Goal: Information Seeking & Learning: Learn about a topic

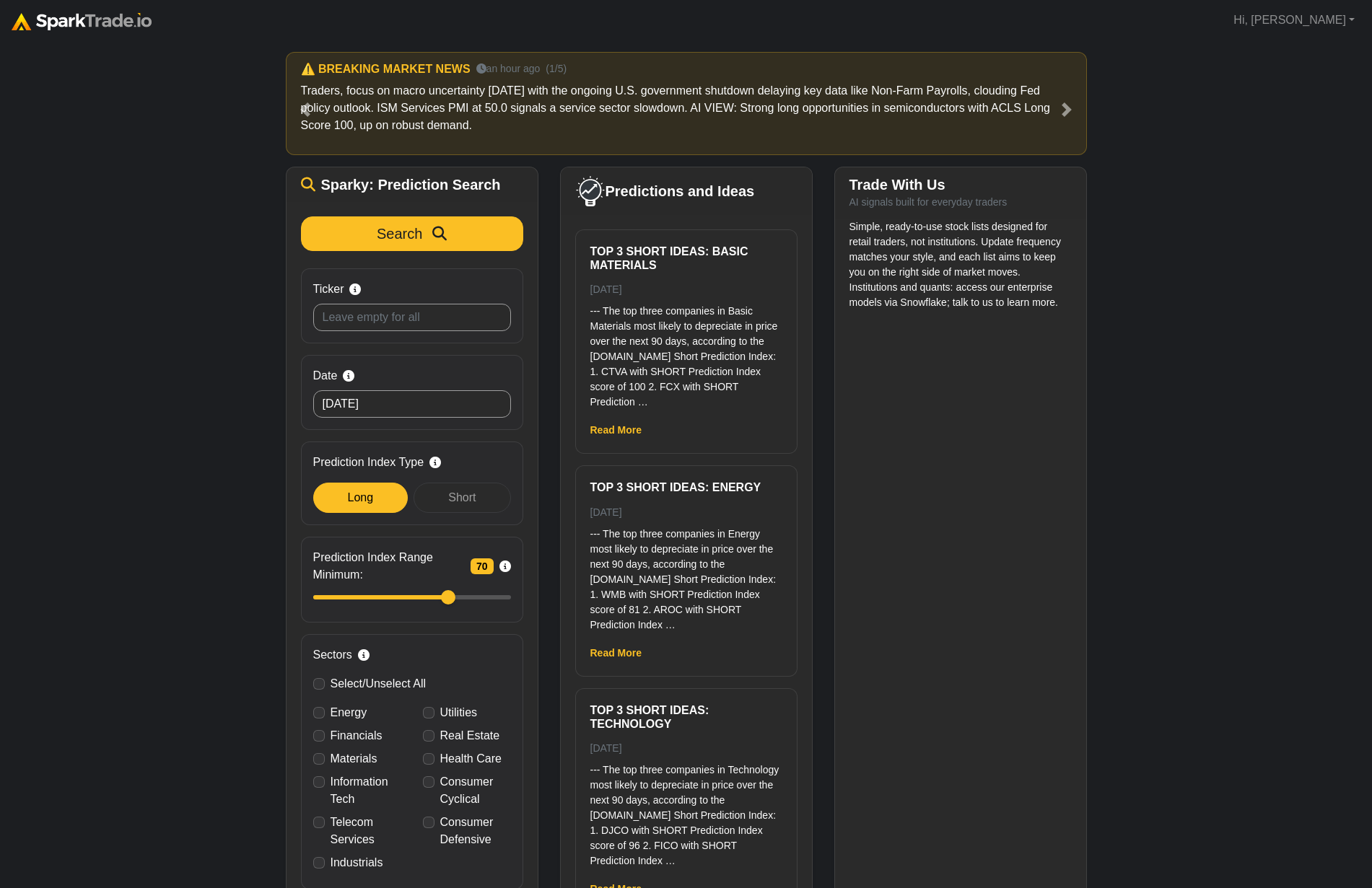
click at [30, 17] on img at bounding box center [81, 22] width 140 height 17
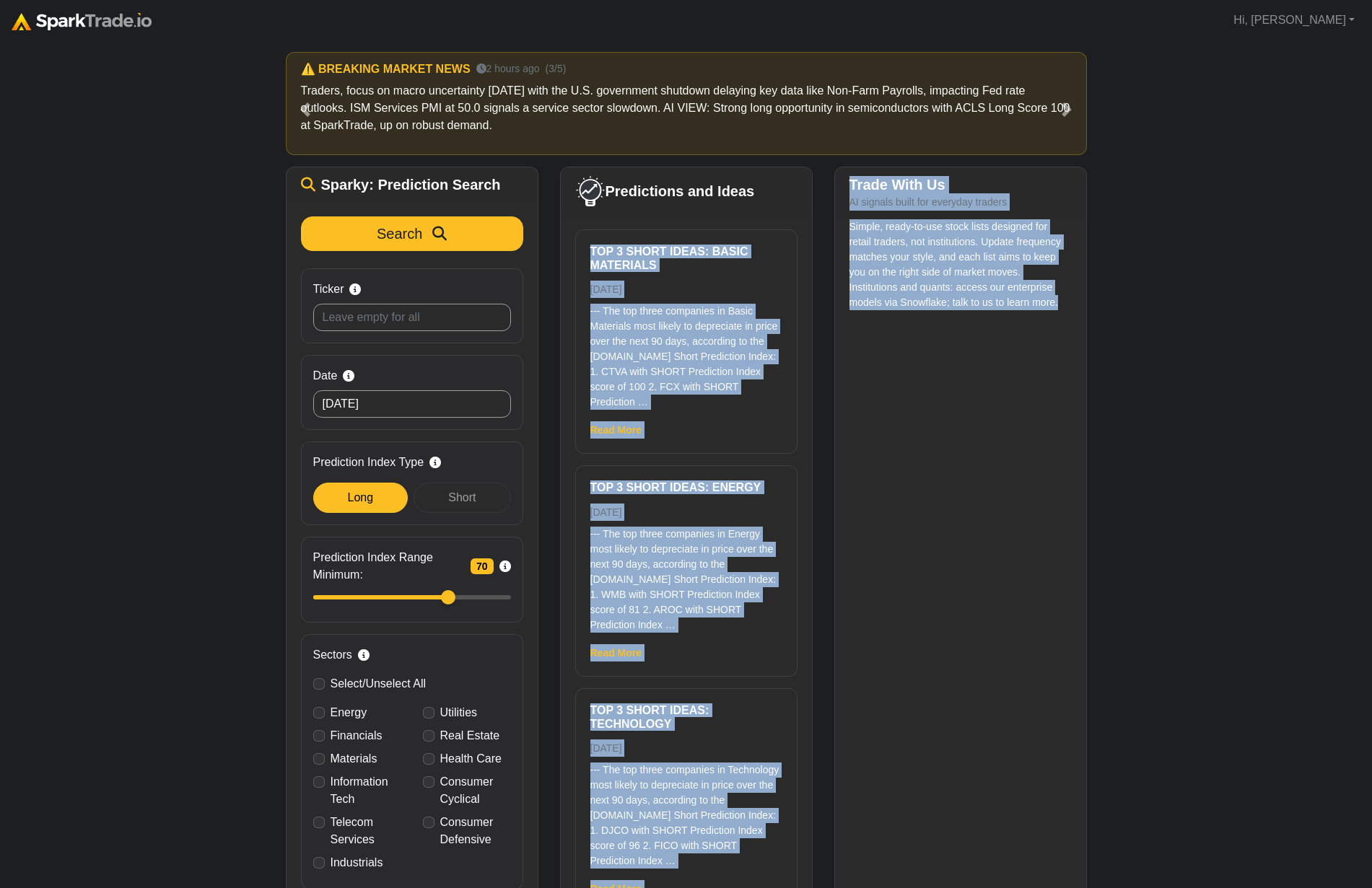
drag, startPoint x: 909, startPoint y: 317, endPoint x: 819, endPoint y: 186, distance: 158.9
click at [819, 185] on div "Sparky: Prediction Search Search Ticker Search by stock symbol. Leave blank to …" at bounding box center [686, 566] width 823 height 799
drag, startPoint x: 921, startPoint y: 321, endPoint x: 819, endPoint y: 274, distance: 112.3
click at [819, 274] on div "Sparky: Prediction Search Search Ticker Search by stock symbol. Leave blank to …" at bounding box center [686, 566] width 823 height 799
click at [1215, 284] on div "How to Use SparkTrade.io × ⚠️ BREAKING MARKET NEWS an hour ago (1/5) Traders, f…" at bounding box center [686, 503] width 1372 height 925
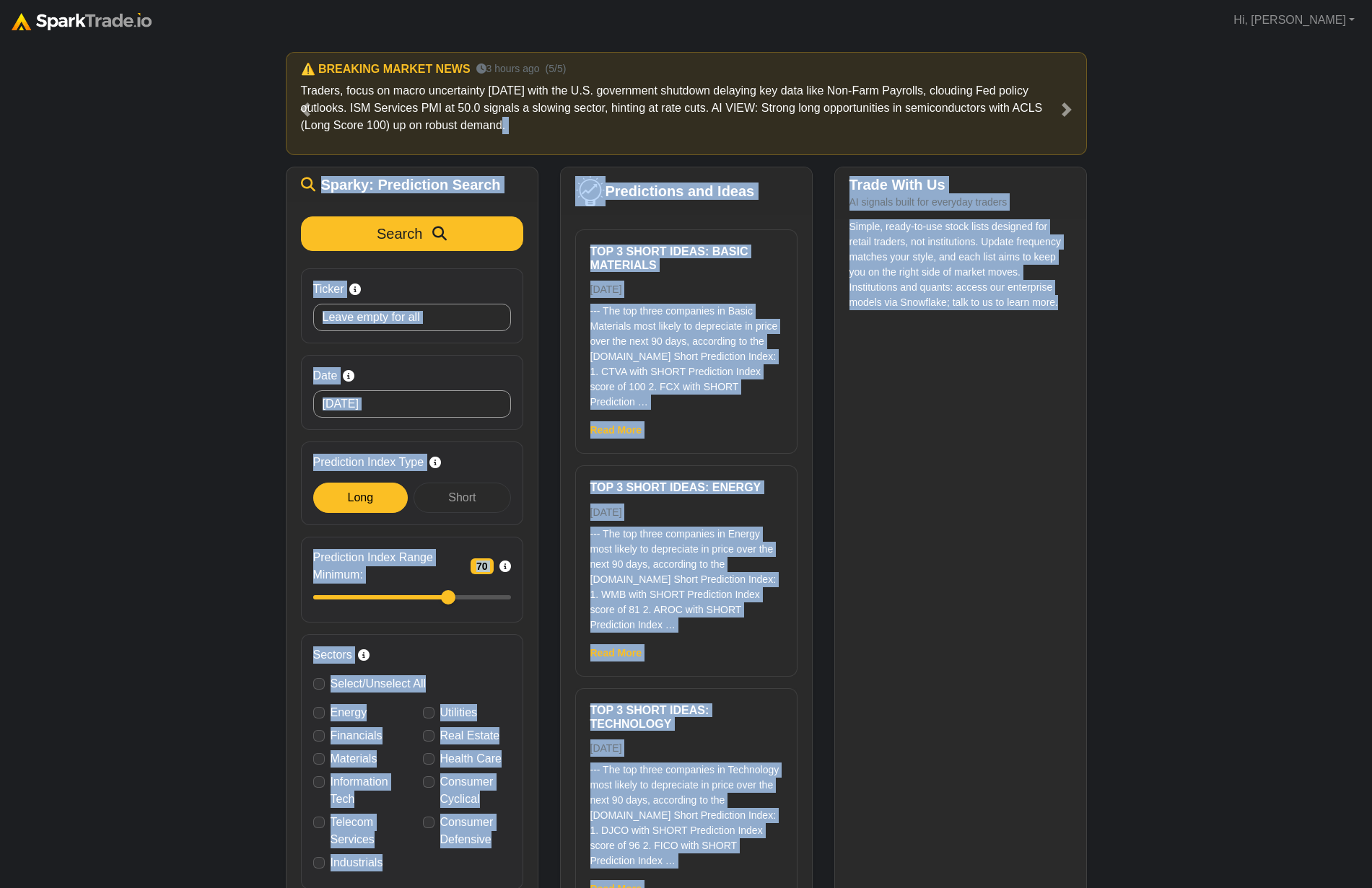
drag, startPoint x: 917, startPoint y: 325, endPoint x: 802, endPoint y: 155, distance: 205.2
click at [802, 155] on div "How to Use SparkTrade.io × ⚠️ BREAKING MARKET NEWS an hour ago (1/5) Traders, f…" at bounding box center [686, 503] width 1372 height 925
click at [1073, 324] on div "Simple, ready-to-use stock lists designed for retail traders, not institutions.…" at bounding box center [960, 590] width 251 height 743
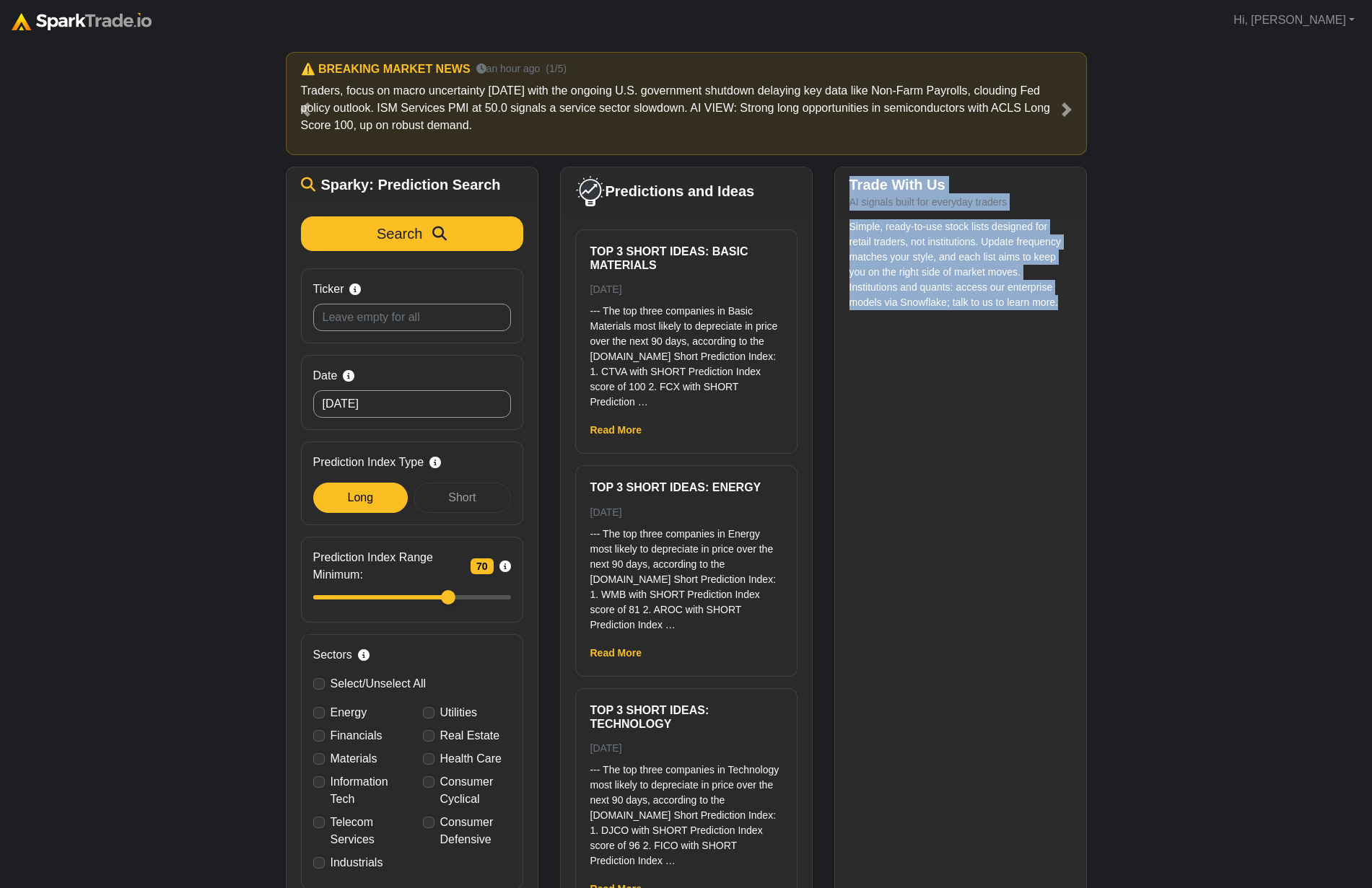
drag, startPoint x: 947, startPoint y: 328, endPoint x: 856, endPoint y: 170, distance: 182.3
click at [856, 170] on div "Trade With Us AI signals built for everyday traders Simple, ready-to-use stock …" at bounding box center [960, 565] width 253 height 796
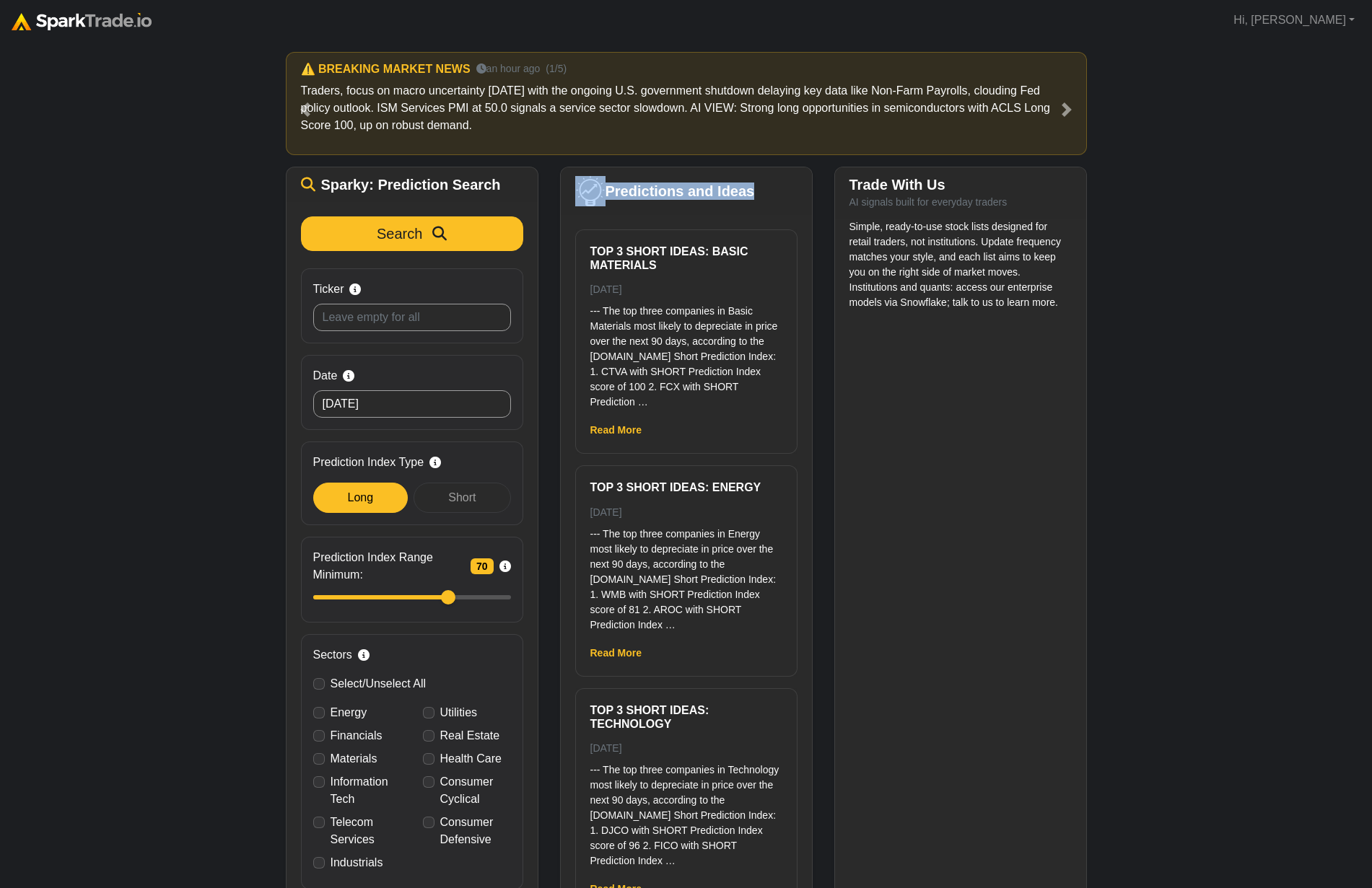
drag, startPoint x: 754, startPoint y: 189, endPoint x: 560, endPoint y: 179, distance: 194.3
click at [560, 179] on div "Predictions and Ideas" at bounding box center [686, 191] width 251 height 48
drag, startPoint x: 542, startPoint y: 134, endPoint x: 302, endPoint y: 90, distance: 244.0
click at [302, 90] on div "⚠️ BREAKING MARKET NEWS an hour ago (1/5) Traders, focus on macro uncertainty t…" at bounding box center [686, 109] width 801 height 115
click at [279, 93] on div "⚠️ BREAKING MARKET NEWS an hour ago (1/5) Traders, focus on macro uncertainty t…" at bounding box center [686, 109] width 823 height 115
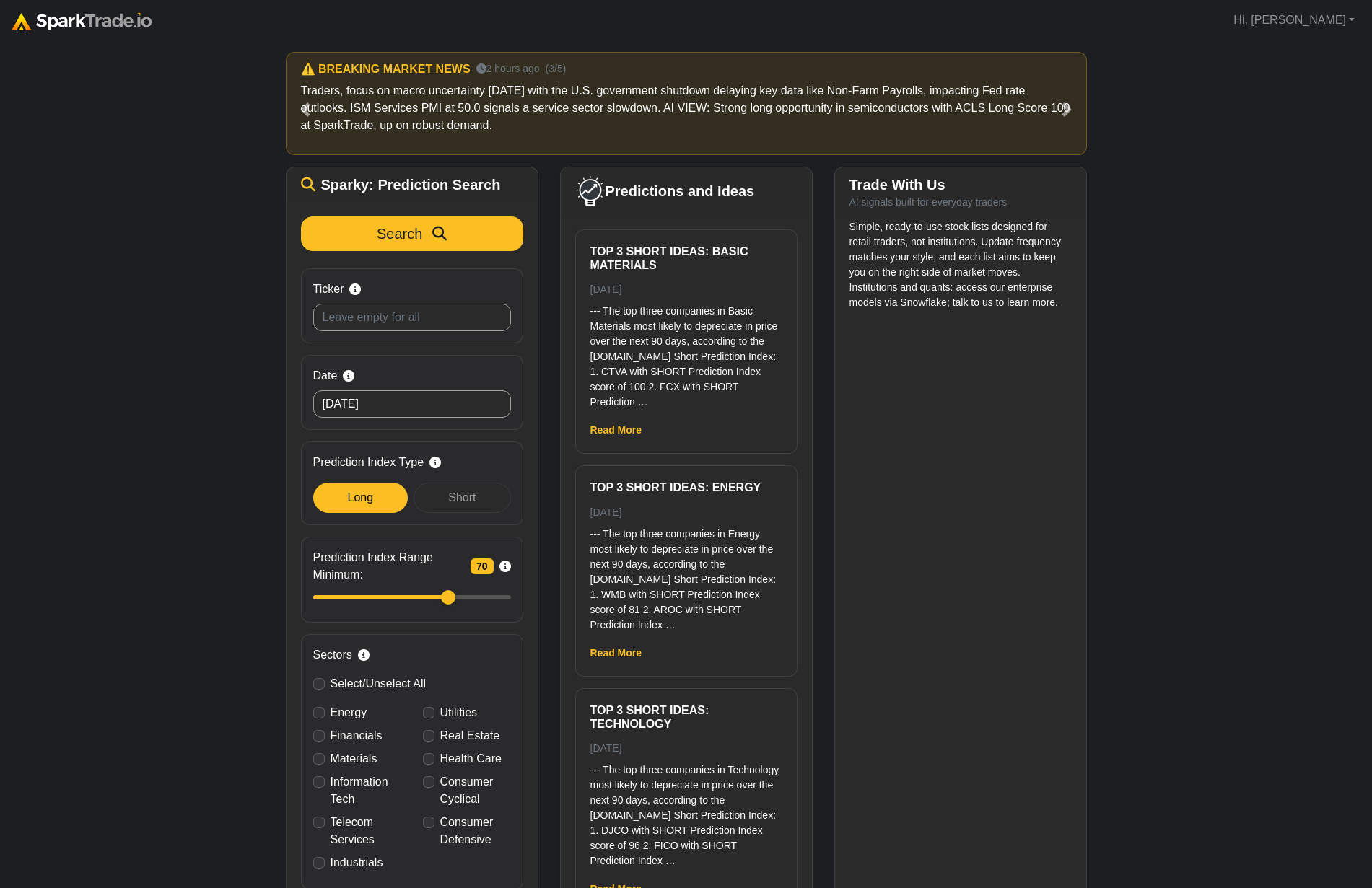
scroll to position [3, 0]
click at [170, 223] on div "How to Use SparkTrade.io × ⚠️ BREAKING MARKET NEWS an hour ago (1/5) Traders, f…" at bounding box center [686, 503] width 1372 height 925
click at [1282, 100] on div "How to Use SparkTrade.io × ⚠️ BREAKING MARKET NEWS an hour ago (1/5) Traders, f…" at bounding box center [686, 503] width 1372 height 925
click at [379, 315] on input "Ticker Search by stock symbol. Leave blank to view all predicitons." at bounding box center [412, 318] width 198 height 28
click at [301, 216] on button "Search" at bounding box center [412, 234] width 222 height 35
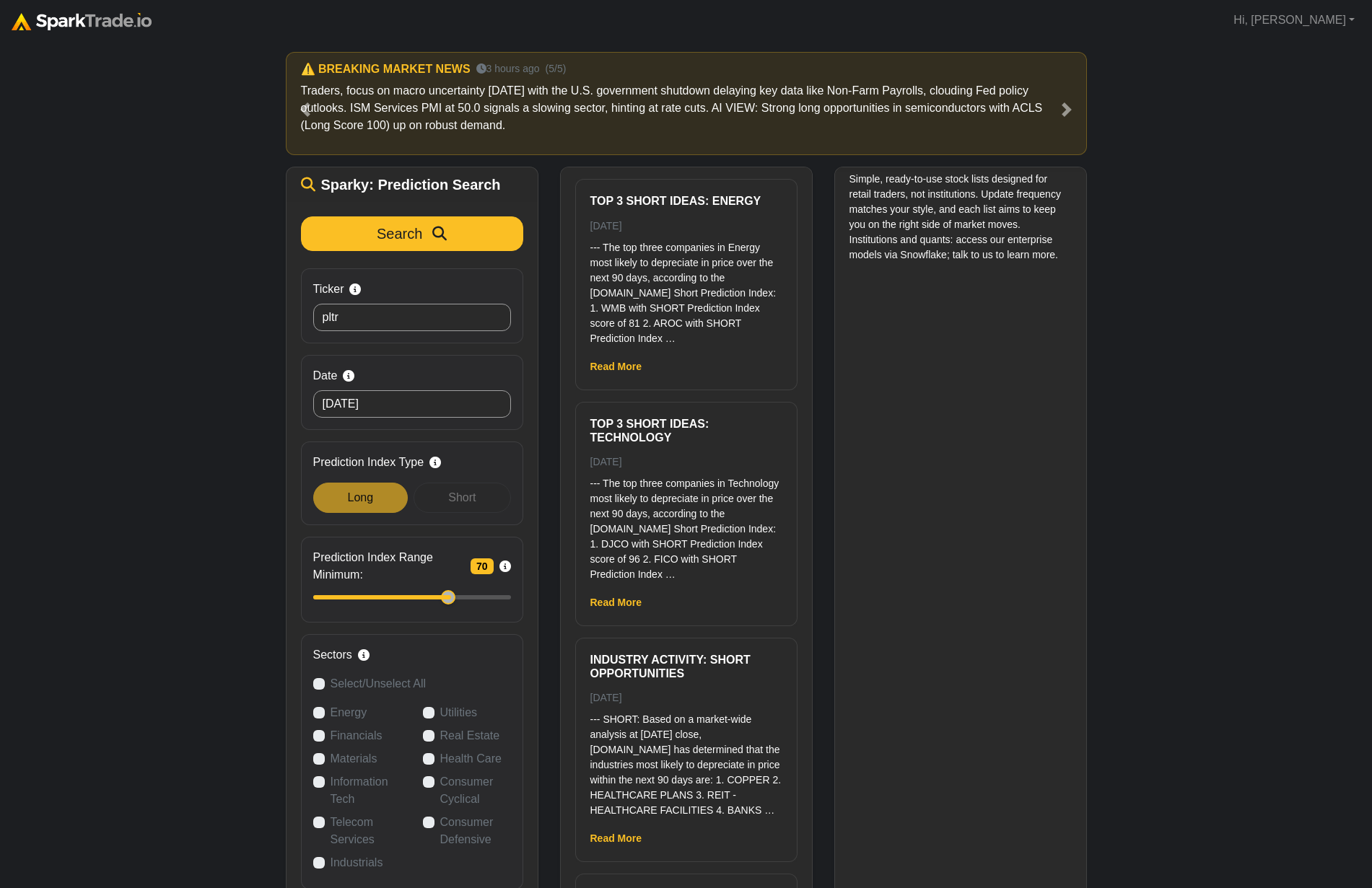
scroll to position [0, 0]
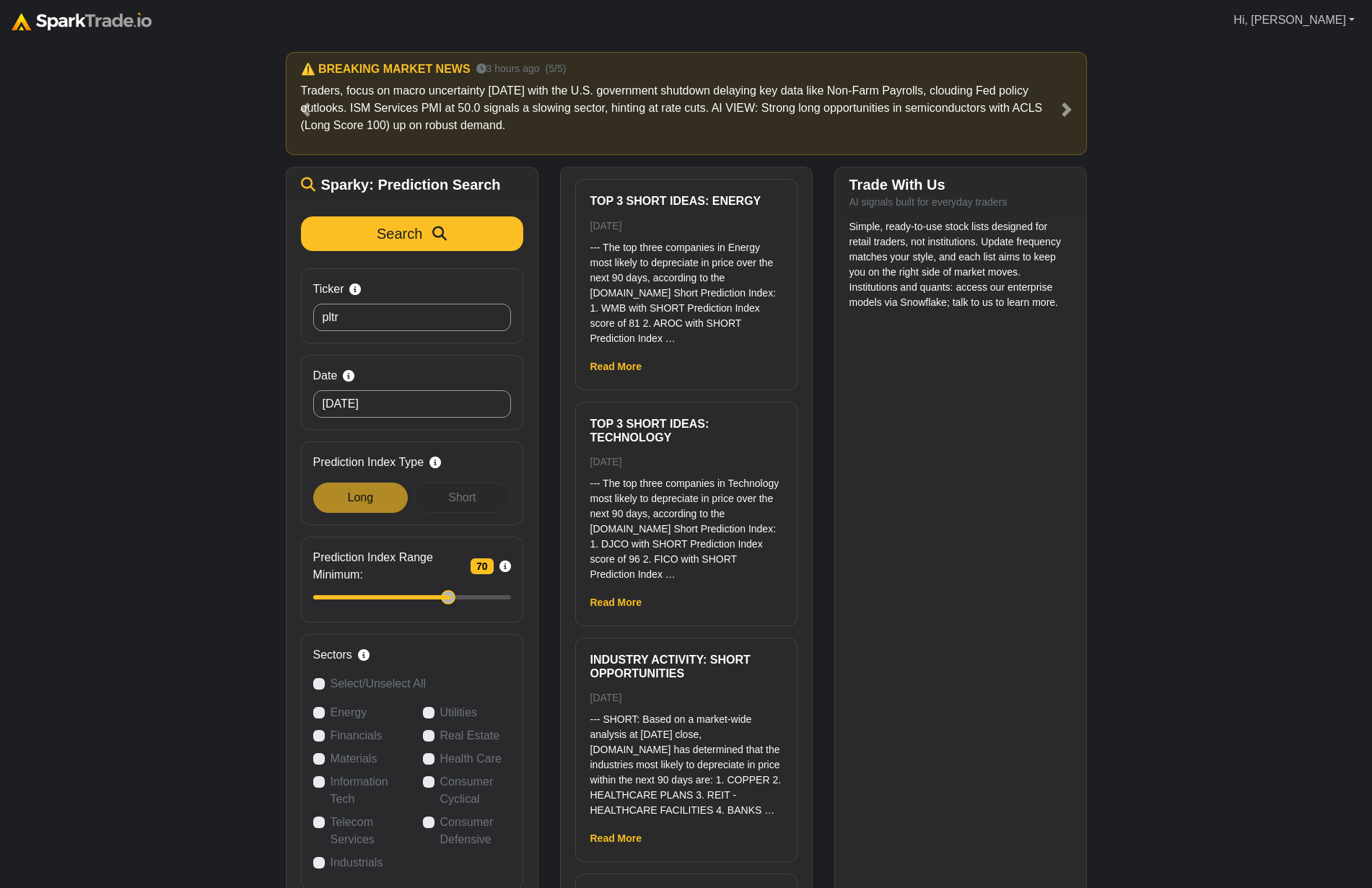
click at [1345, 20] on link "Hi, [PERSON_NAME]" at bounding box center [1294, 20] width 133 height 29
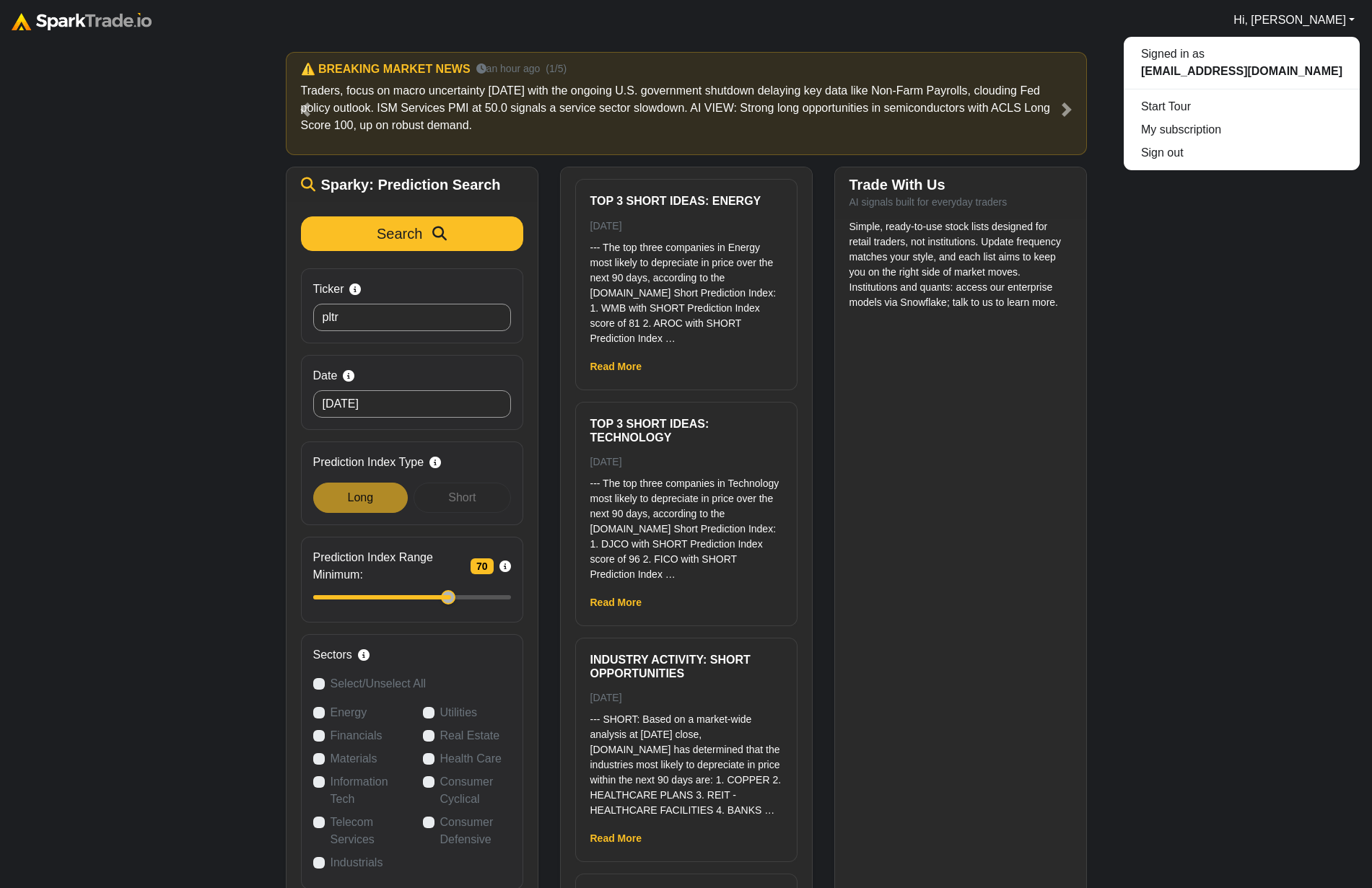
click at [1271, 279] on div "How to Use SparkTrade.io × ⚠️ BREAKING MARKET NEWS an hour ago (1/5) Traders, f…" at bounding box center [686, 503] width 1372 height 925
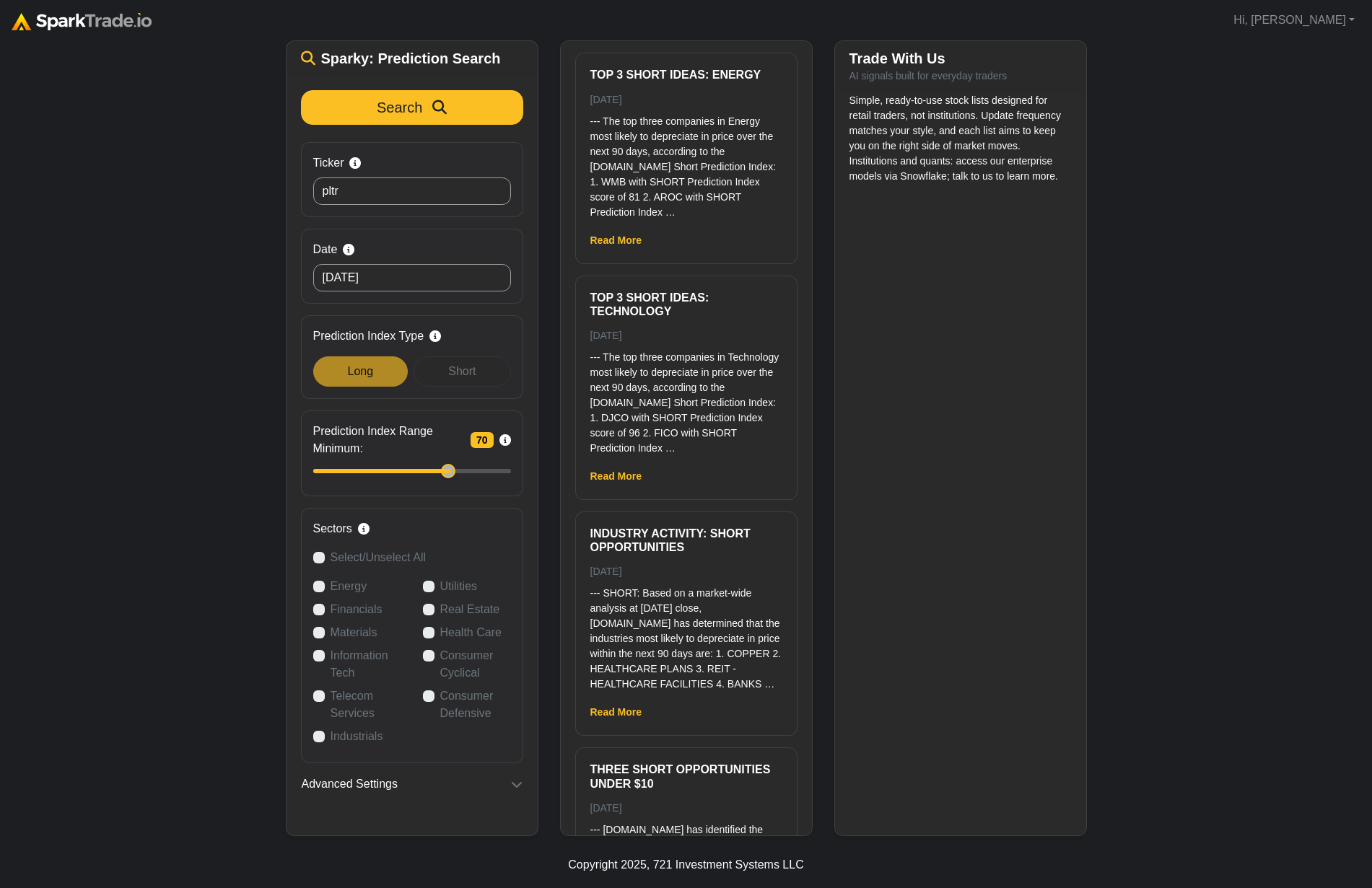
scroll to position [129, 0]
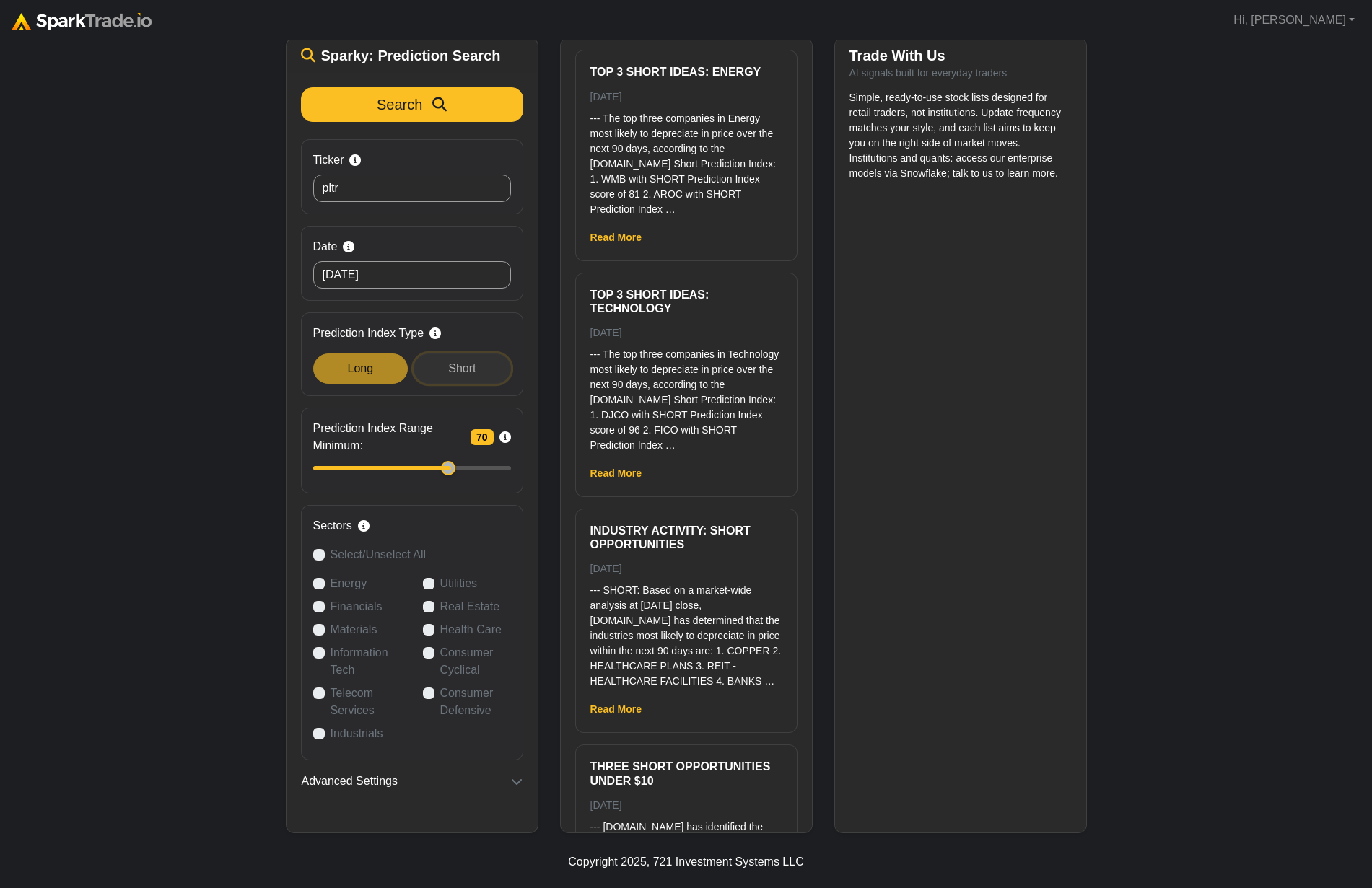
click at [477, 378] on div "Short" at bounding box center [461, 368] width 96 height 30
click at [428, 376] on div "Short" at bounding box center [461, 368] width 96 height 30
click at [403, 197] on input "pltr" at bounding box center [412, 189] width 198 height 28
click at [403, 198] on input "pltr" at bounding box center [412, 189] width 198 height 28
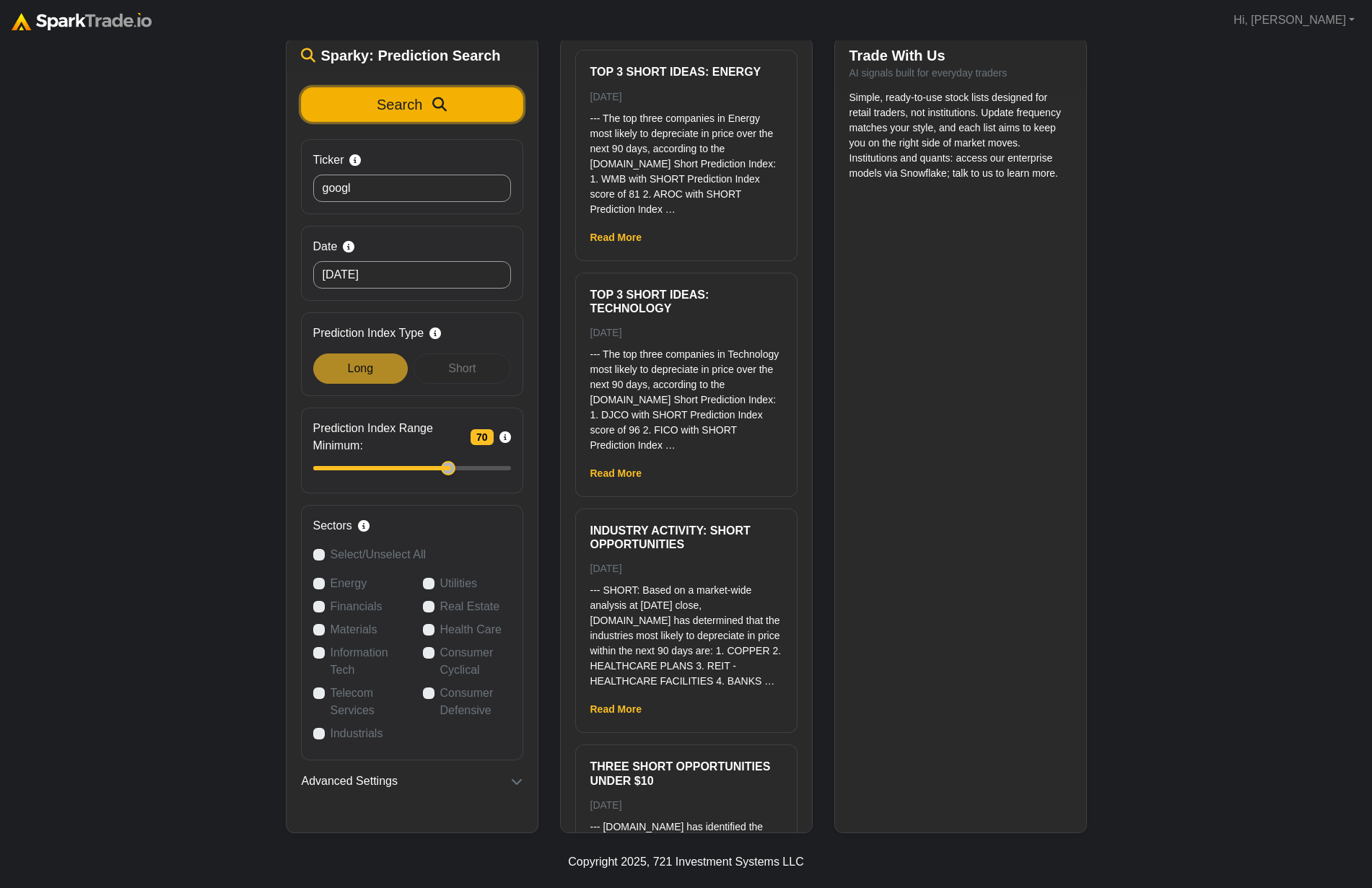
click at [406, 92] on button "Search" at bounding box center [412, 104] width 222 height 35
click at [362, 194] on input "googl" at bounding box center [412, 189] width 198 height 28
type input "p"
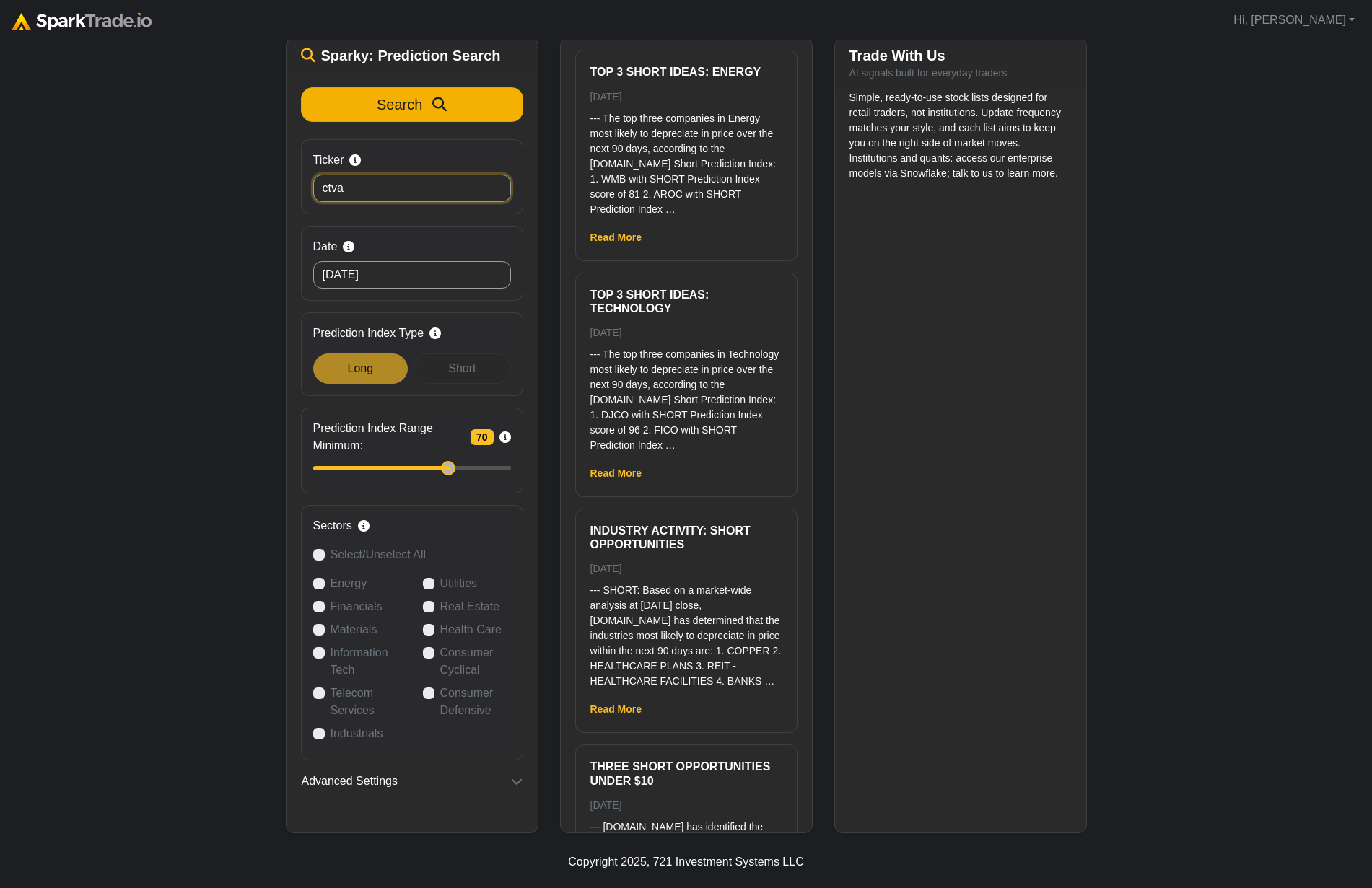
type input "ctva"
click at [404, 117] on button "Search" at bounding box center [412, 104] width 222 height 35
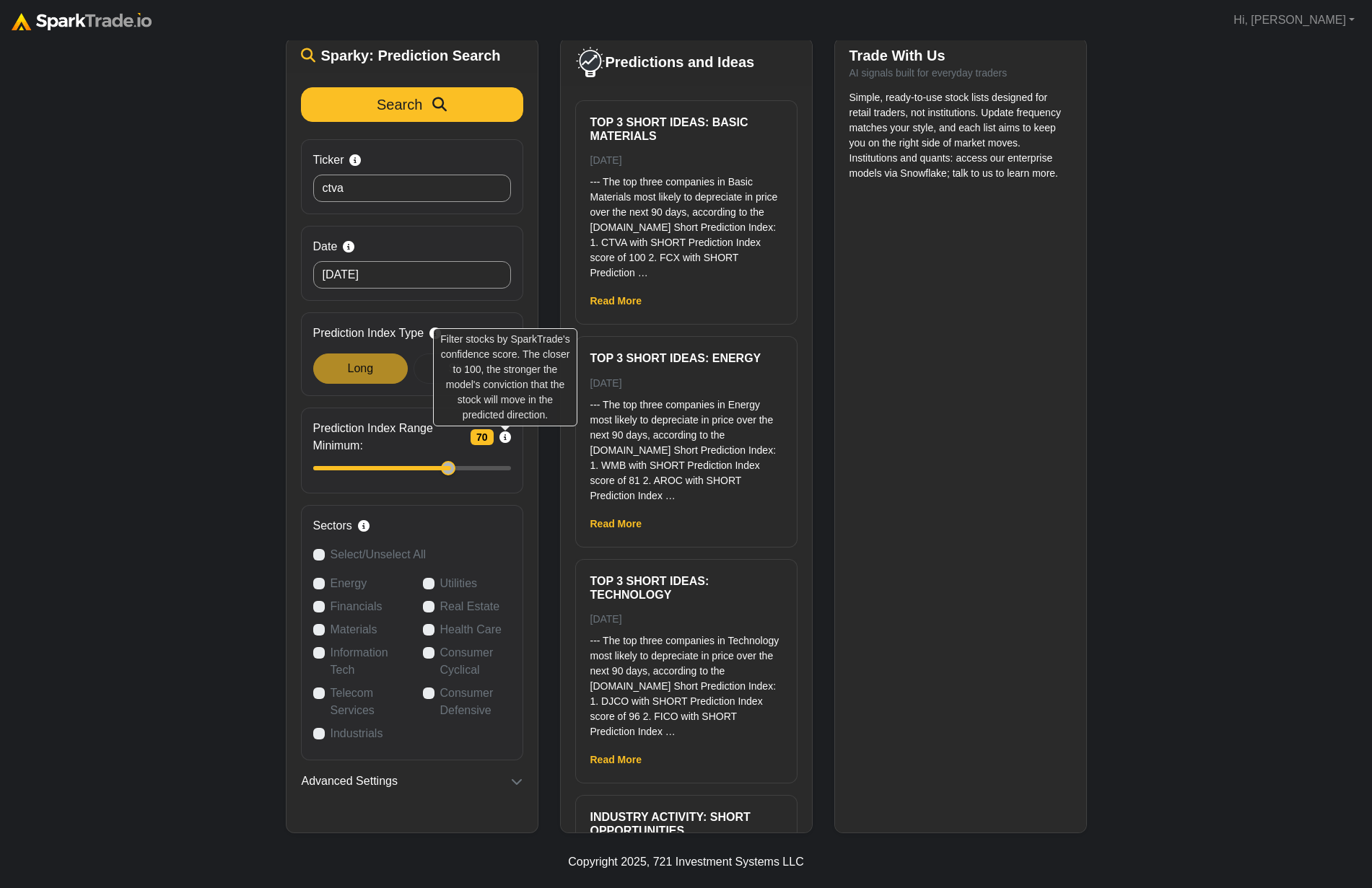
click at [507, 437] on icon at bounding box center [505, 437] width 11 height 11
click at [75, 323] on div "How to Use SparkTrade.io × ⚠️ BREAKING MARKET NEWS an hour ago (1/5) Traders, f…" at bounding box center [686, 374] width 1372 height 925
click at [514, 779] on icon "button" at bounding box center [516, 781] width 11 height 11
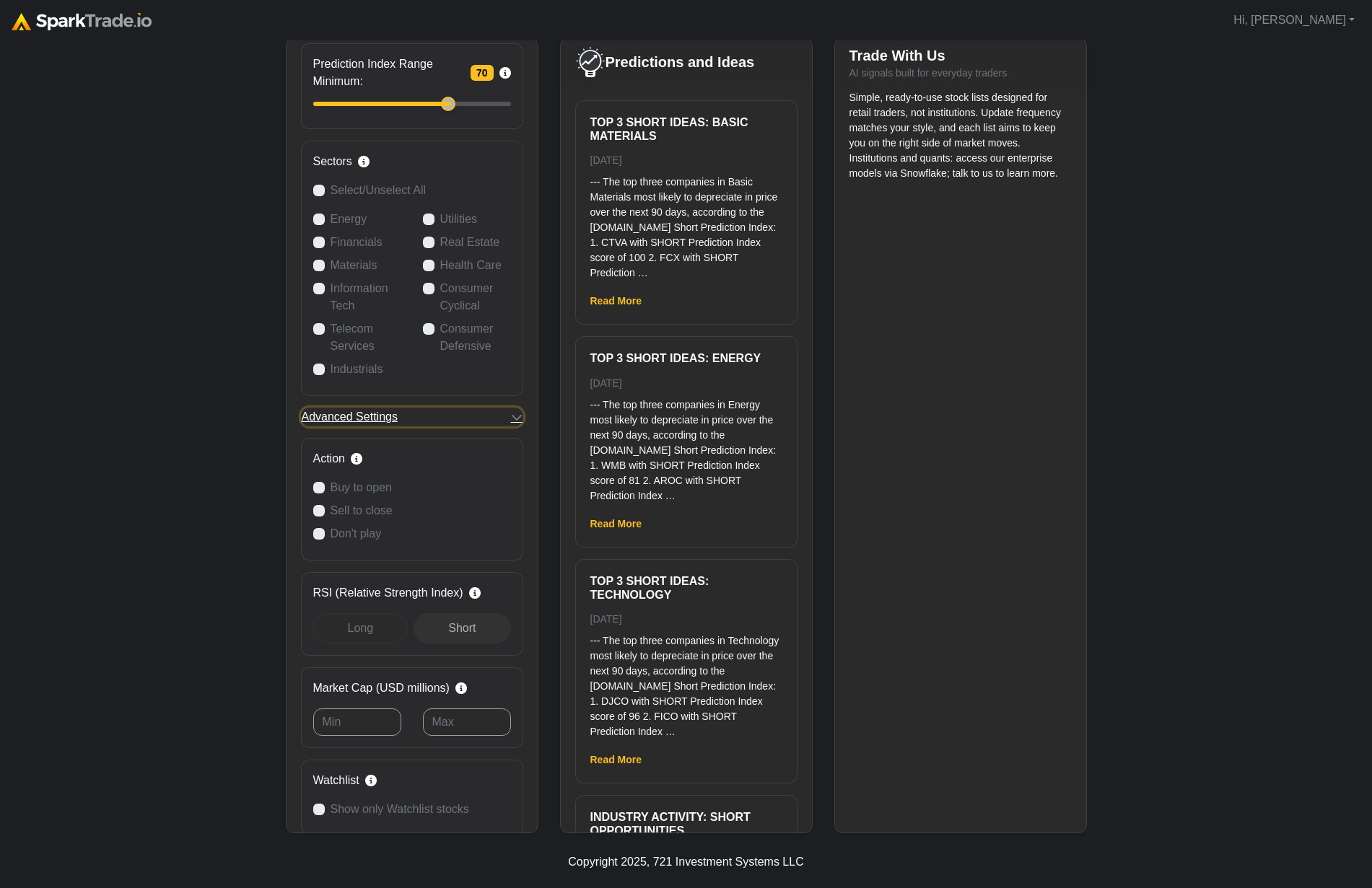
scroll to position [0, 0]
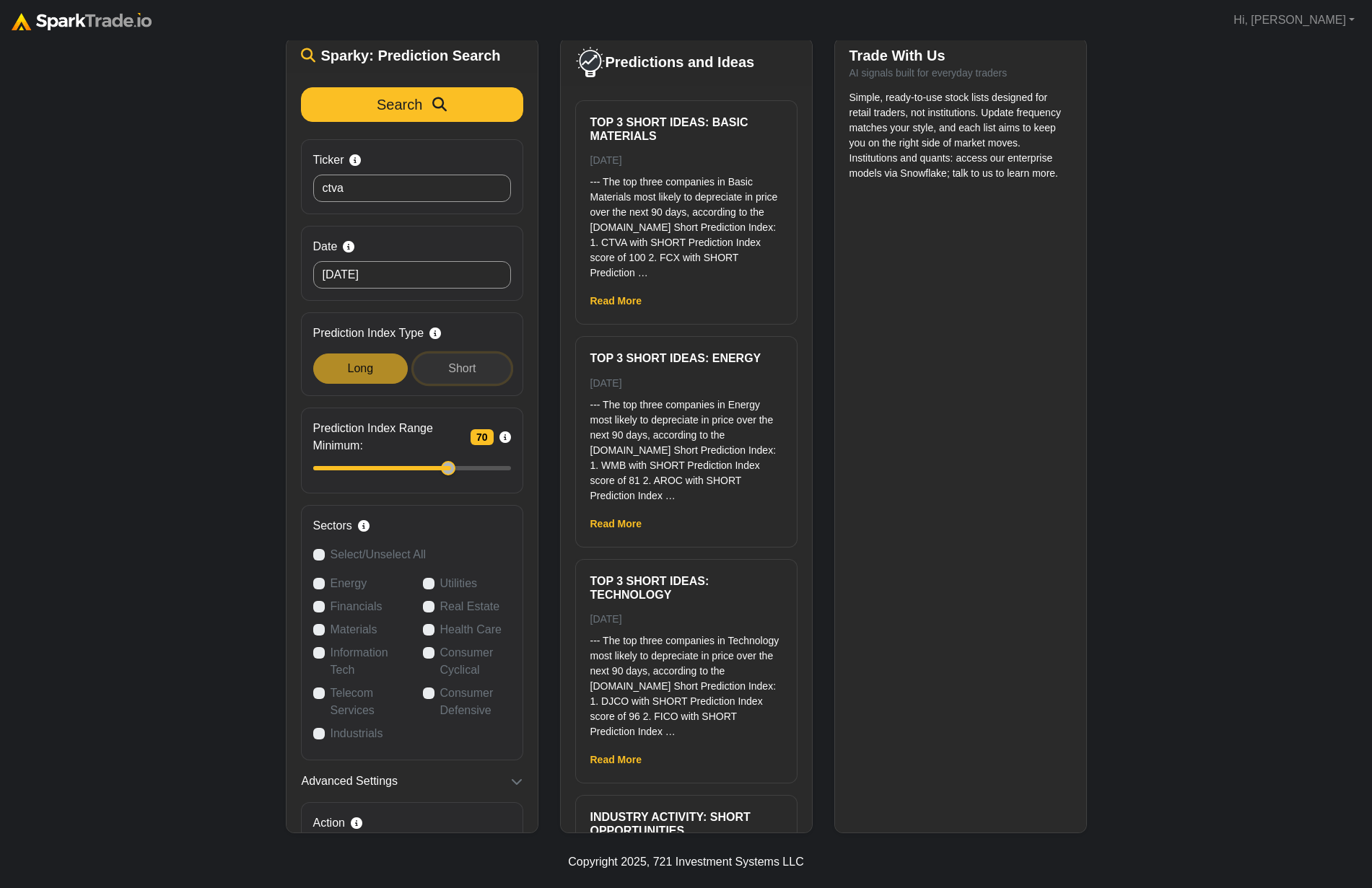
click at [483, 381] on div "Short" at bounding box center [461, 368] width 96 height 30
click at [470, 371] on span "Short" at bounding box center [462, 368] width 28 height 12
click at [354, 368] on span "Long" at bounding box center [361, 368] width 26 height 12
click at [425, 367] on div "Short" at bounding box center [461, 368] width 96 height 30
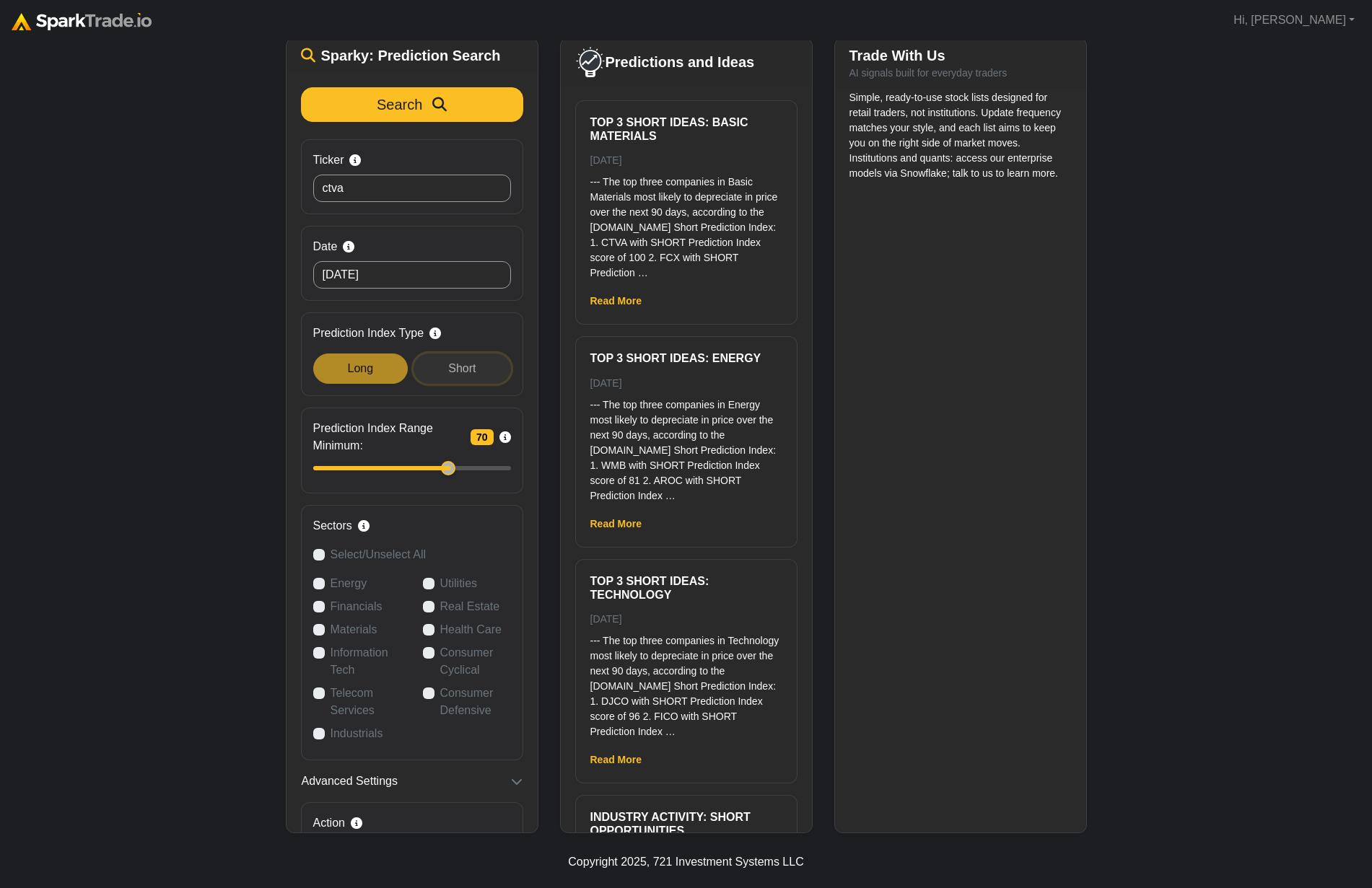
click at [483, 375] on div "Short" at bounding box center [461, 368] width 96 height 30
click at [474, 365] on div "Short" at bounding box center [461, 368] width 96 height 30
click at [395, 180] on input "ctva" at bounding box center [412, 189] width 198 height 28
click at [396, 181] on input "ctva" at bounding box center [412, 189] width 198 height 28
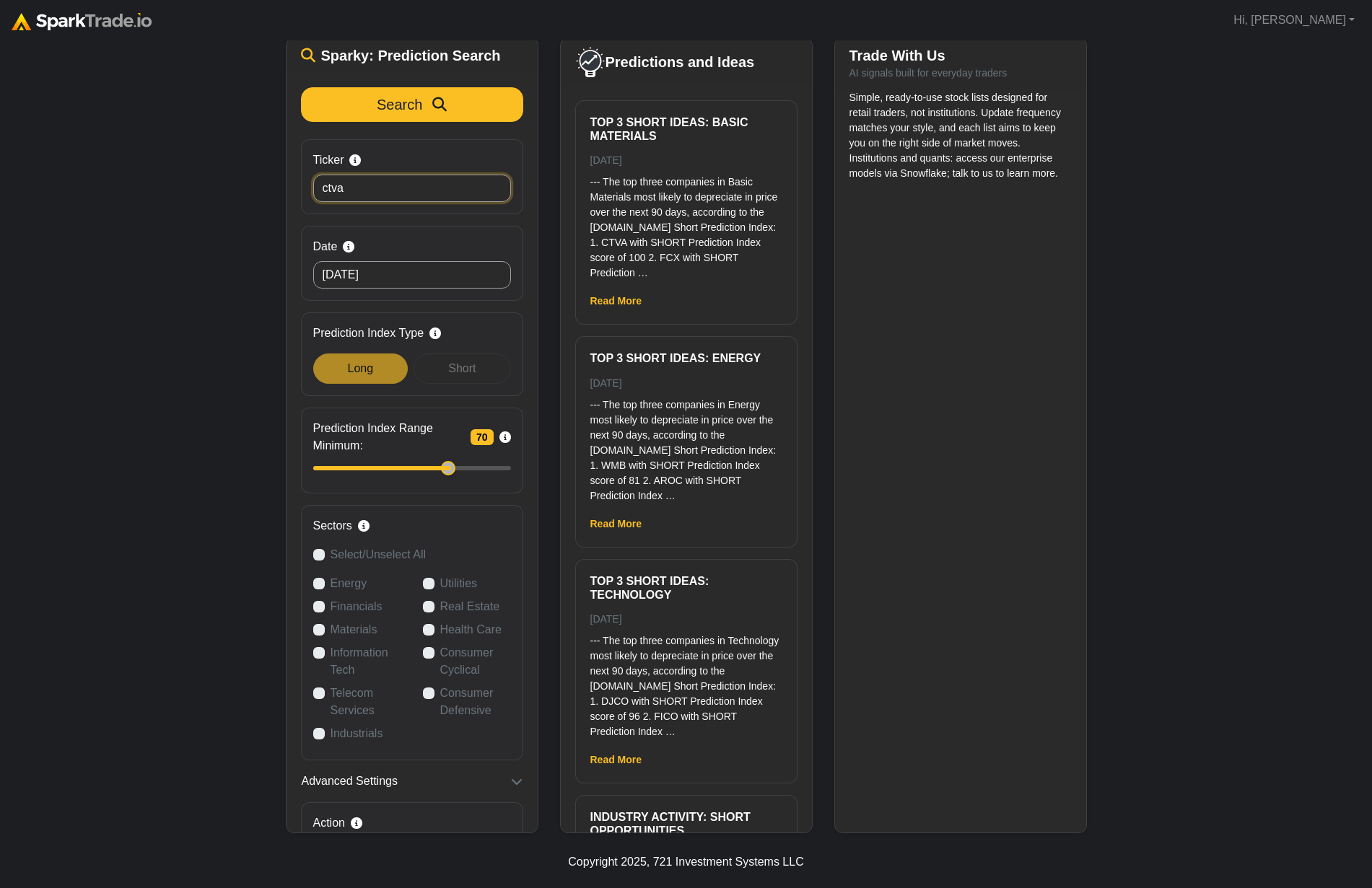
click at [396, 181] on input "ctva" at bounding box center [412, 189] width 198 height 28
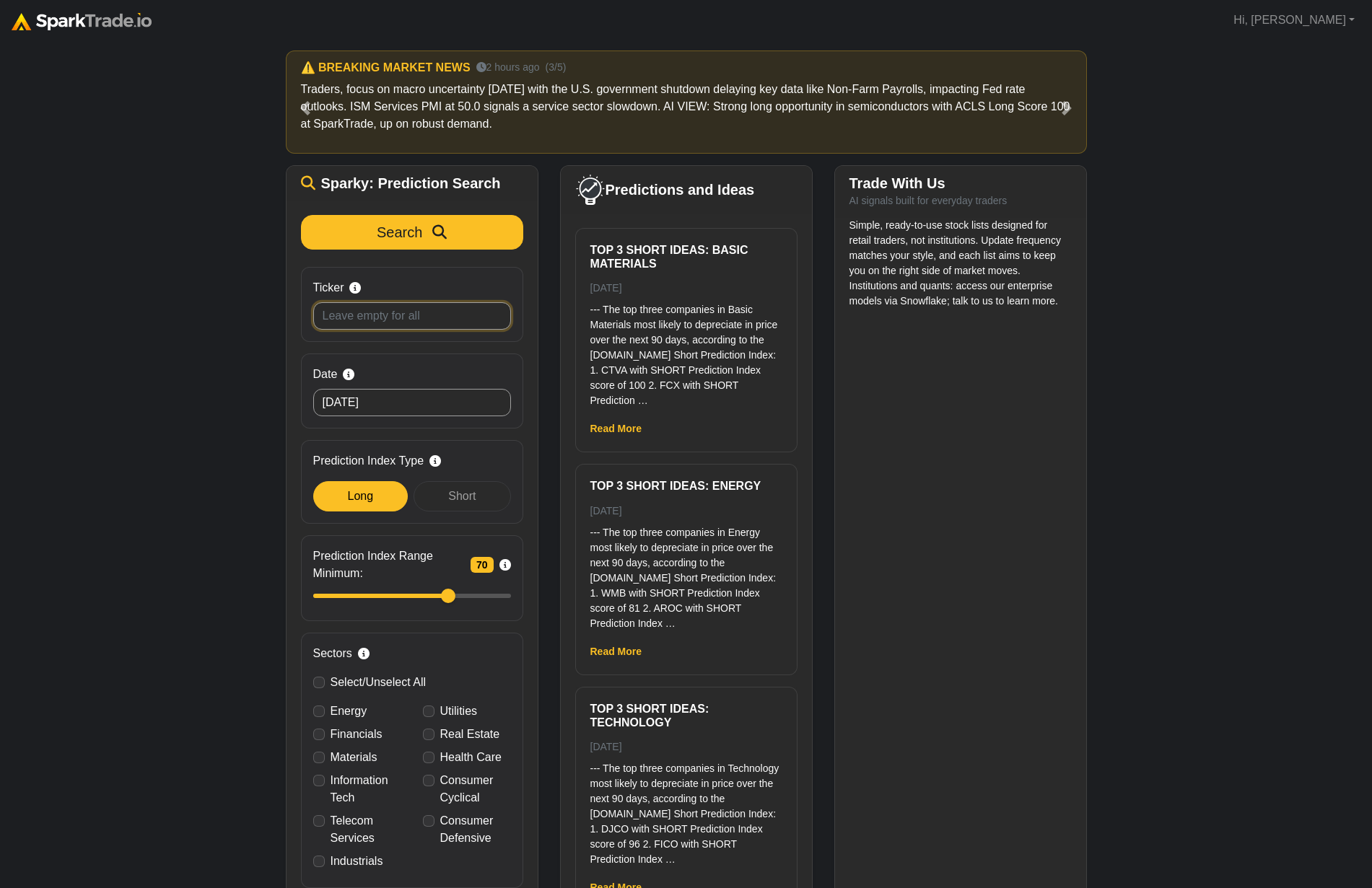
scroll to position [0, 0]
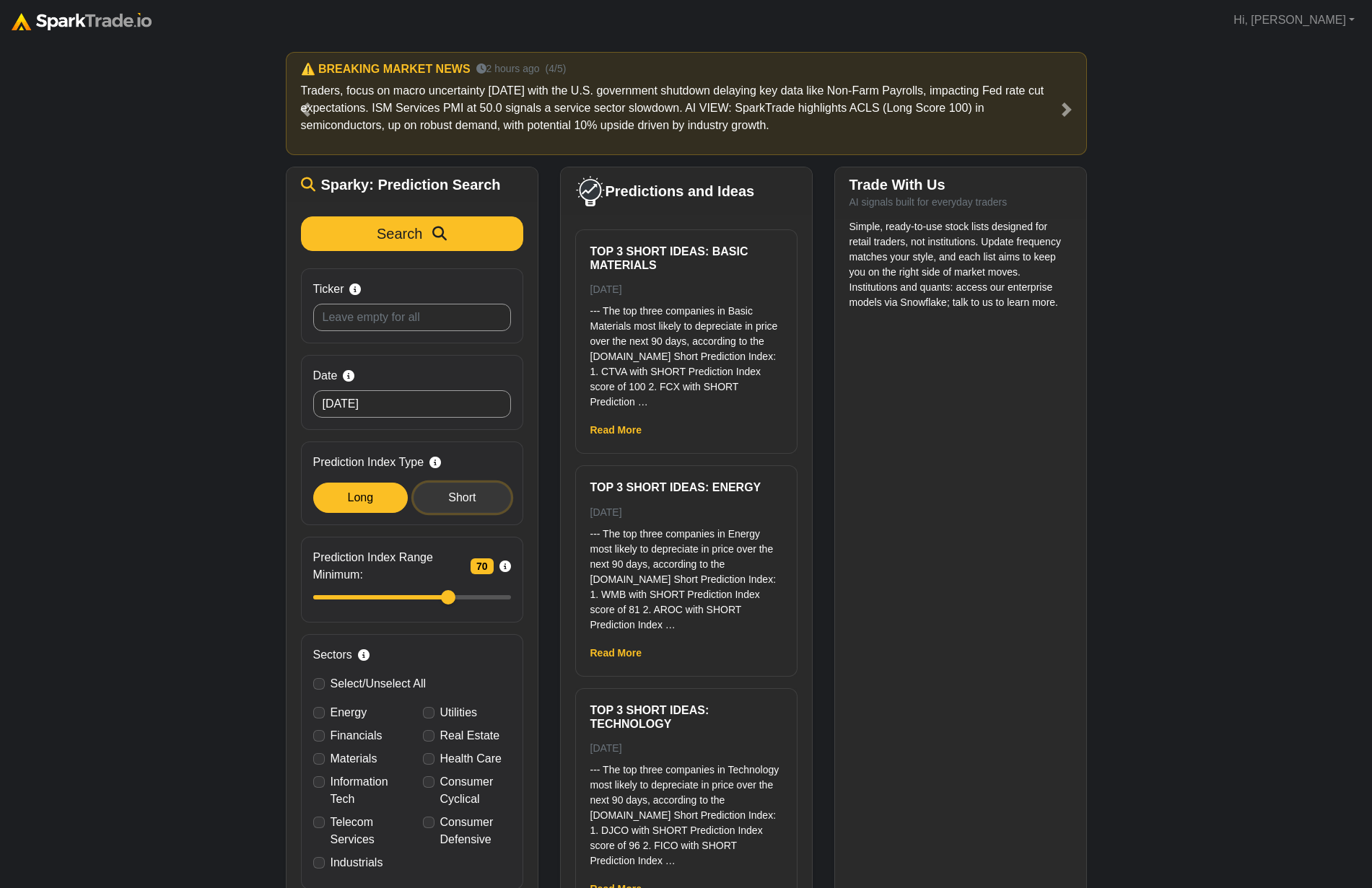
click at [438, 507] on div "Short" at bounding box center [461, 498] width 96 height 30
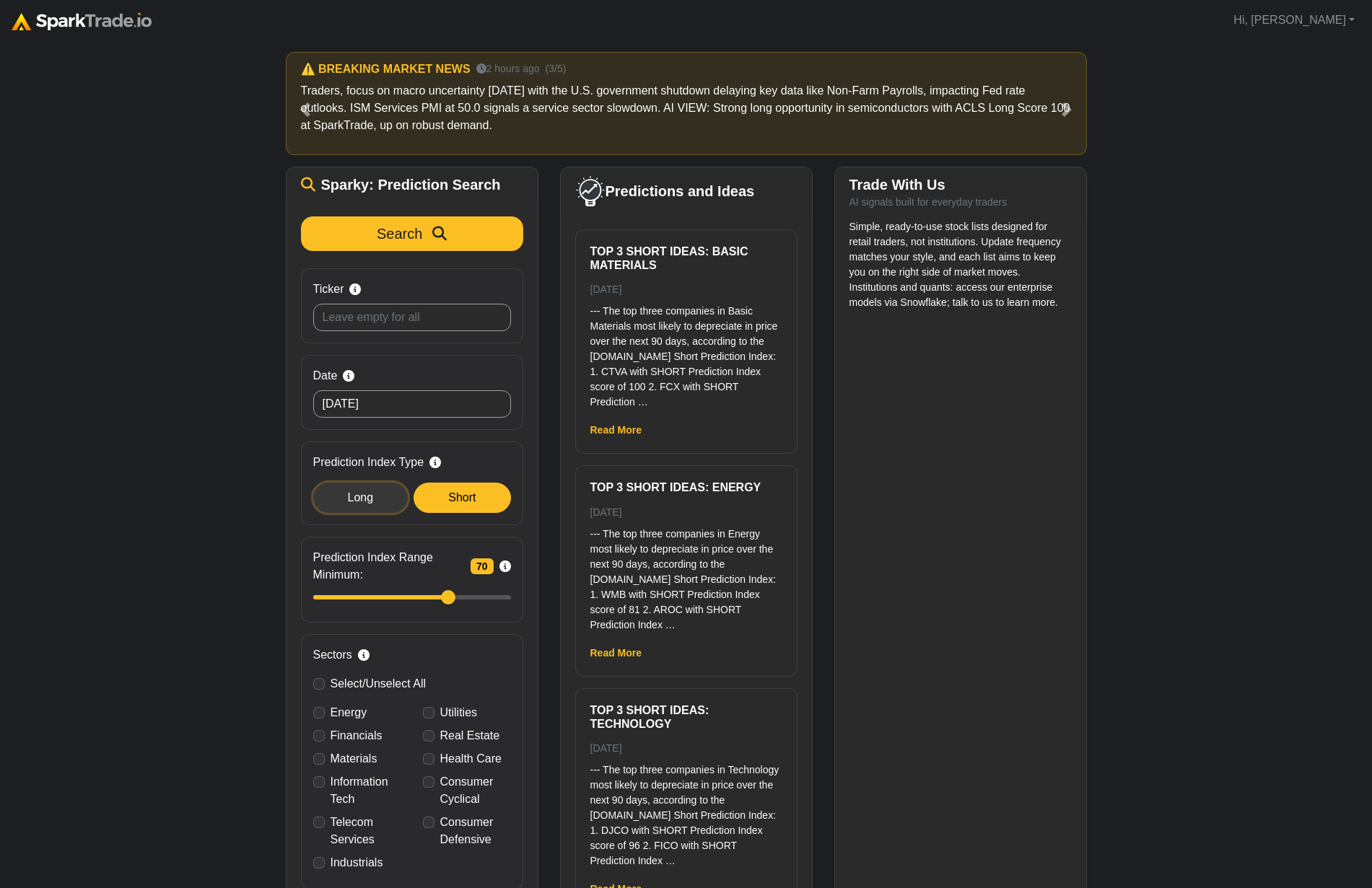
click at [373, 513] on div "Long" at bounding box center [361, 498] width 96 height 30
click at [449, 321] on input "Ticker Search by stock symbol. Leave blank to view all predicitons." at bounding box center [412, 318] width 198 height 28
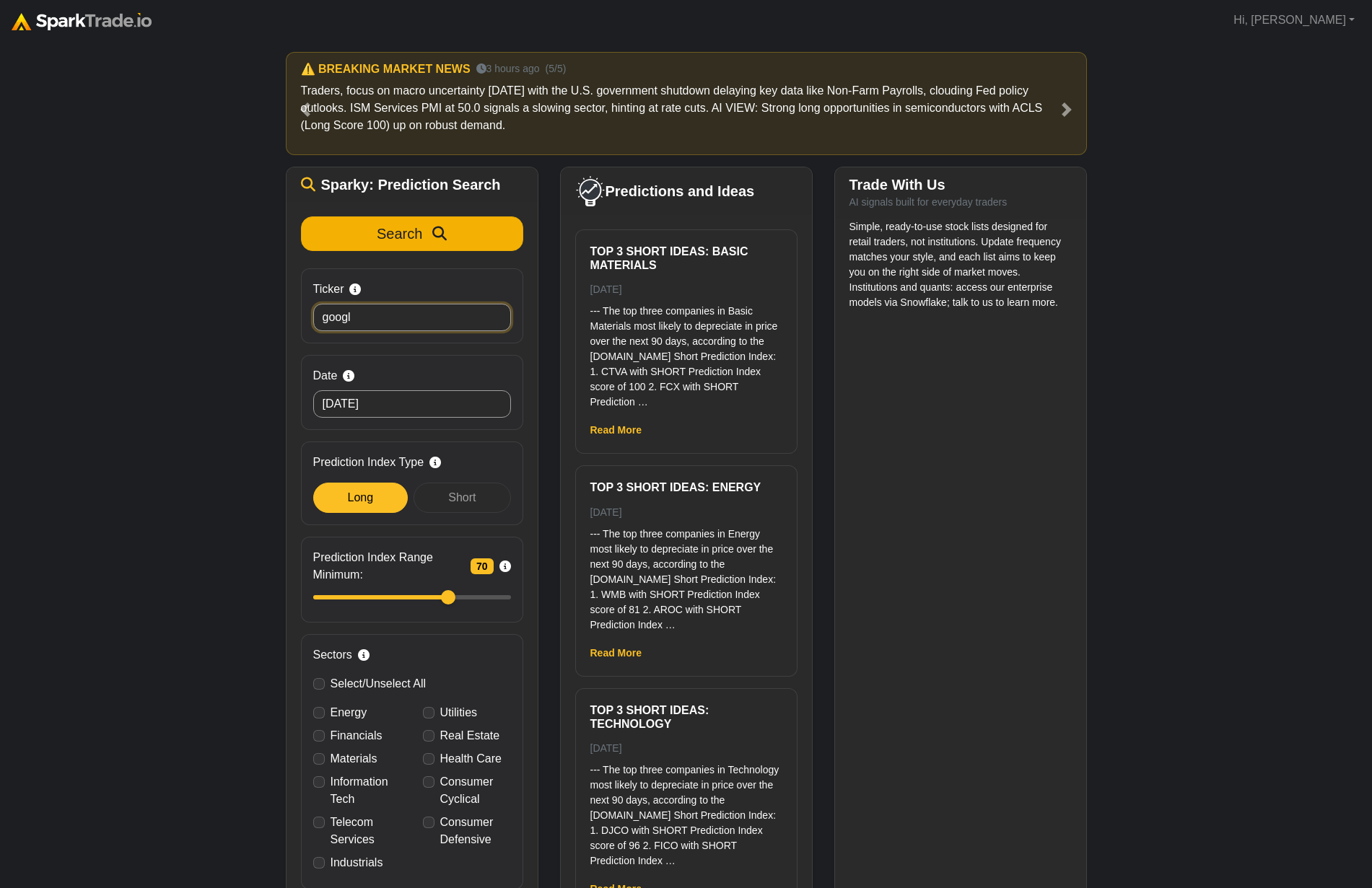
type input "googl"
click at [481, 249] on button "Search" at bounding box center [412, 234] width 222 height 35
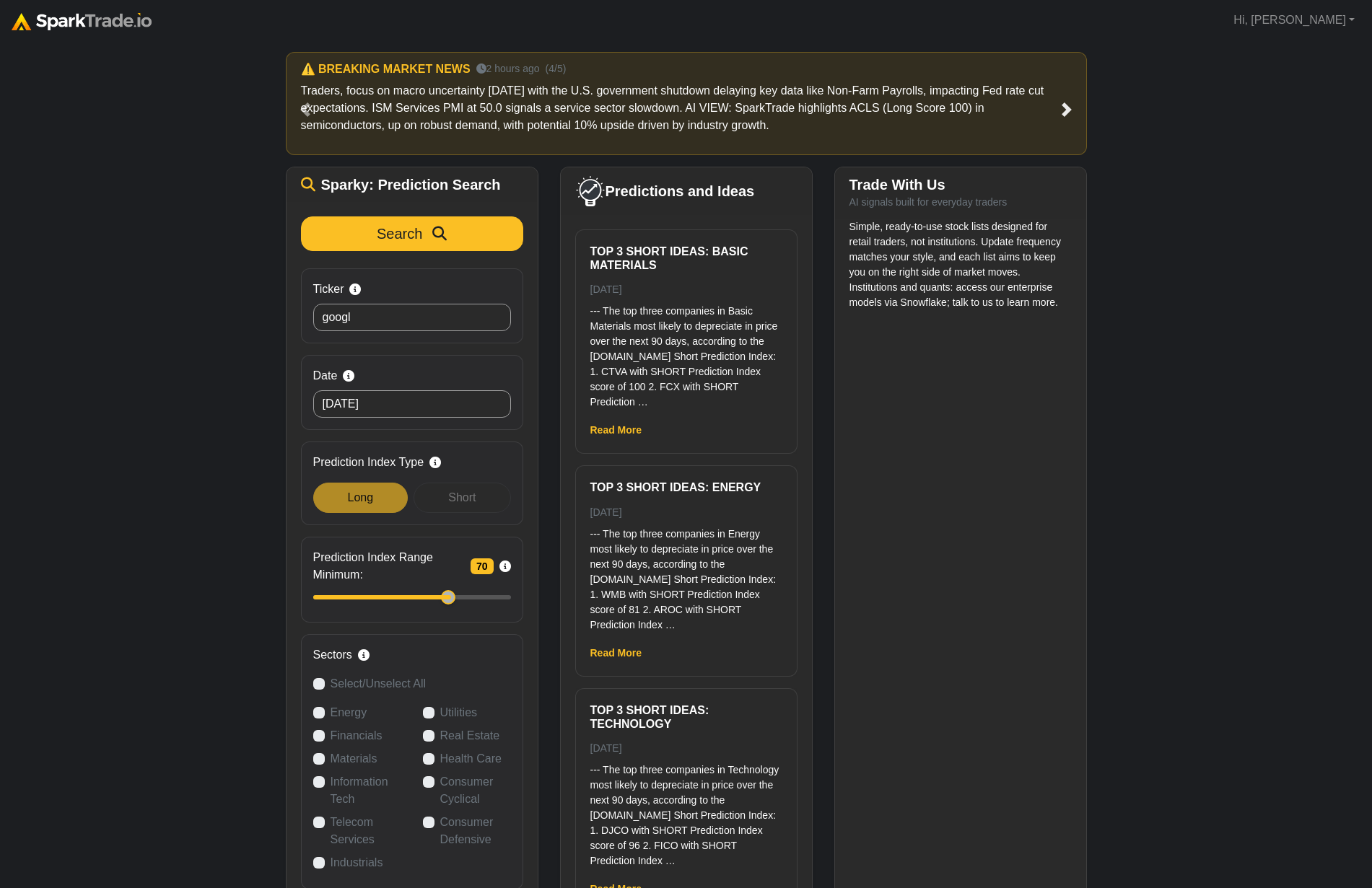
click at [1066, 110] on span at bounding box center [1066, 109] width 15 height 15
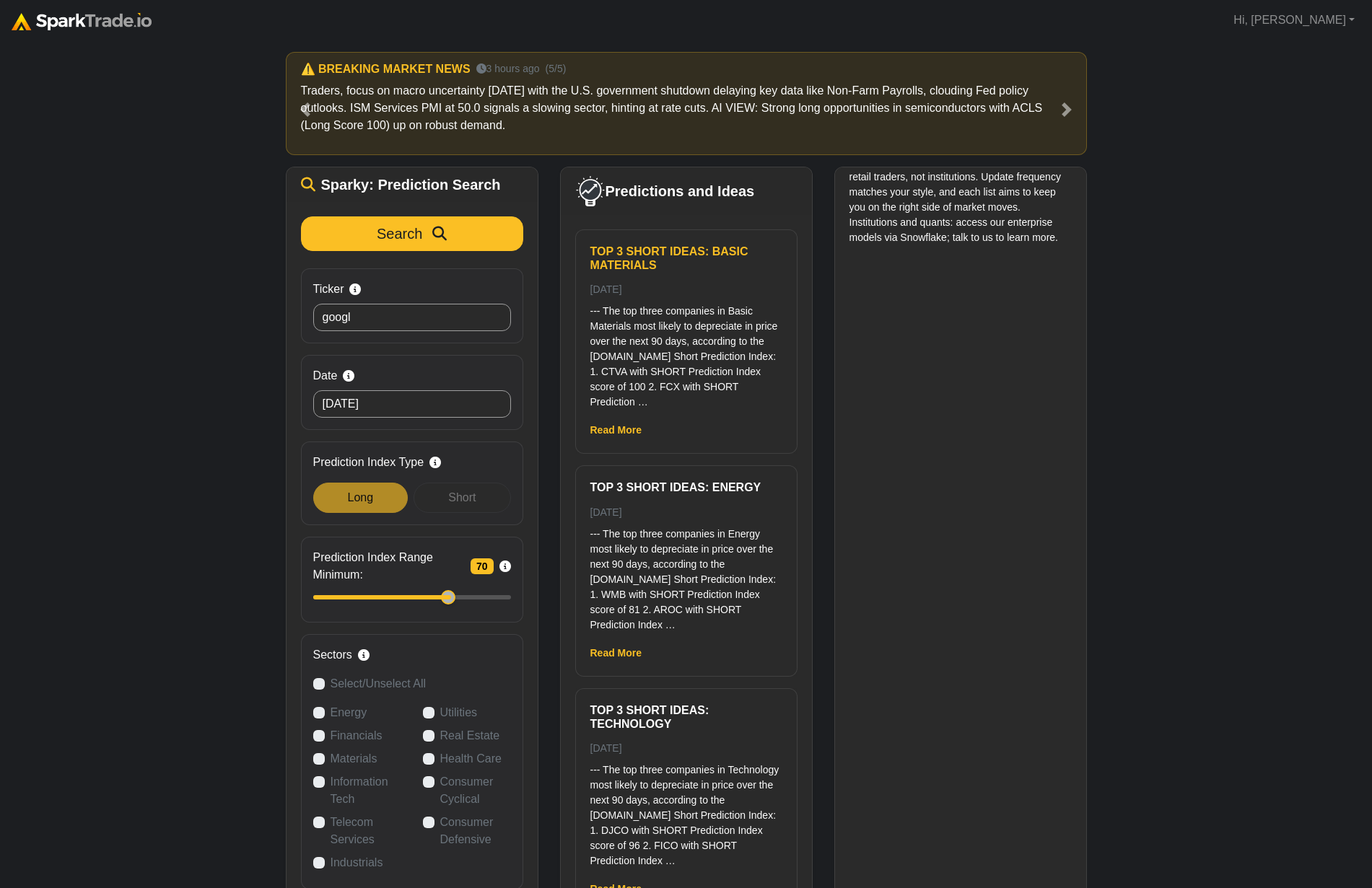
click at [680, 258] on h6 "Top 3 Short ideas: Basic Materials" at bounding box center [686, 259] width 192 height 28
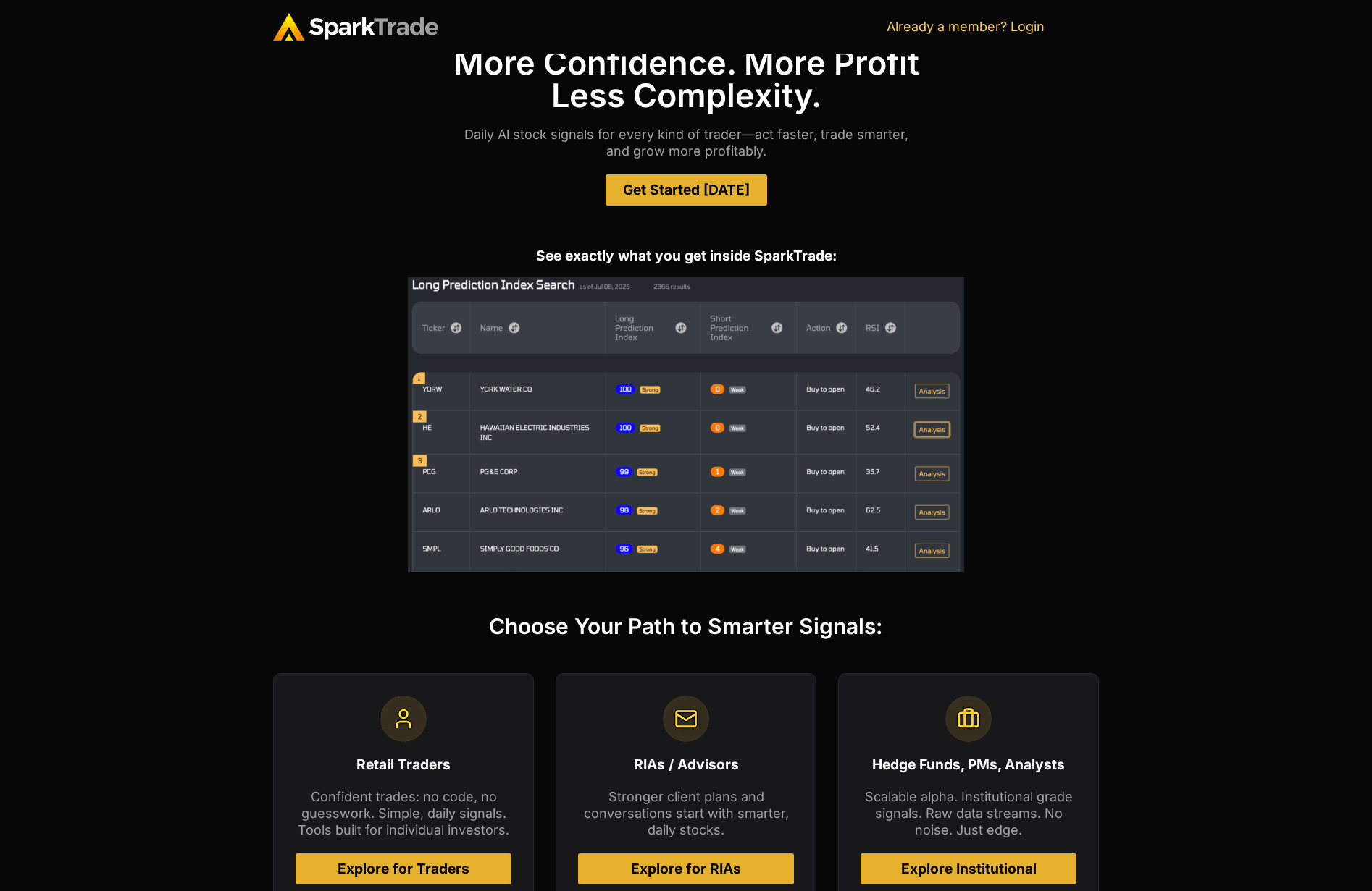
scroll to position [135, 0]
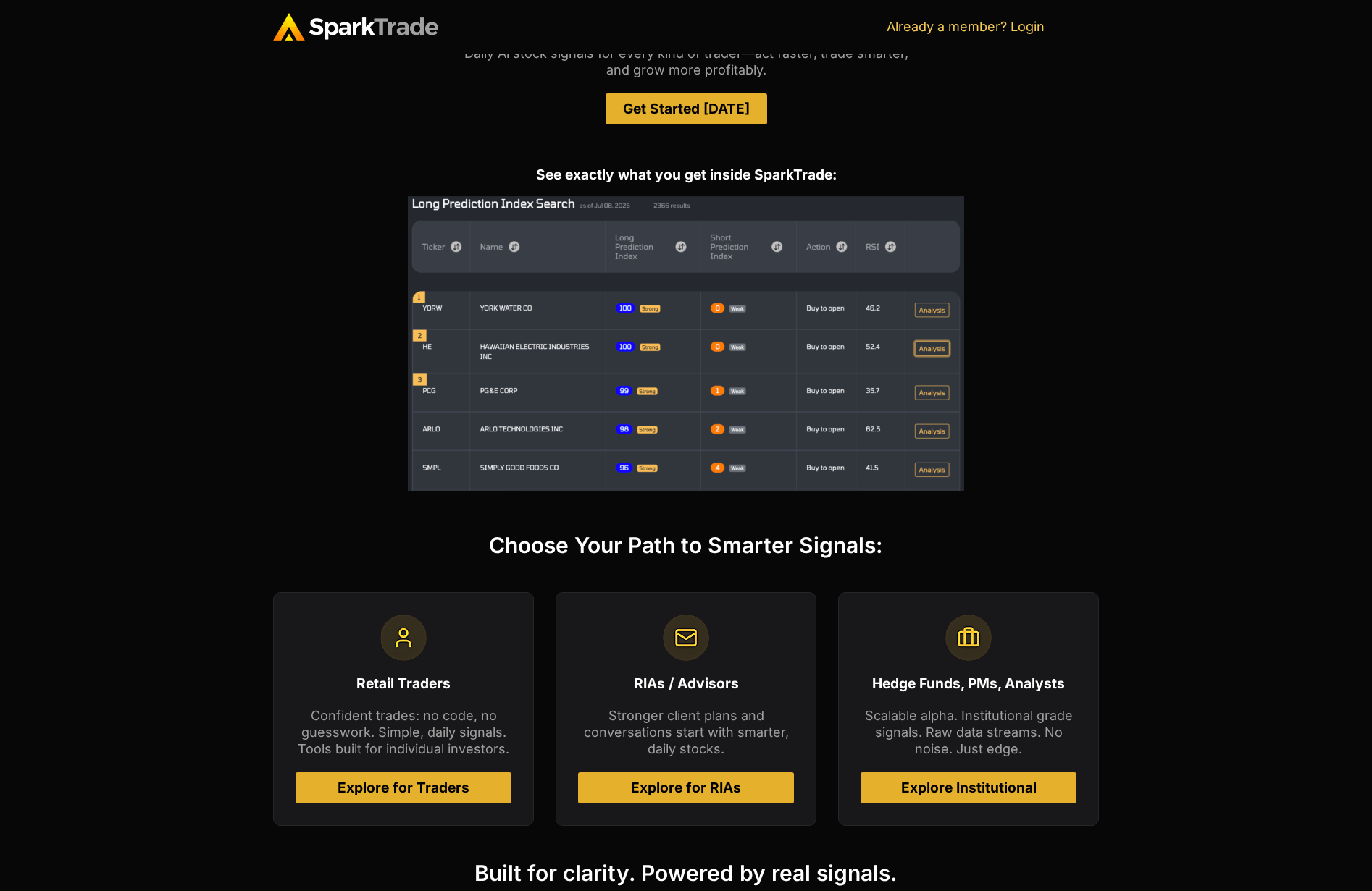
click at [734, 789] on span "Explore for RIAs" at bounding box center [686, 788] width 110 height 14
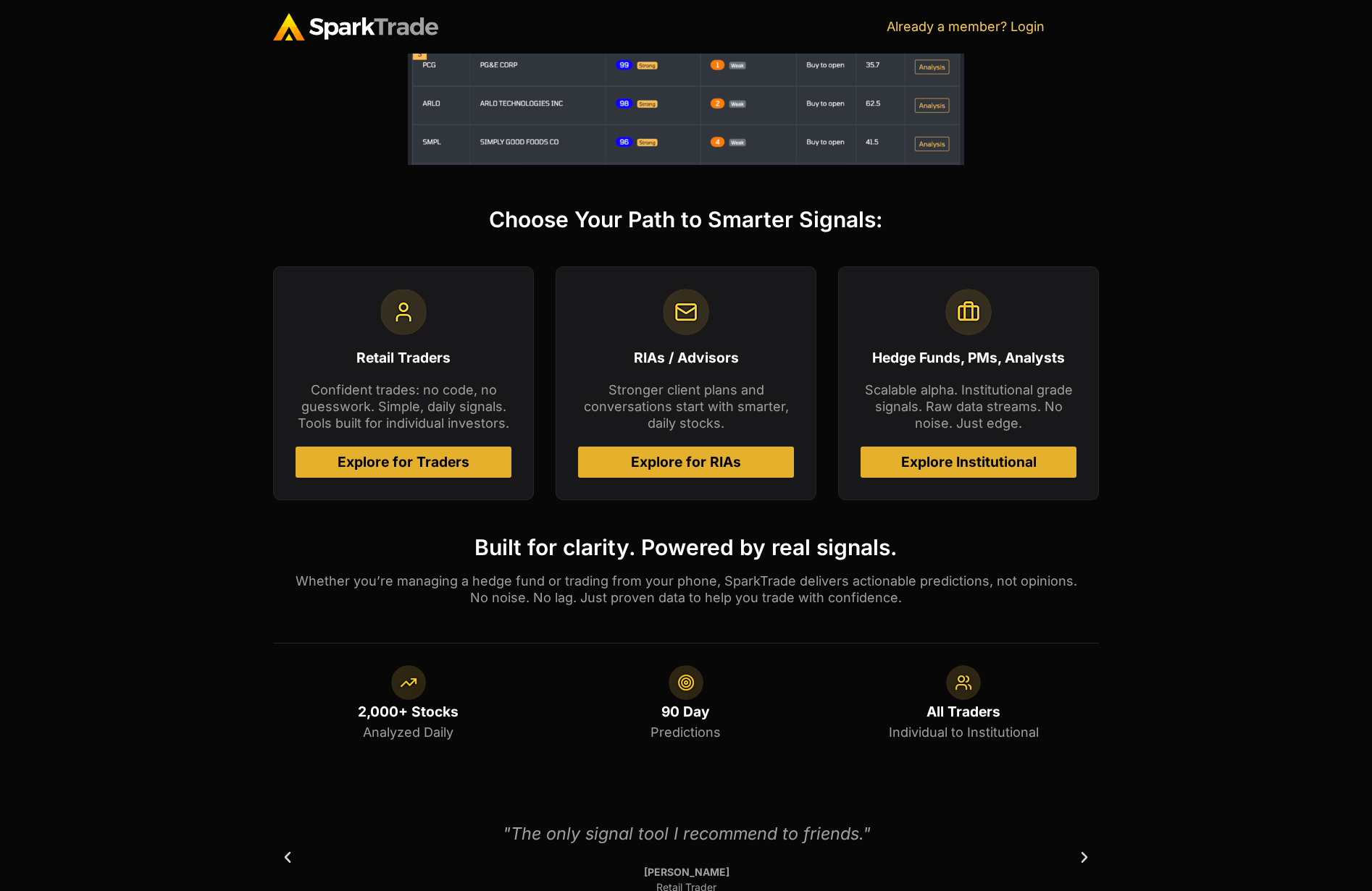
scroll to position [580, 0]
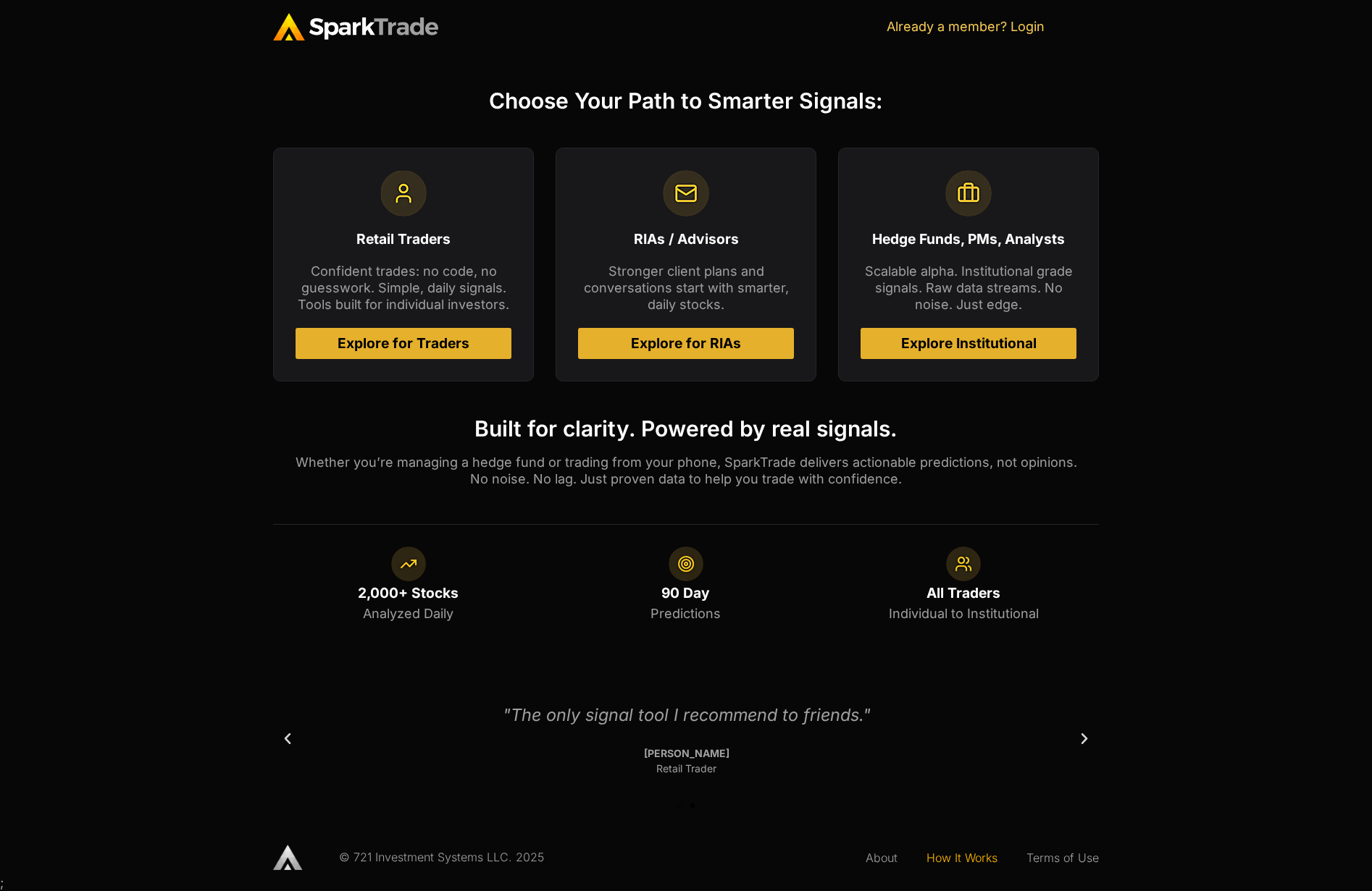
click at [980, 855] on link "How It Works" at bounding box center [962, 858] width 100 height 33
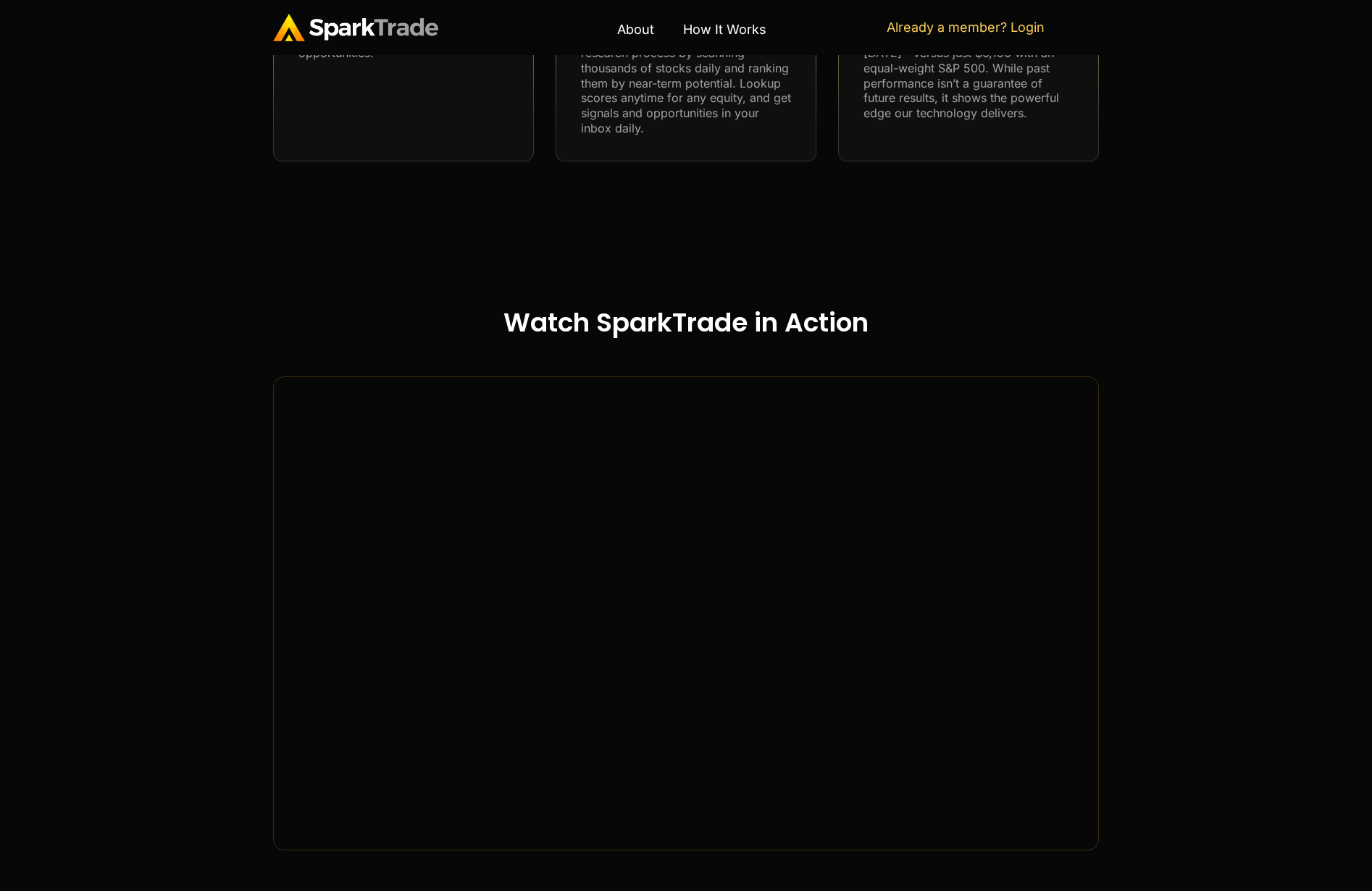
scroll to position [1244, 0]
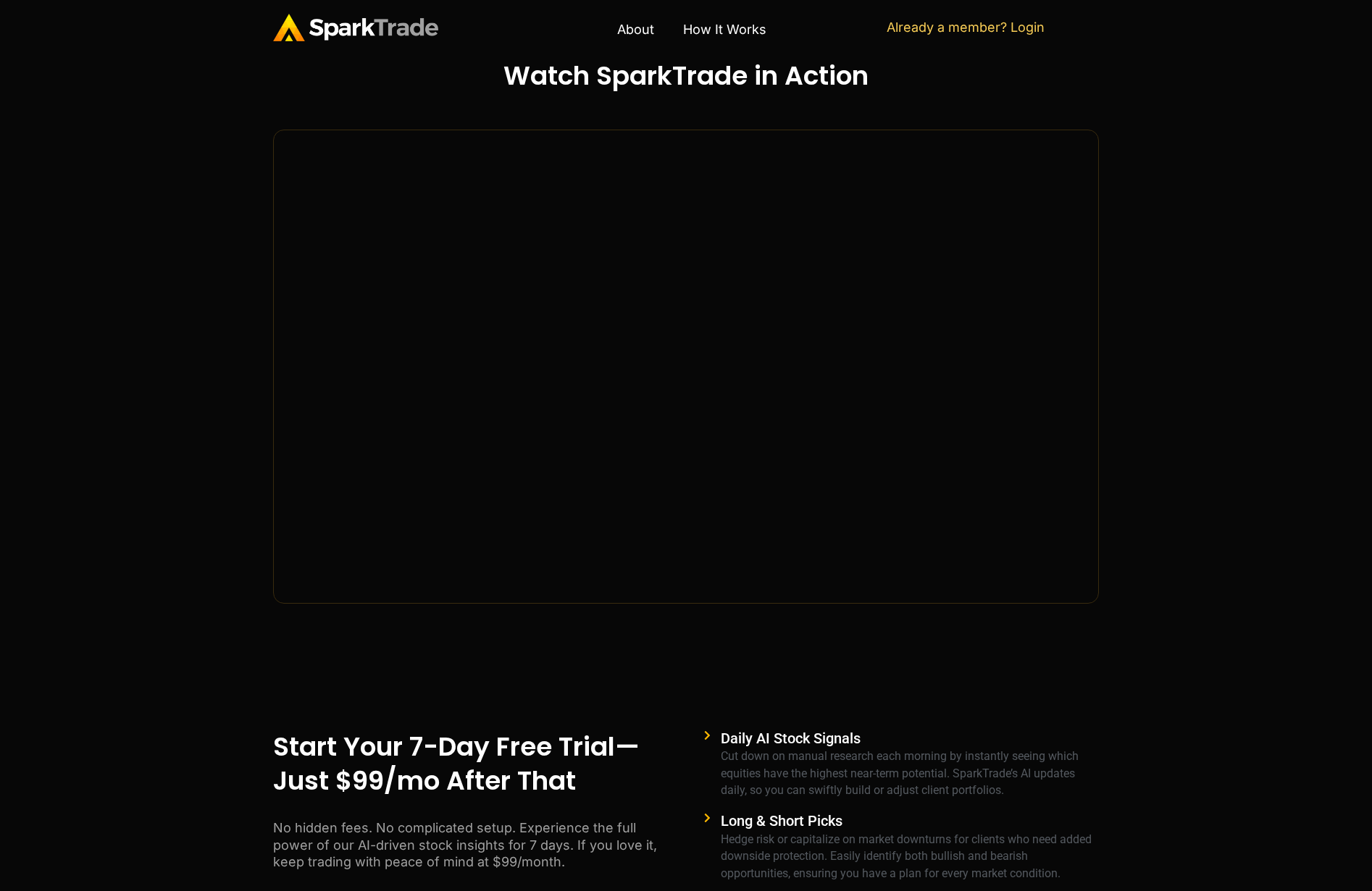
click at [772, 80] on h2 "Watch SparkTrade in Action" at bounding box center [686, 76] width 826 height 34
click at [771, 81] on h2 "Watch SparkTrade in Action" at bounding box center [686, 76] width 826 height 34
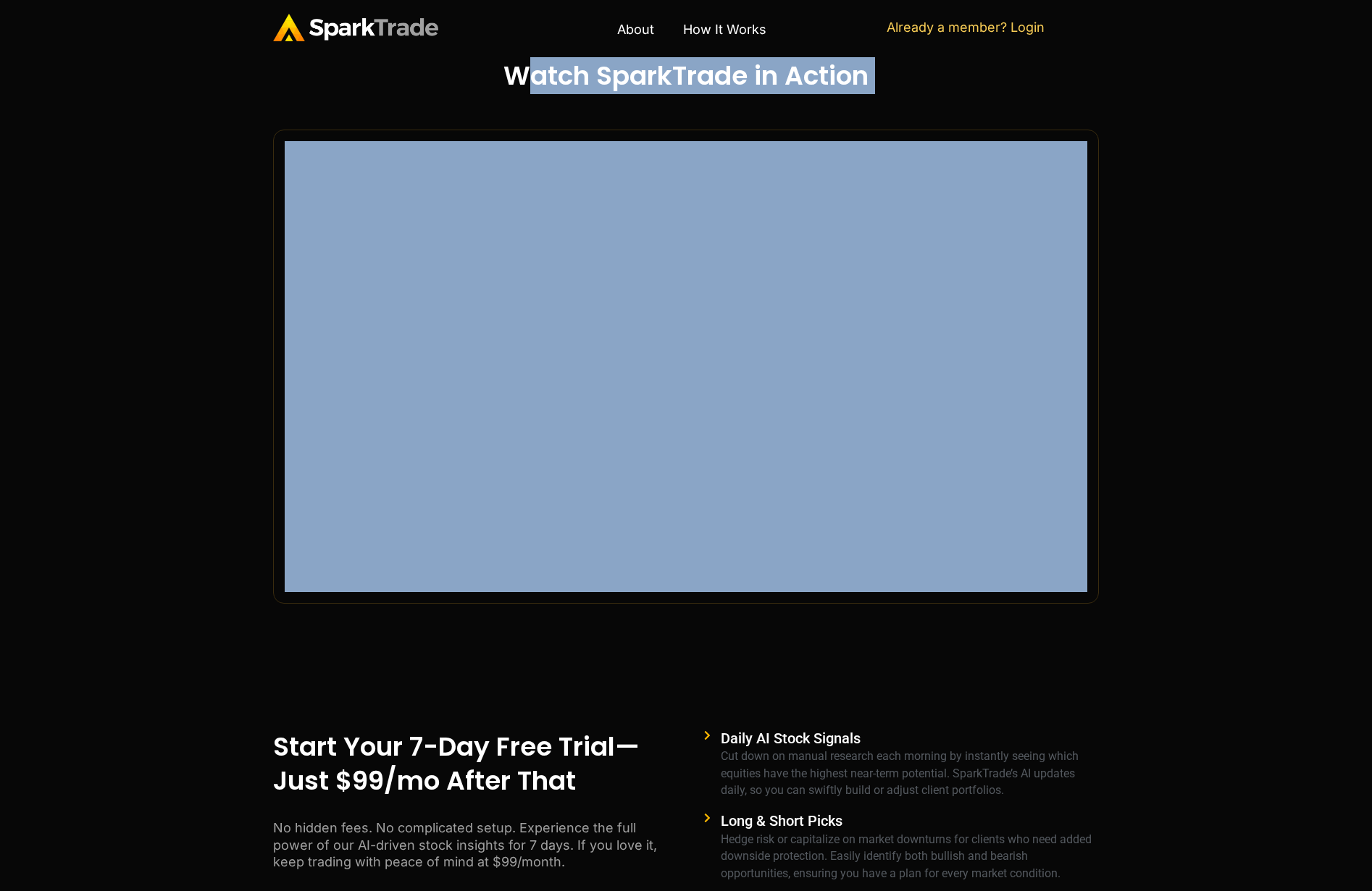
click at [771, 81] on h2 "Watch SparkTrade in Action" at bounding box center [686, 76] width 826 height 34
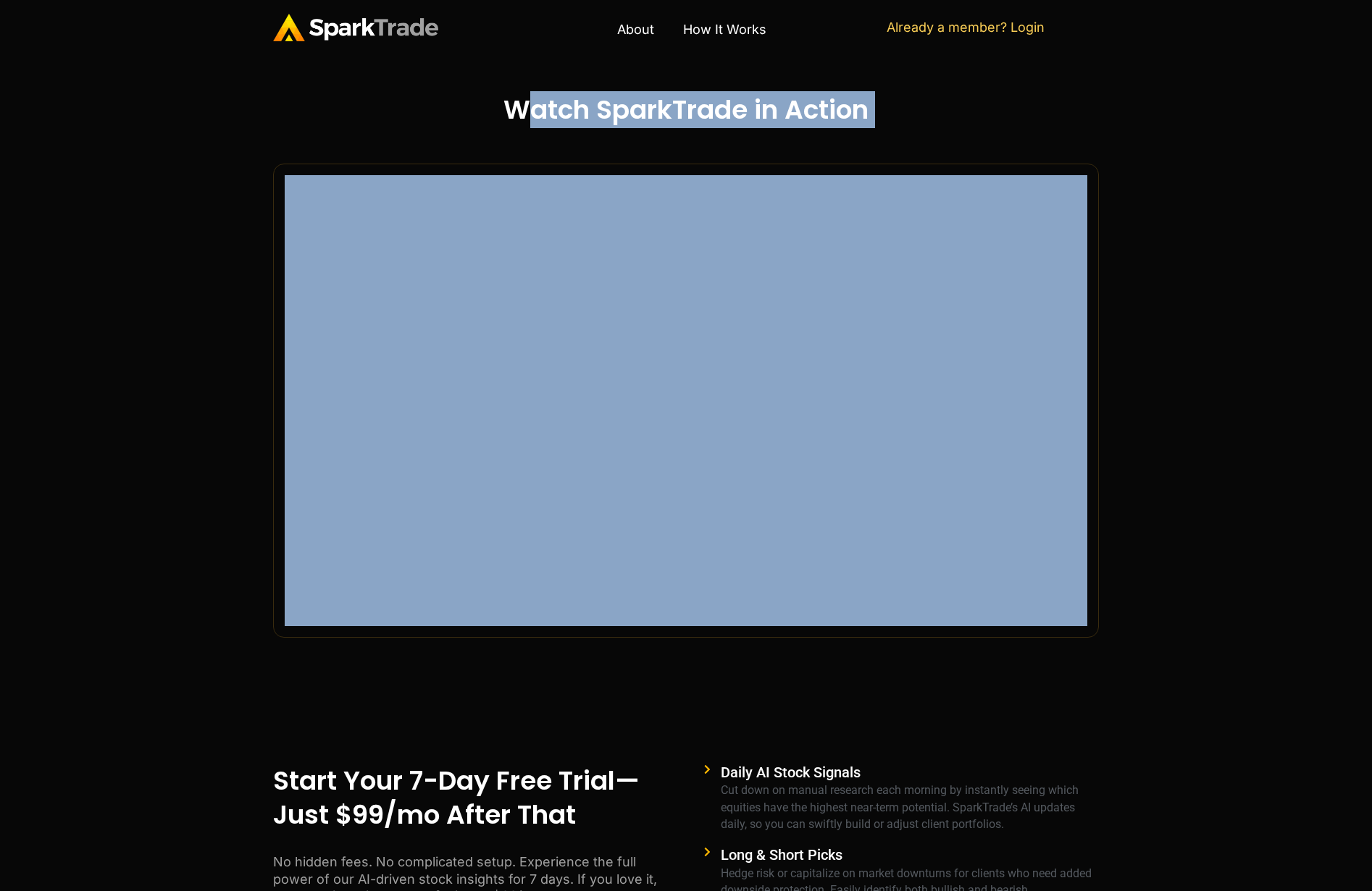
scroll to position [955, 0]
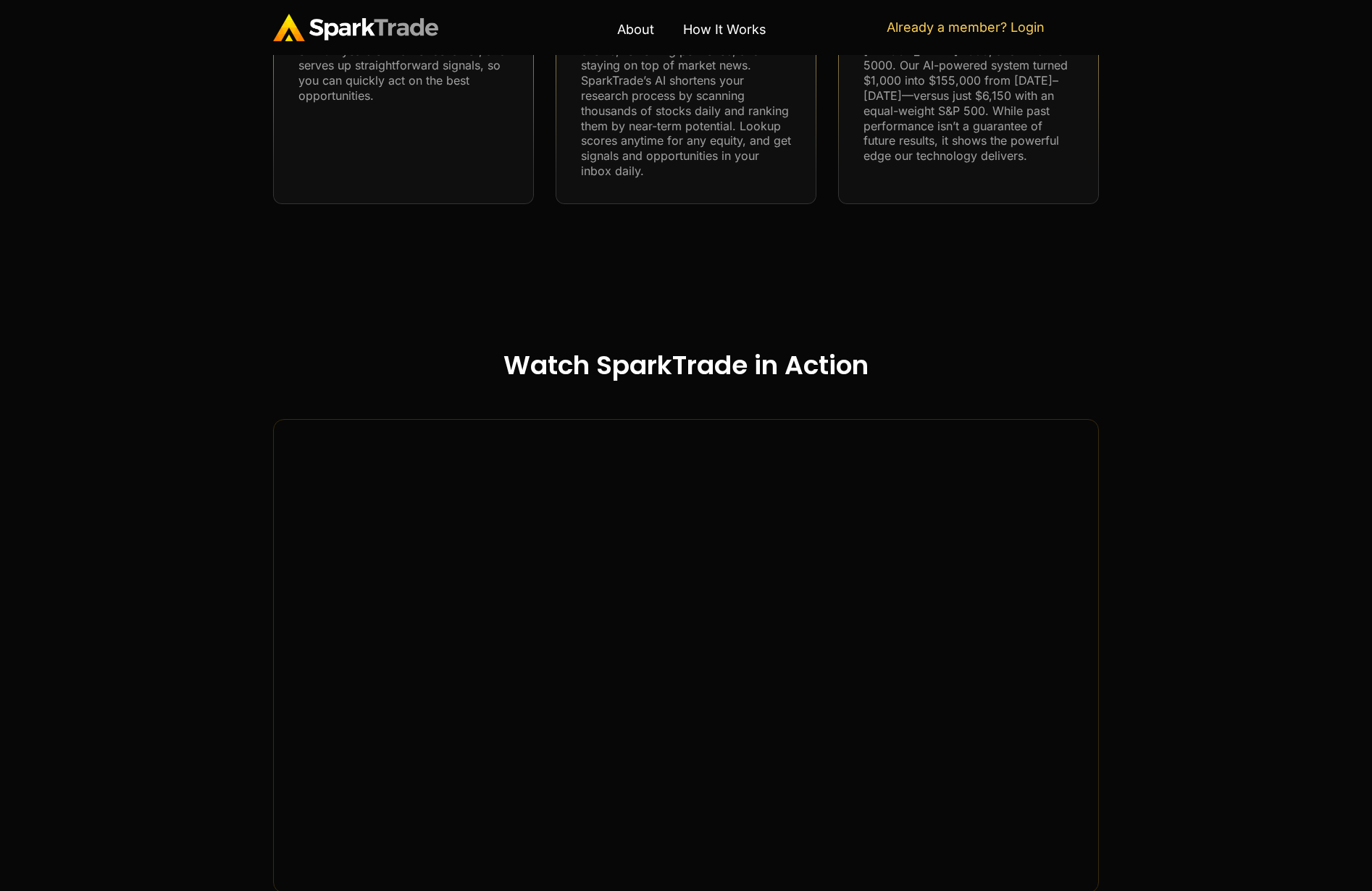
click at [970, 146] on p "Stop settling for ‘average.’ Our AI runs circles around the S&P 500, Russell 10…" at bounding box center [968, 88] width 210 height 151
click at [970, 145] on p "Stop settling for ‘average.’ Our AI runs circles around the S&P 500, Russell 10…" at bounding box center [968, 88] width 210 height 151
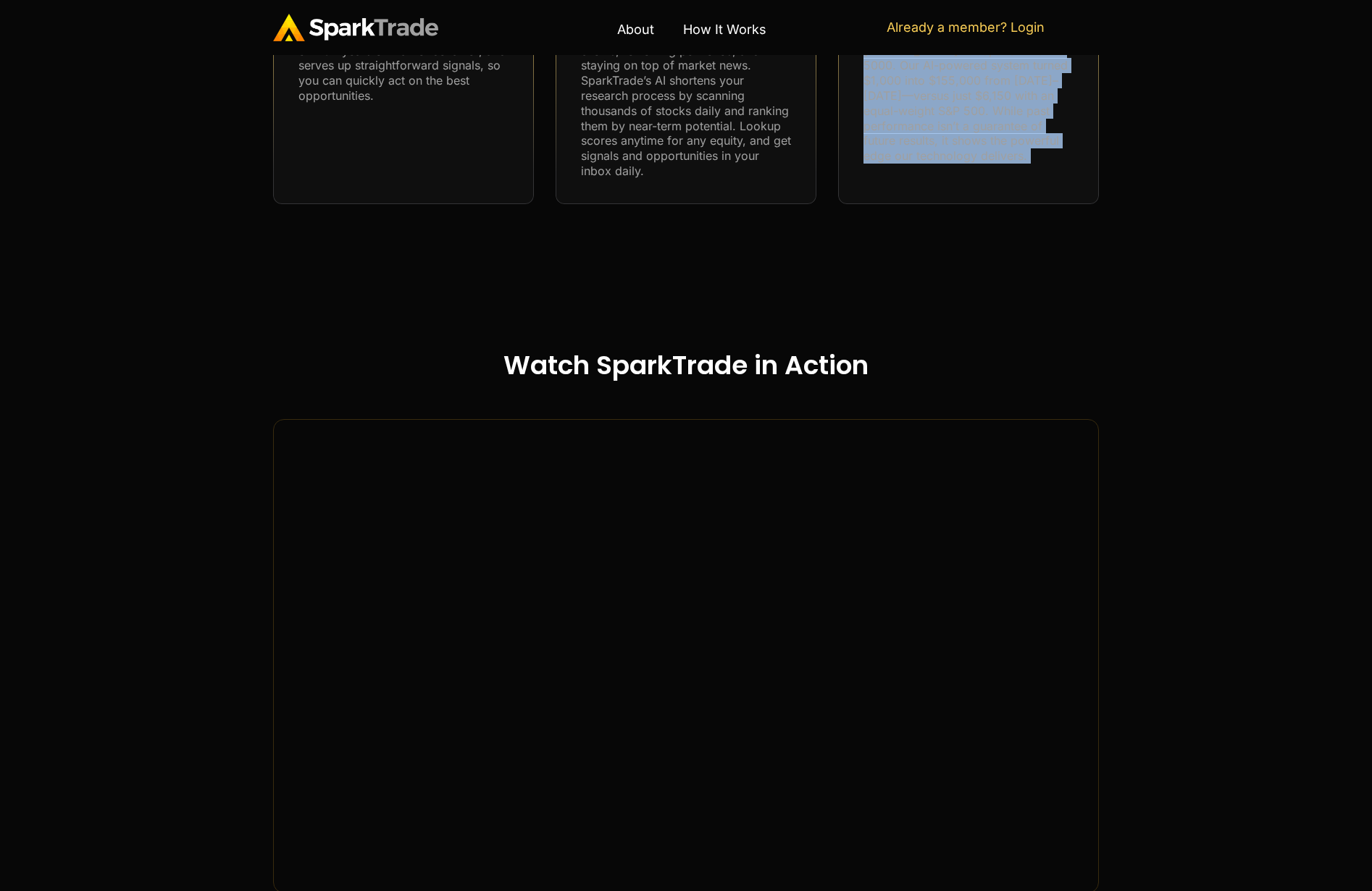
click at [970, 145] on p "Stop settling for ‘average.’ Our AI runs circles around the S&P 500, Russell 10…" at bounding box center [968, 88] width 210 height 151
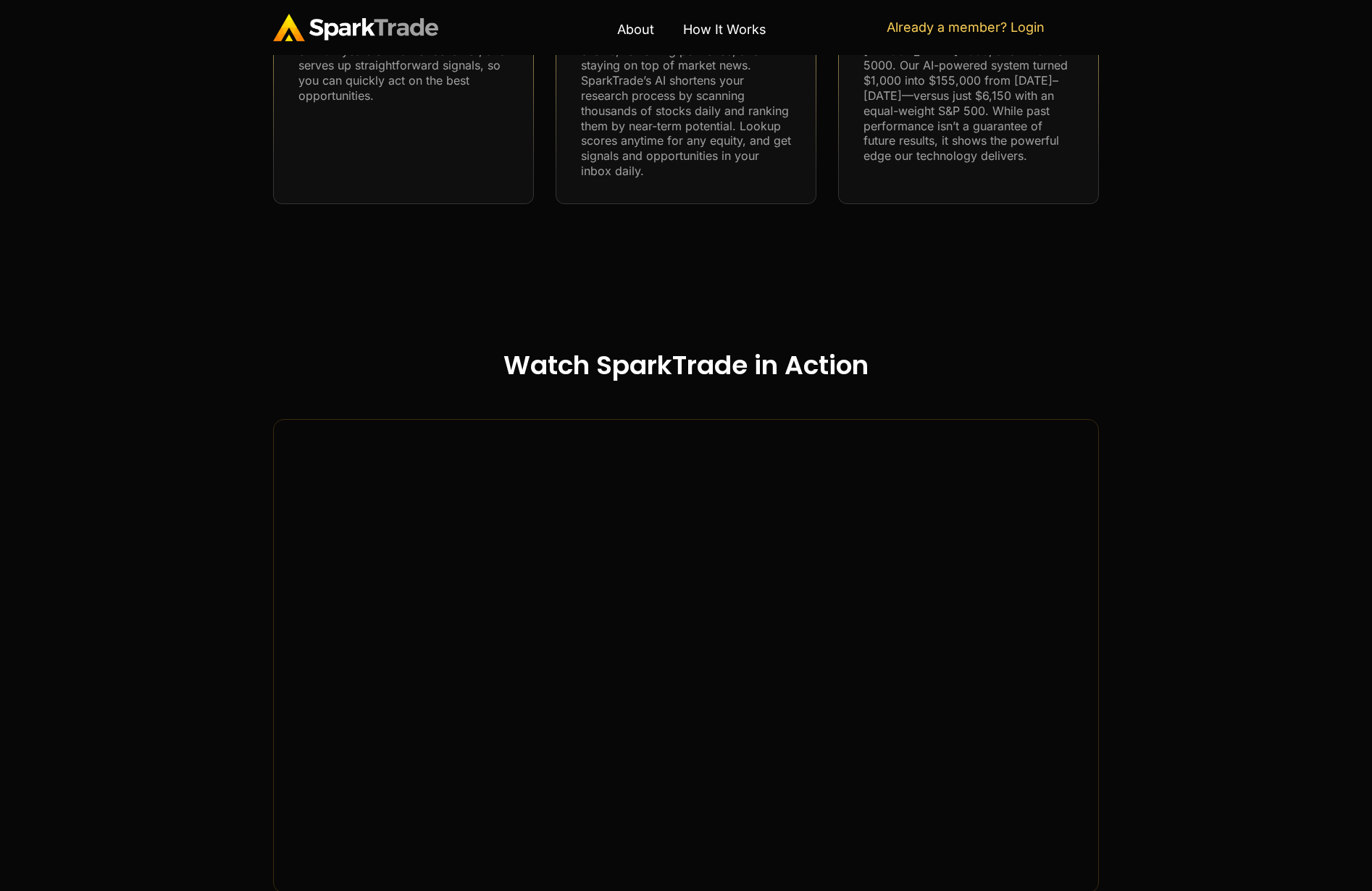
click at [877, 139] on p "Stop settling for ‘average.’ Our AI runs circles around the S&P 500, Russell 10…" at bounding box center [968, 88] width 210 height 151
click at [876, 138] on p "Stop settling for ‘average.’ Our AI runs circles around the S&P 500, Russell 10…" at bounding box center [968, 88] width 210 height 151
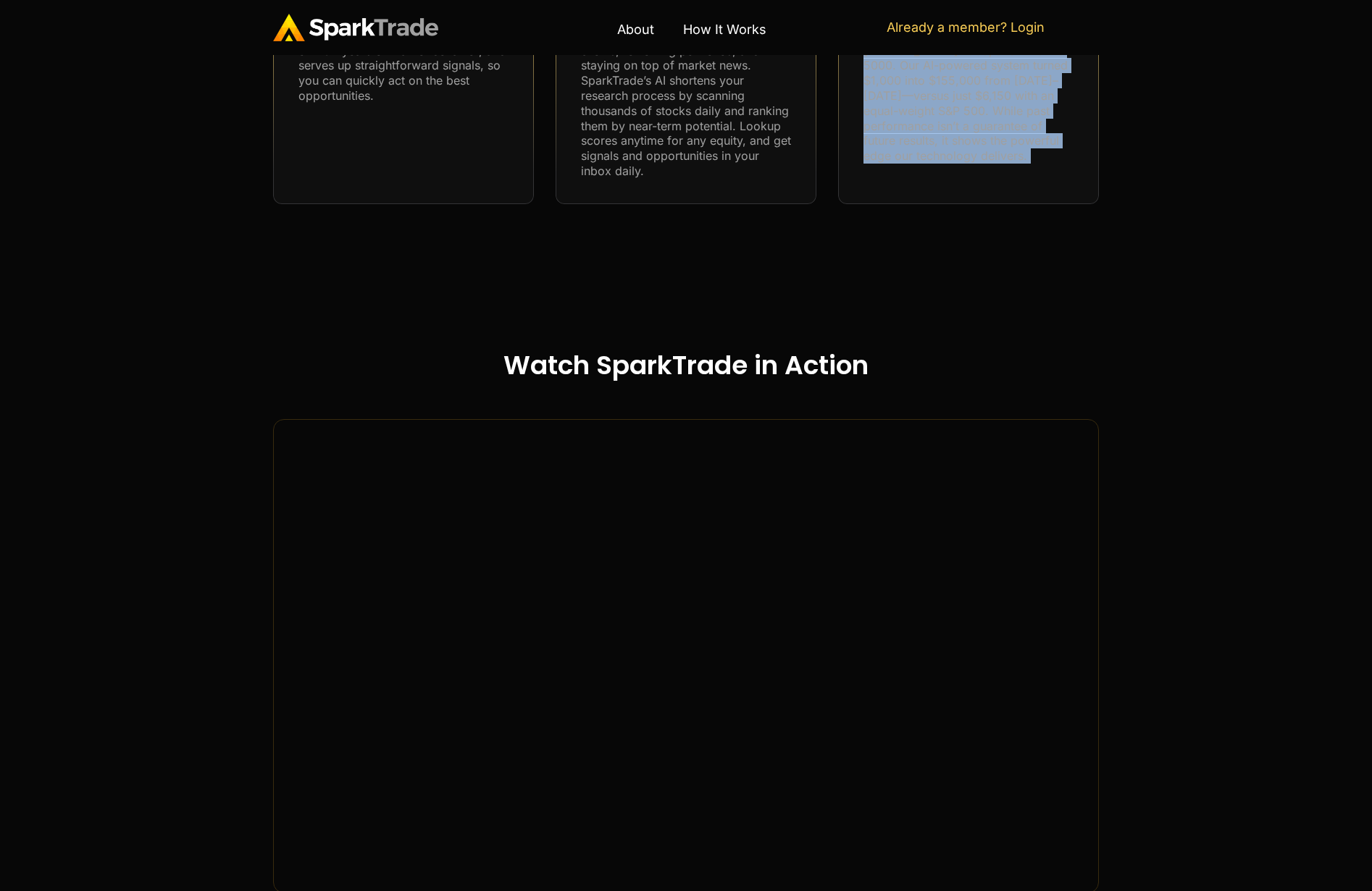
click at [876, 138] on p "Stop settling for ‘average.’ Our AI runs circles around the S&P 500, Russell 10…" at bounding box center [968, 88] width 210 height 151
click at [911, 92] on p "Stop settling for ‘average.’ Our AI runs circles around the S&P 500, Russell 10…" at bounding box center [968, 88] width 210 height 151
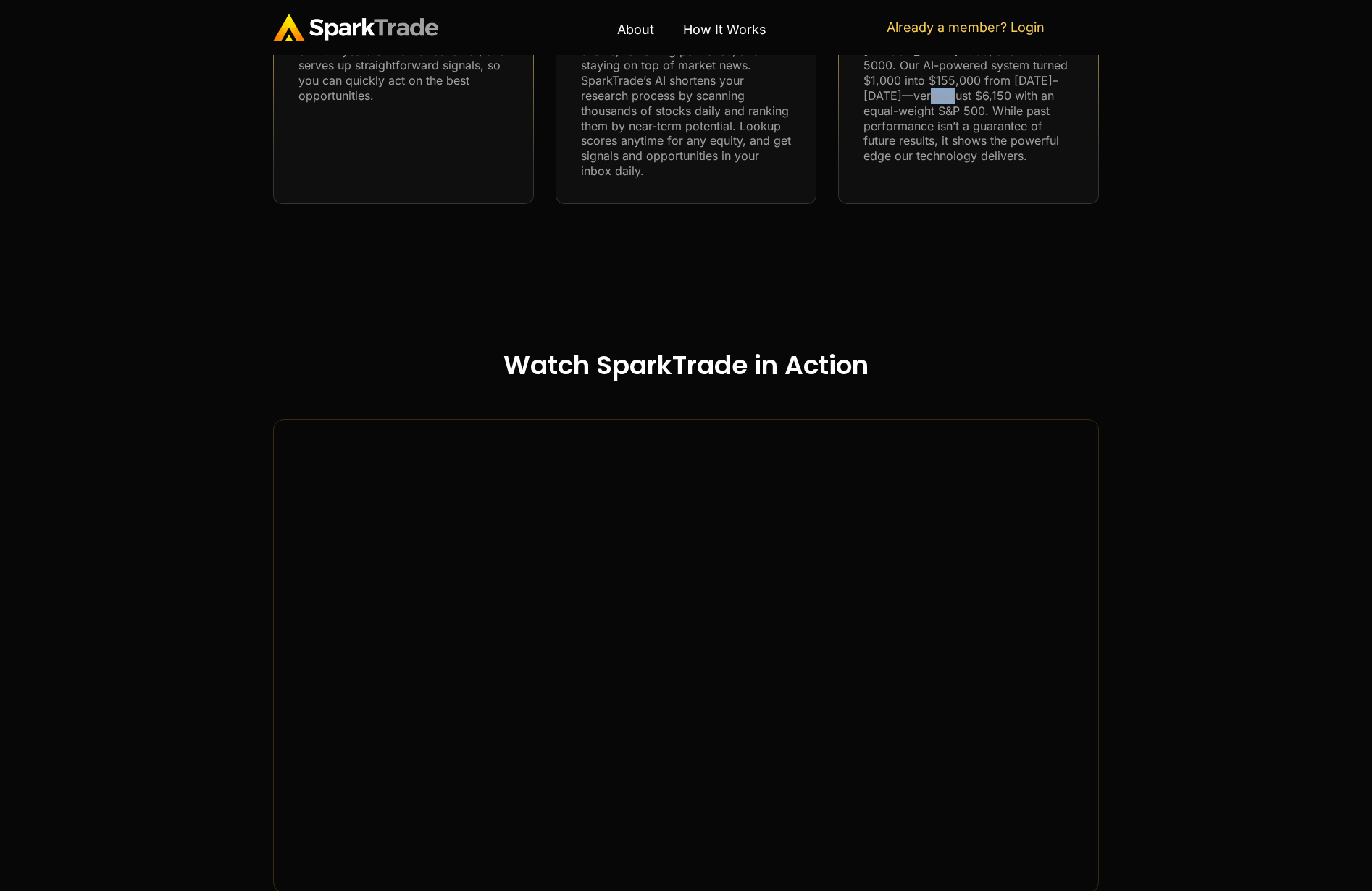
click at [911, 93] on p "Stop settling for ‘average.’ Our AI runs circles around the S&P 500, Russell 10…" at bounding box center [968, 88] width 210 height 151
click at [912, 96] on p "Stop settling for ‘average.’ Our AI runs circles around the S&P 500, Russell 10…" at bounding box center [968, 88] width 210 height 151
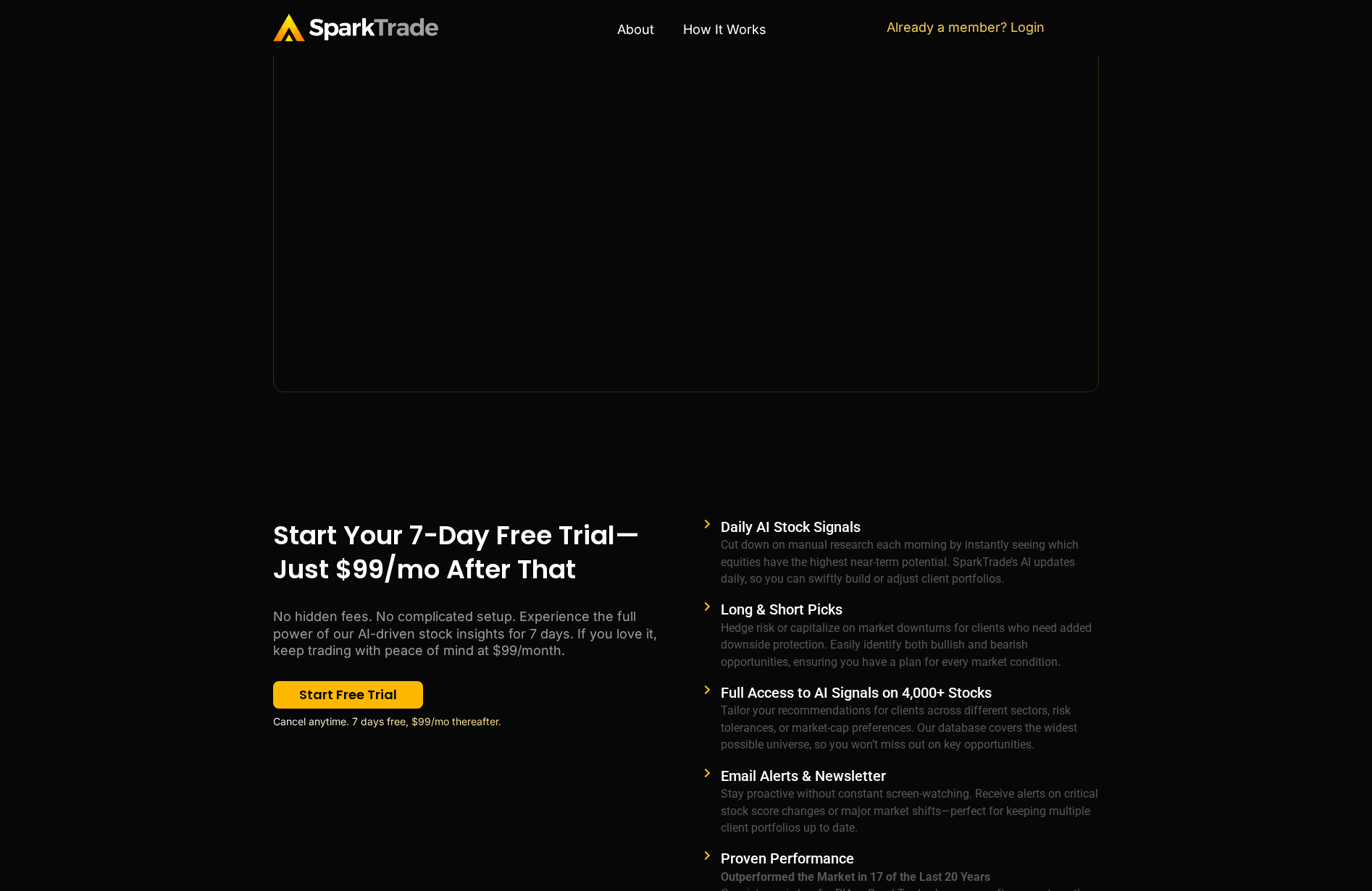
scroll to position [745, 0]
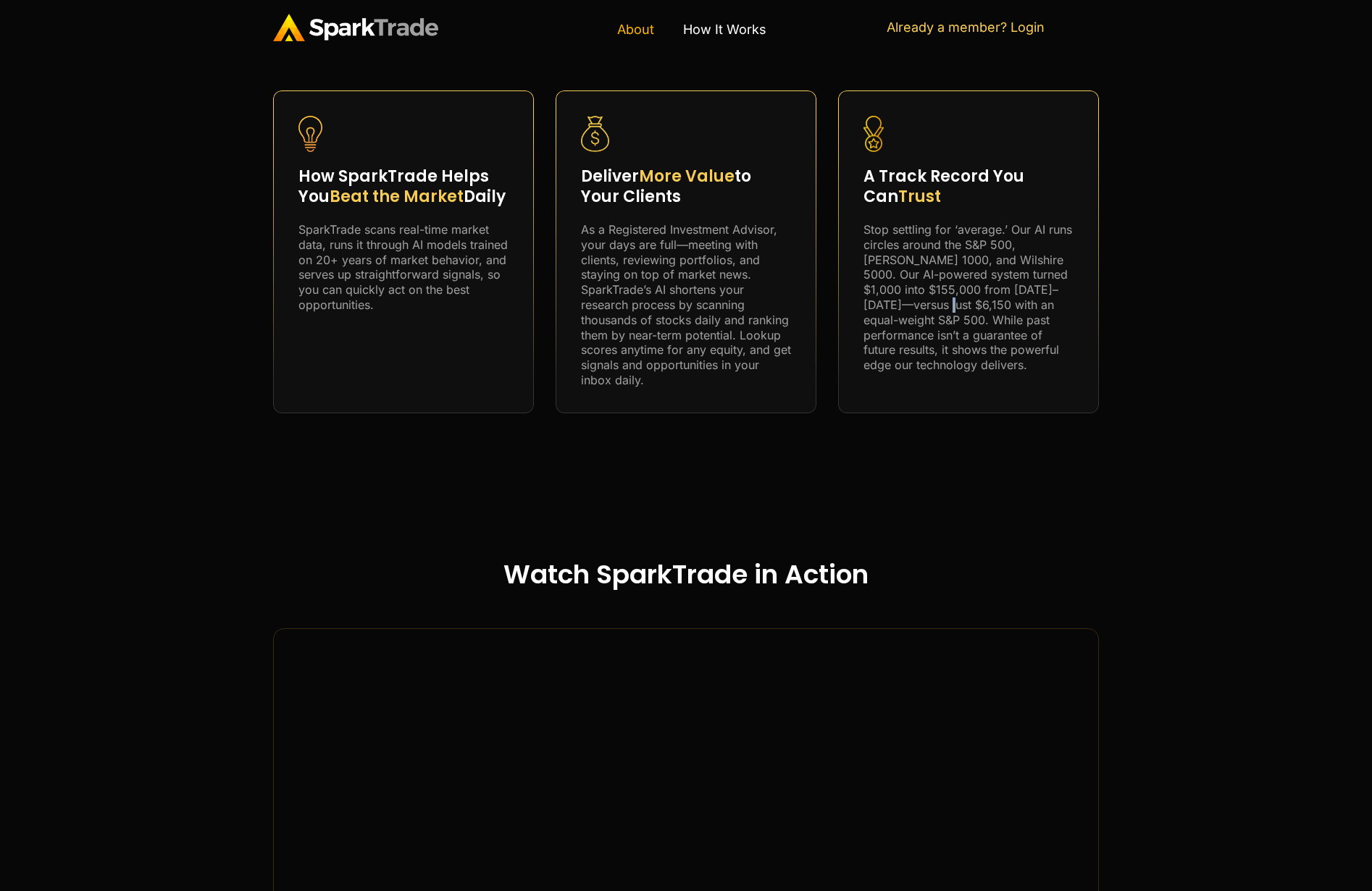
click at [631, 28] on link "About" at bounding box center [636, 30] width 66 height 33
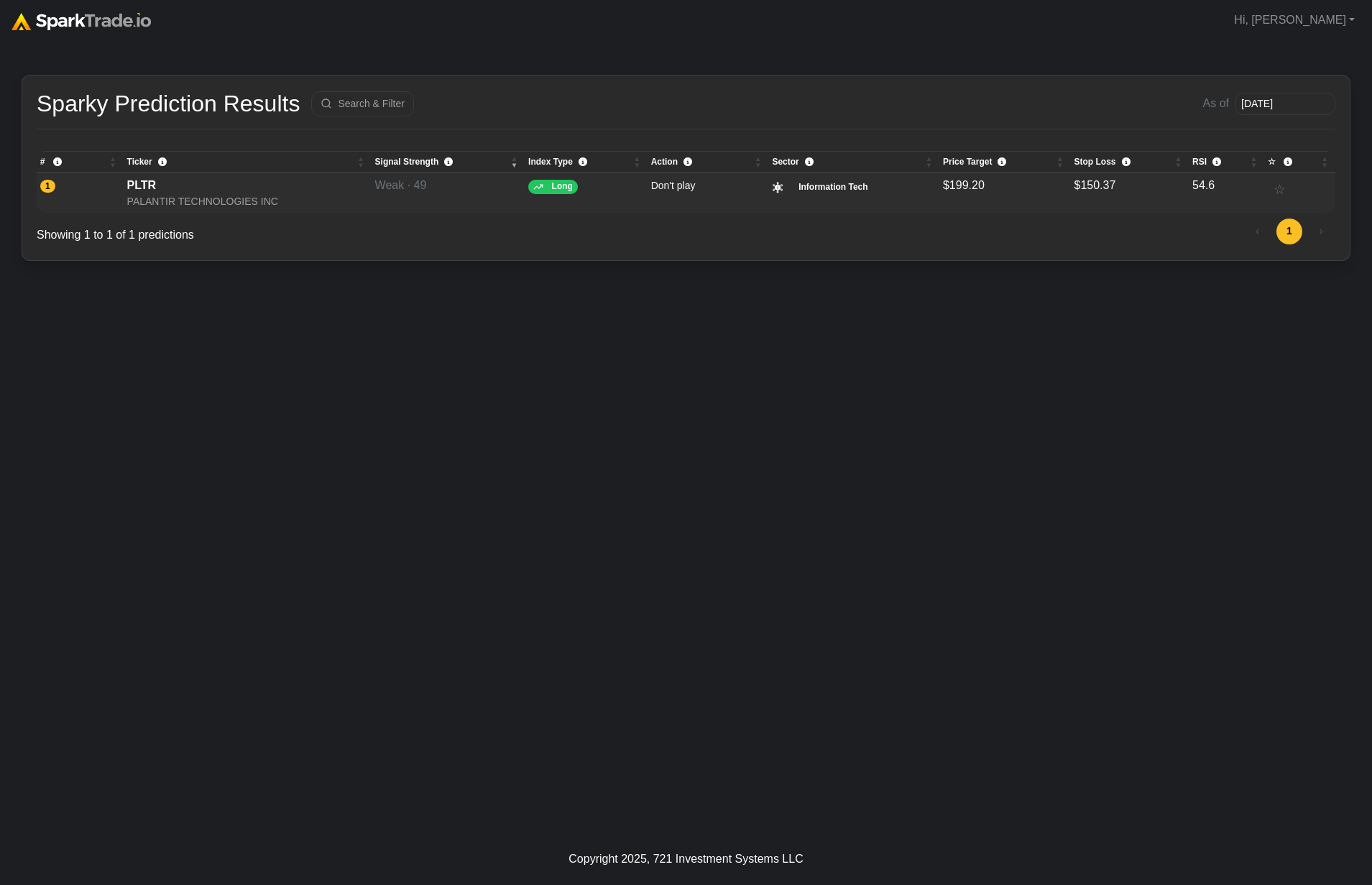
click at [182, 191] on div "PLTR" at bounding box center [248, 185] width 241 height 17
click at [159, 186] on div "PLTR" at bounding box center [248, 185] width 241 height 17
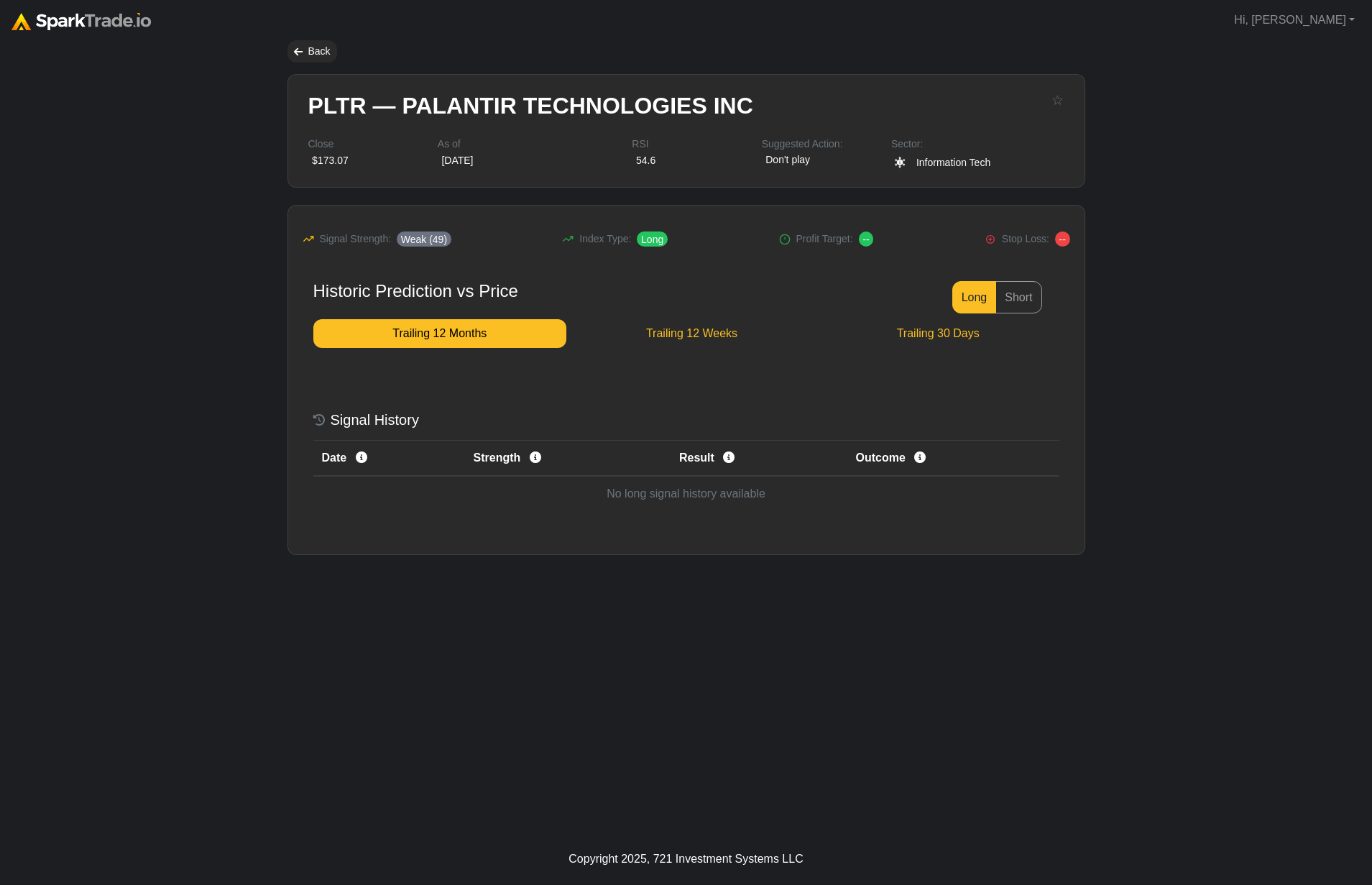
click at [306, 178] on div "PLTR — PALANTIR TECHNOLOGIES INC ☆ Close $173.07 As of [DATE] RSI 54.6 Suggeste…" at bounding box center [686, 131] width 785 height 113
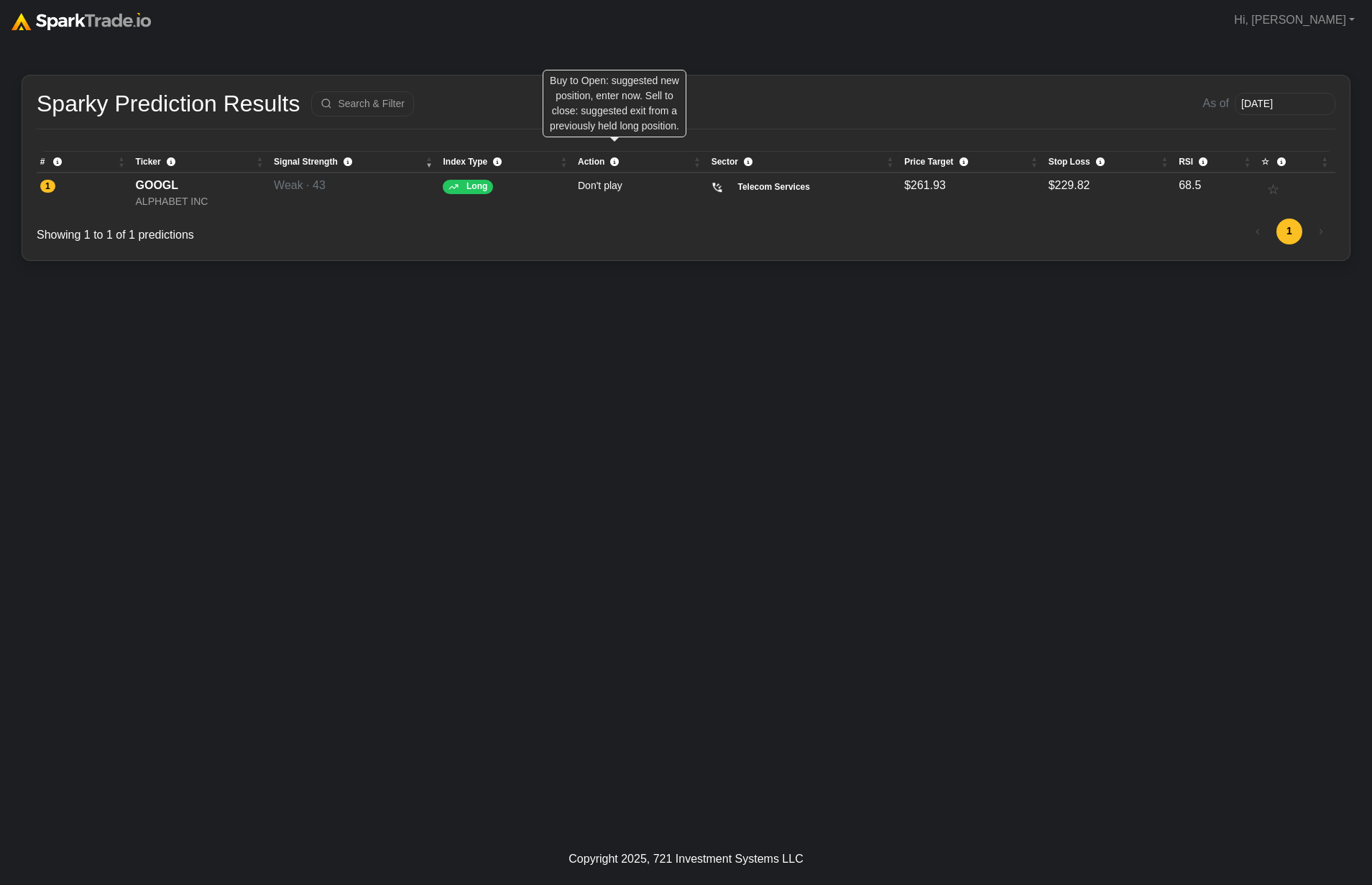
click at [617, 165] on icon "\a \a Action\a Buy to Open: suggested new position, enter now. Sell to close: s…" at bounding box center [615, 162] width 9 height 9
click at [53, 187] on span "1" at bounding box center [48, 186] width 15 height 13
click at [44, 185] on span "1" at bounding box center [48, 186] width 15 height 13
click at [171, 185] on div "GOOGL" at bounding box center [202, 185] width 132 height 17
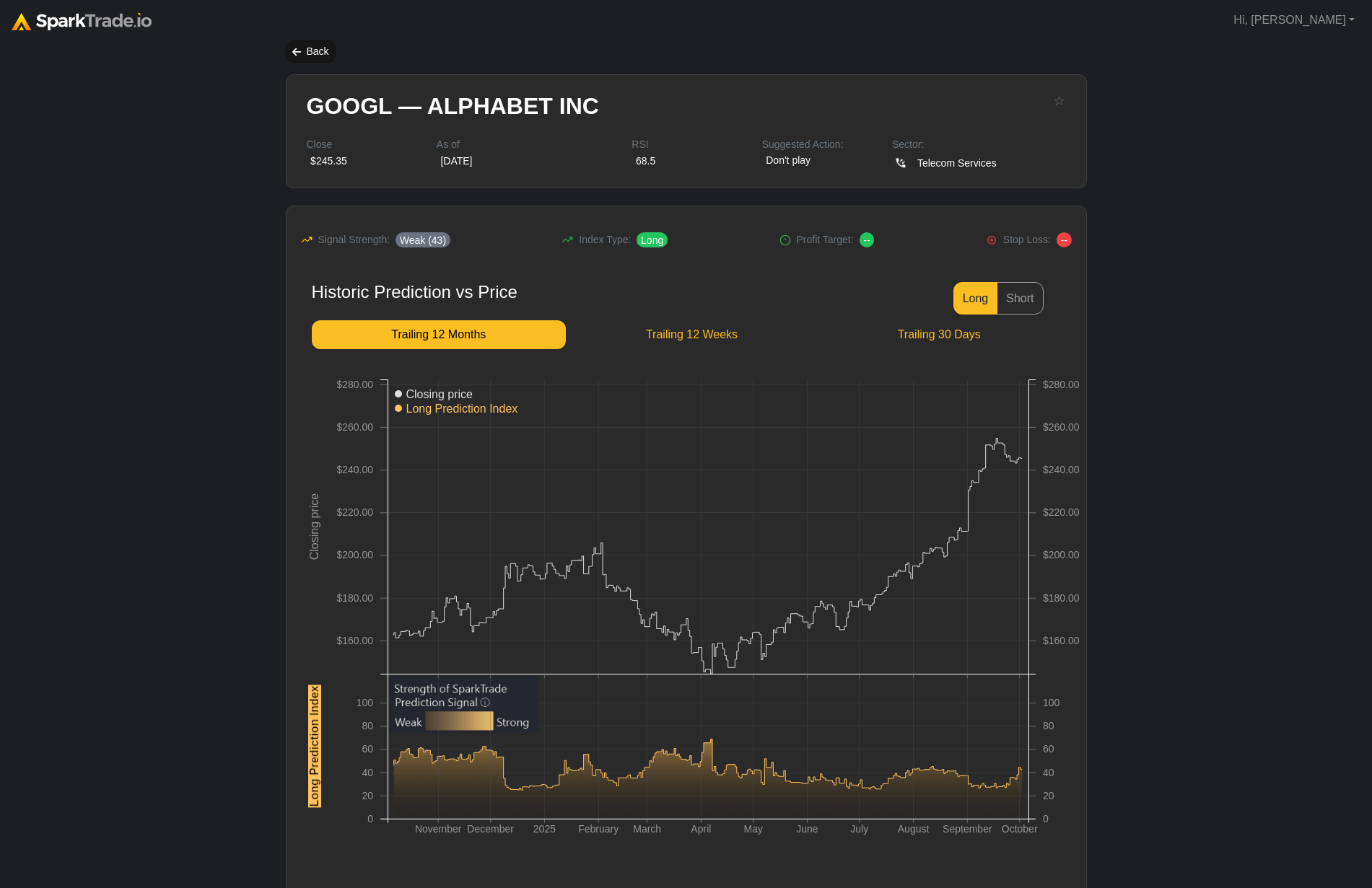
click at [306, 48] on div "Back" at bounding box center [310, 52] width 50 height 23
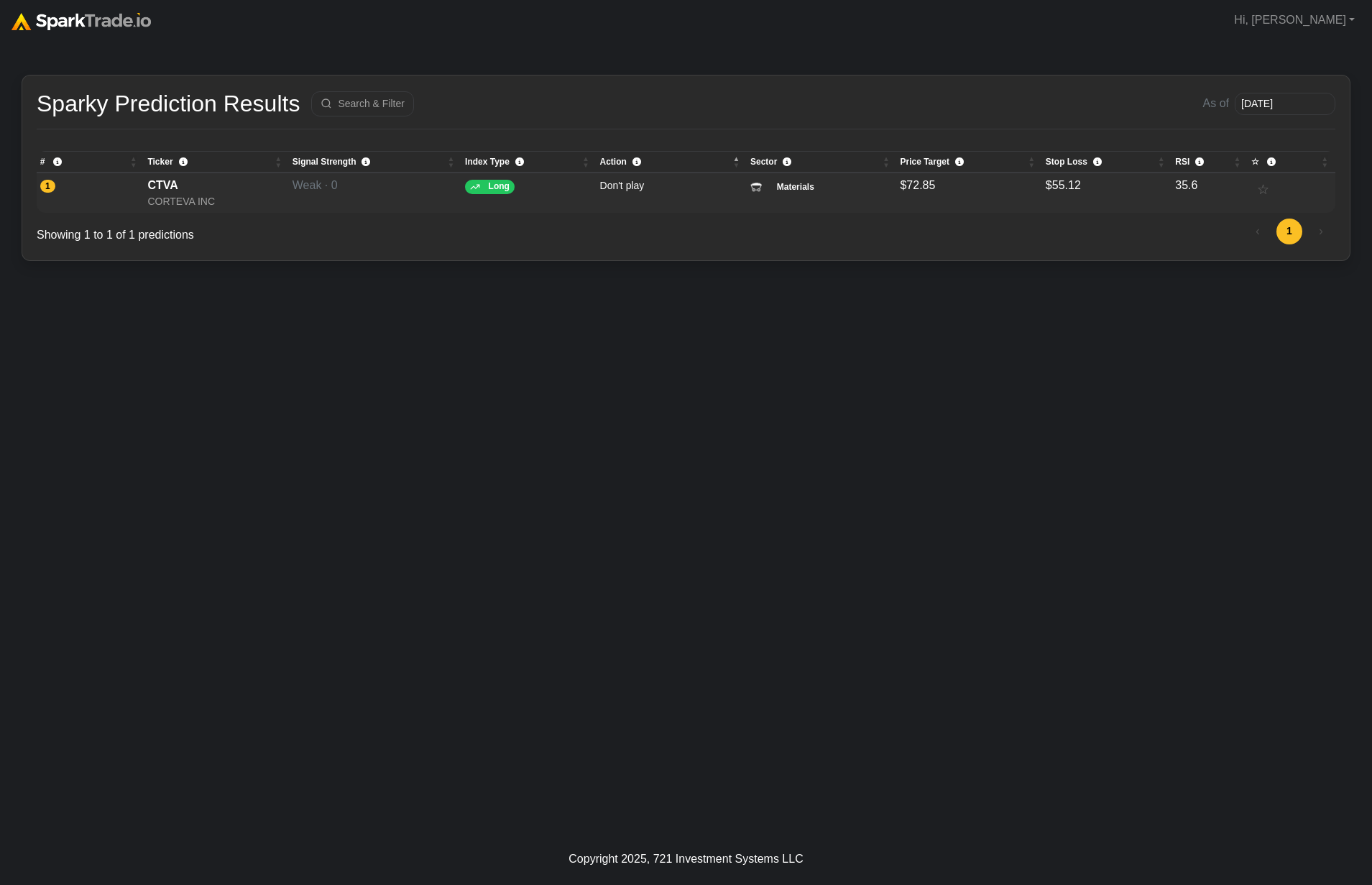
click at [157, 188] on div "CTVA" at bounding box center [216, 185] width 138 height 17
click at [1203, 161] on icon "\a \a RSI\a Relative Strength Index indicating overbought/oversold levels. Use …" at bounding box center [1200, 162] width 9 height 9
drag, startPoint x: 191, startPoint y: 510, endPoint x: 222, endPoint y: 430, distance: 85.8
click at [192, 510] on div "How to Use SparkTrade.io × Sparky Prediction Results Search & Filter As of 2025…" at bounding box center [686, 437] width 1372 height 793
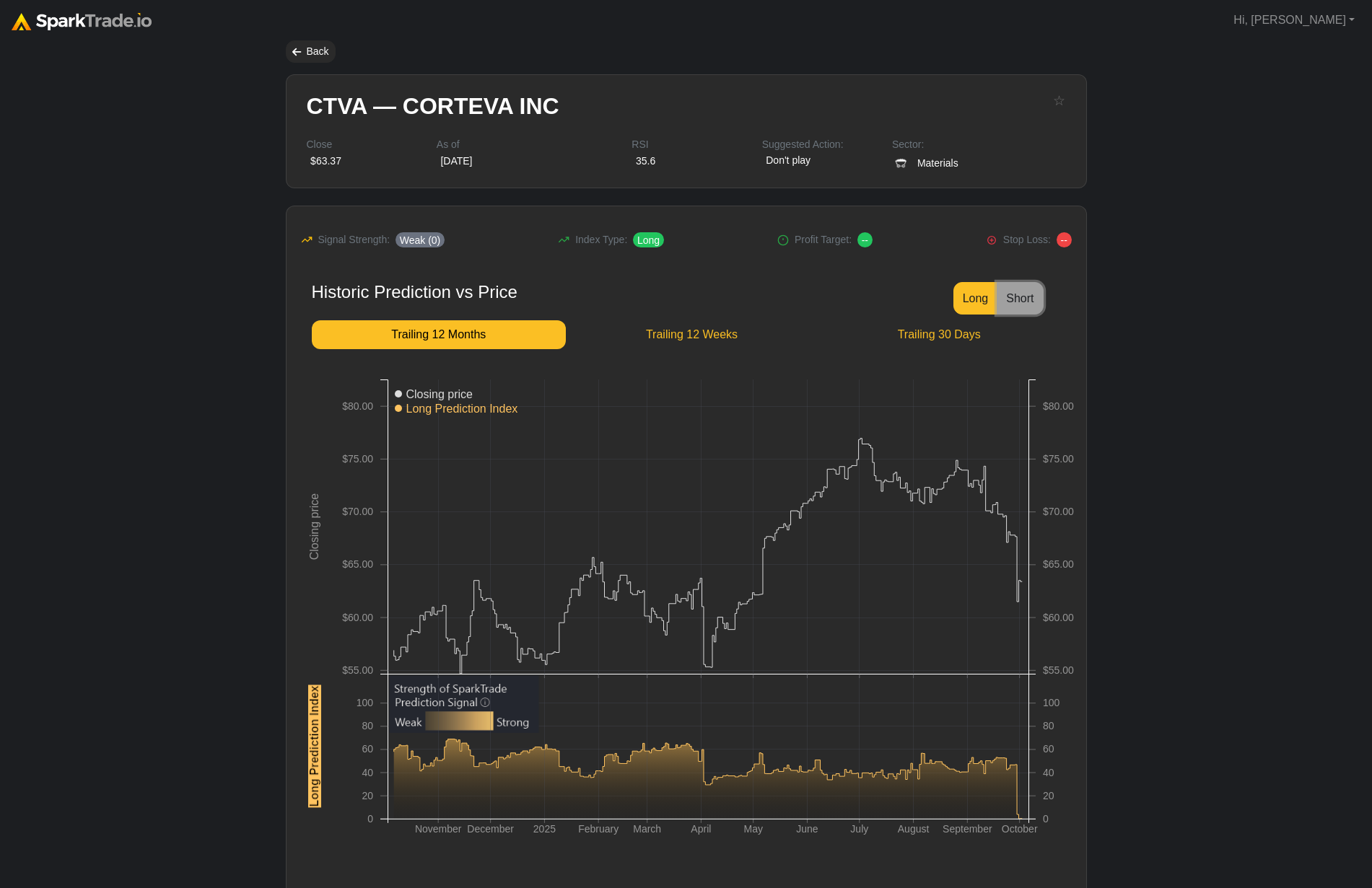
click at [1011, 308] on button "Short" at bounding box center [1019, 298] width 46 height 32
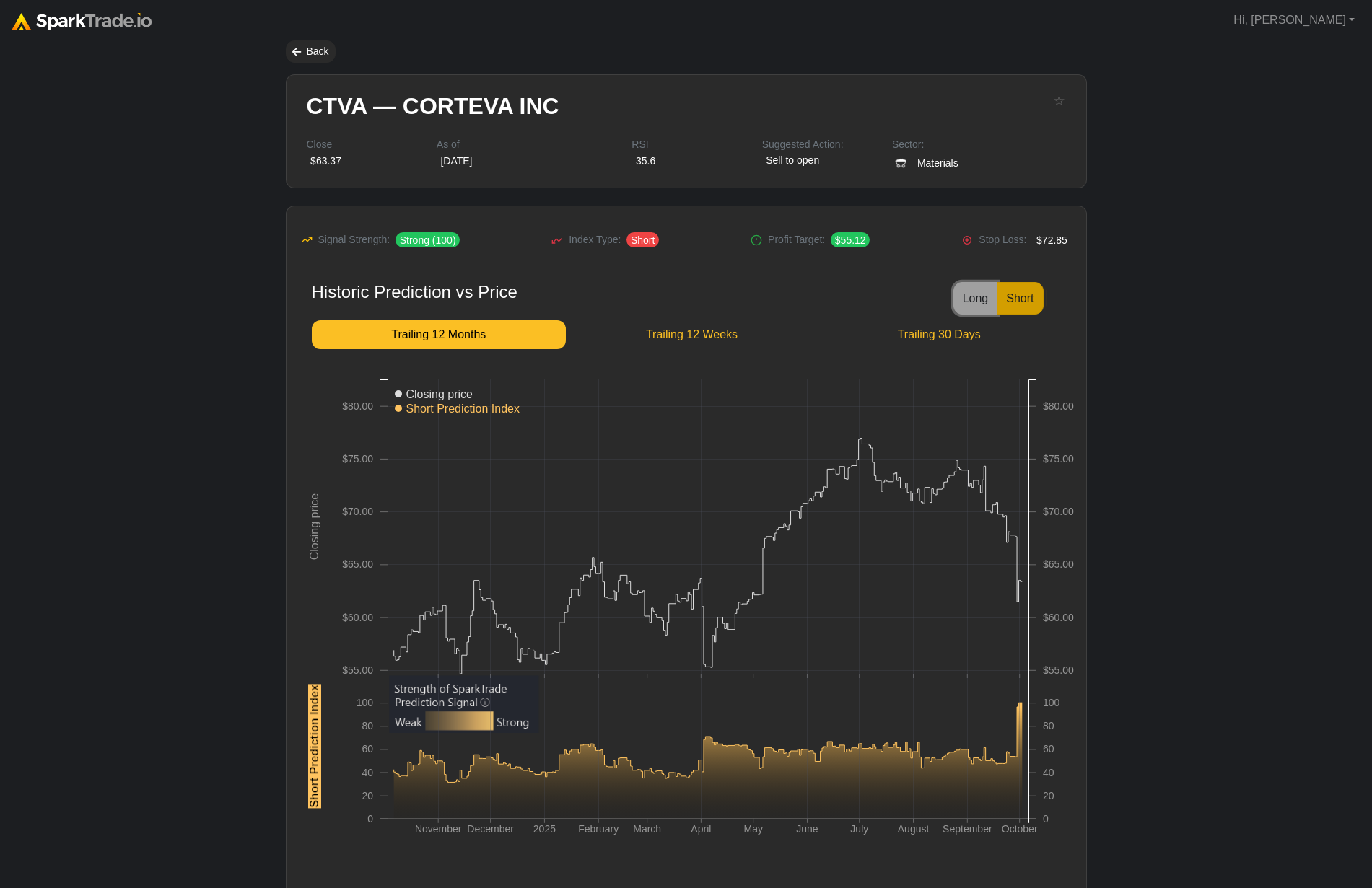
click at [980, 293] on button "Long" at bounding box center [975, 298] width 44 height 32
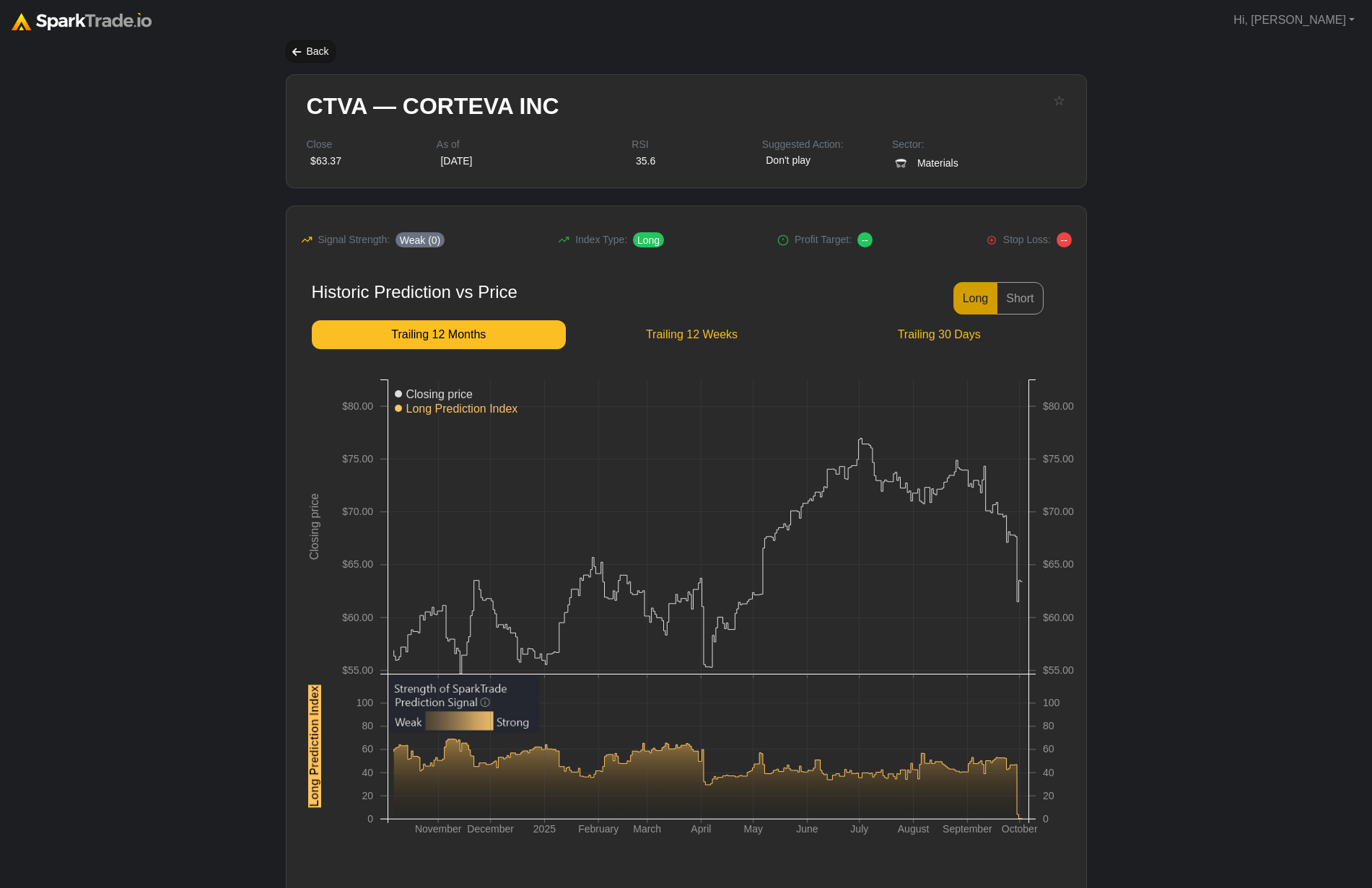
click at [296, 56] on div "Back" at bounding box center [310, 52] width 50 height 23
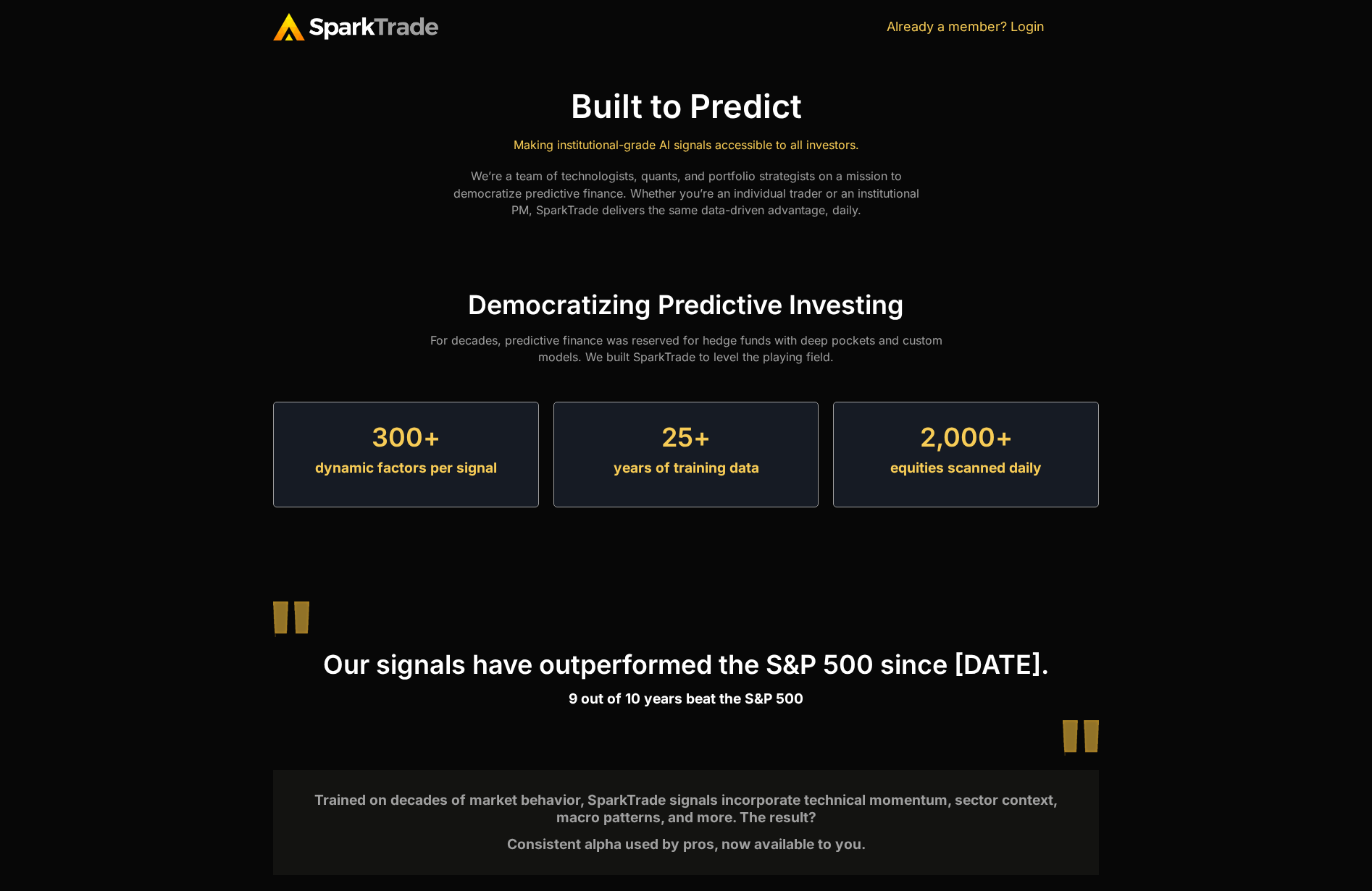
click at [713, 296] on h2 "Democratizing Predictive Investing" at bounding box center [686, 305] width 826 height 26
click at [712, 296] on h2 "Democratizing Predictive Investing" at bounding box center [686, 305] width 826 height 26
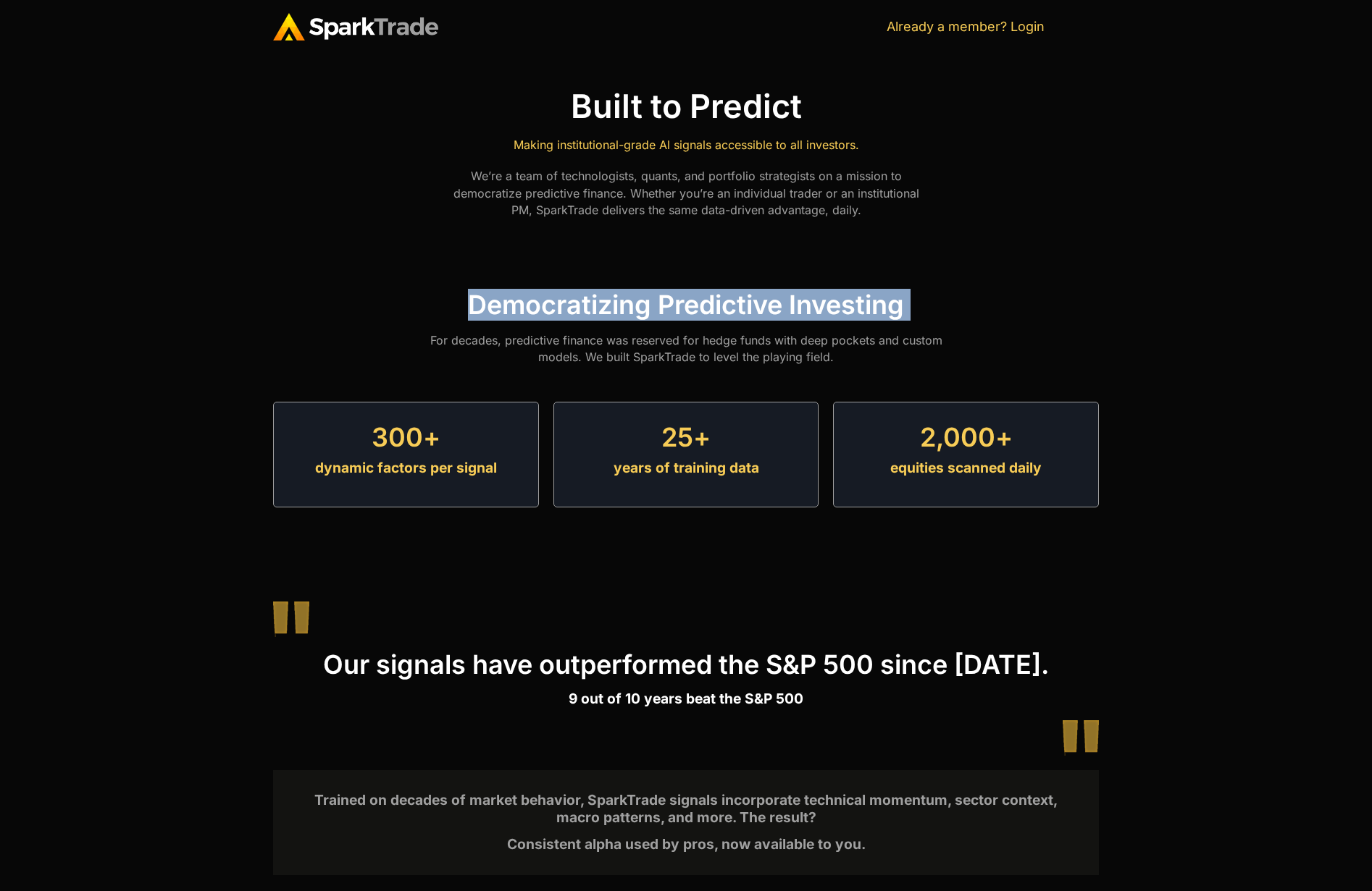
click at [712, 296] on h2 "Democratizing Predictive Investing" at bounding box center [686, 305] width 826 height 26
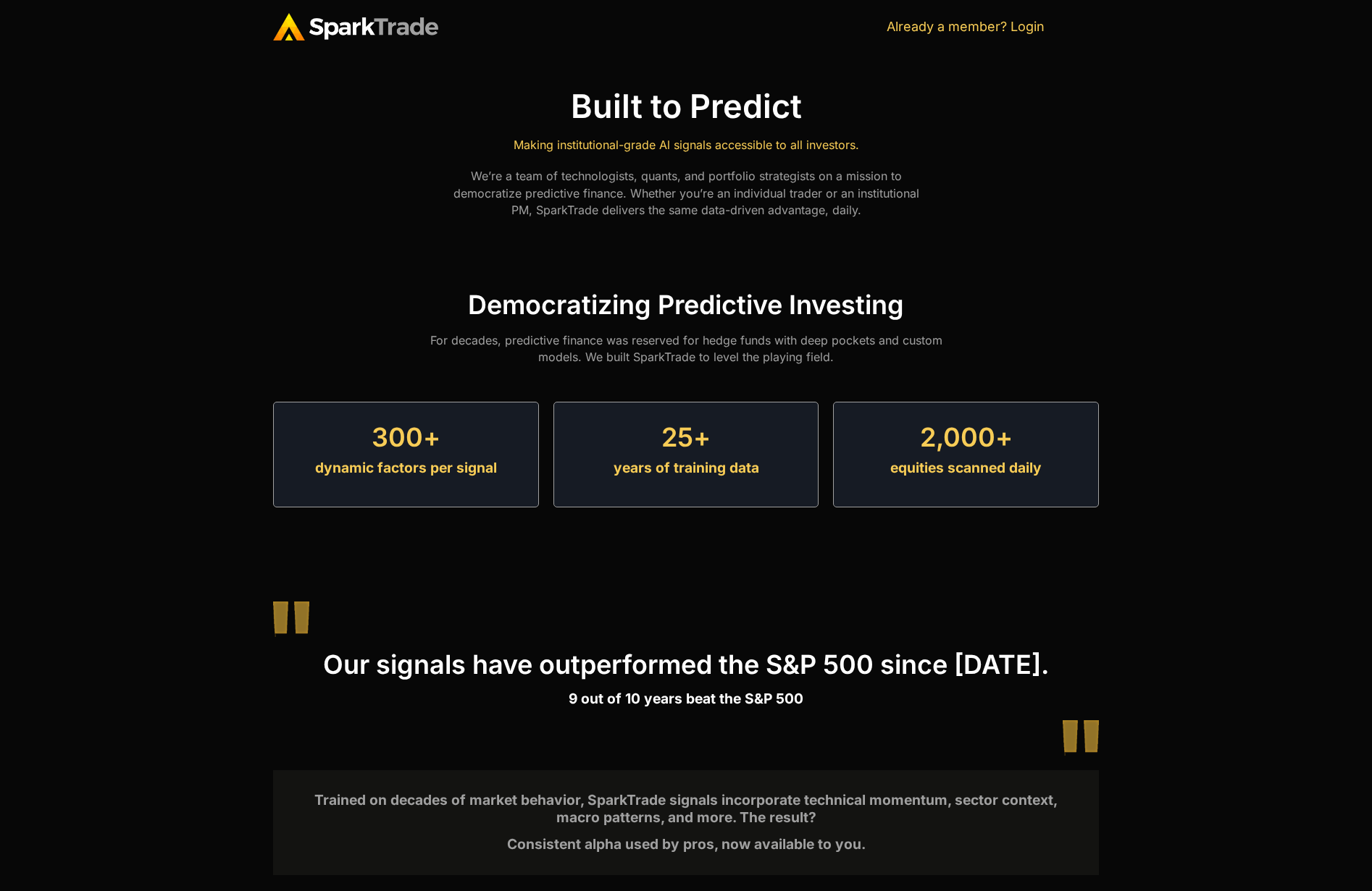
click at [757, 146] on p "Making institutional-grade Al signals accessible to all investors." at bounding box center [686, 145] width 488 height 17
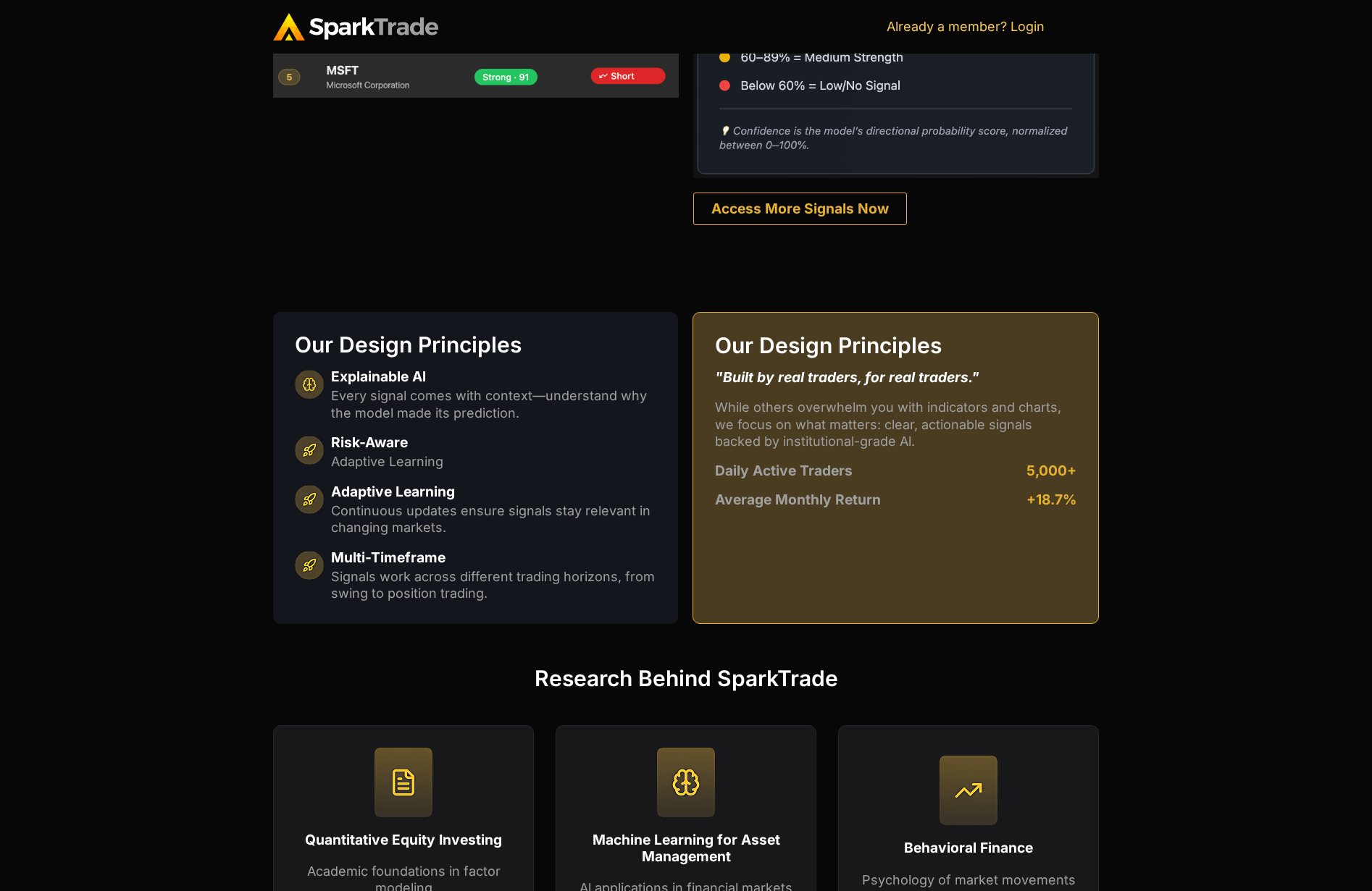
scroll to position [1214, 0]
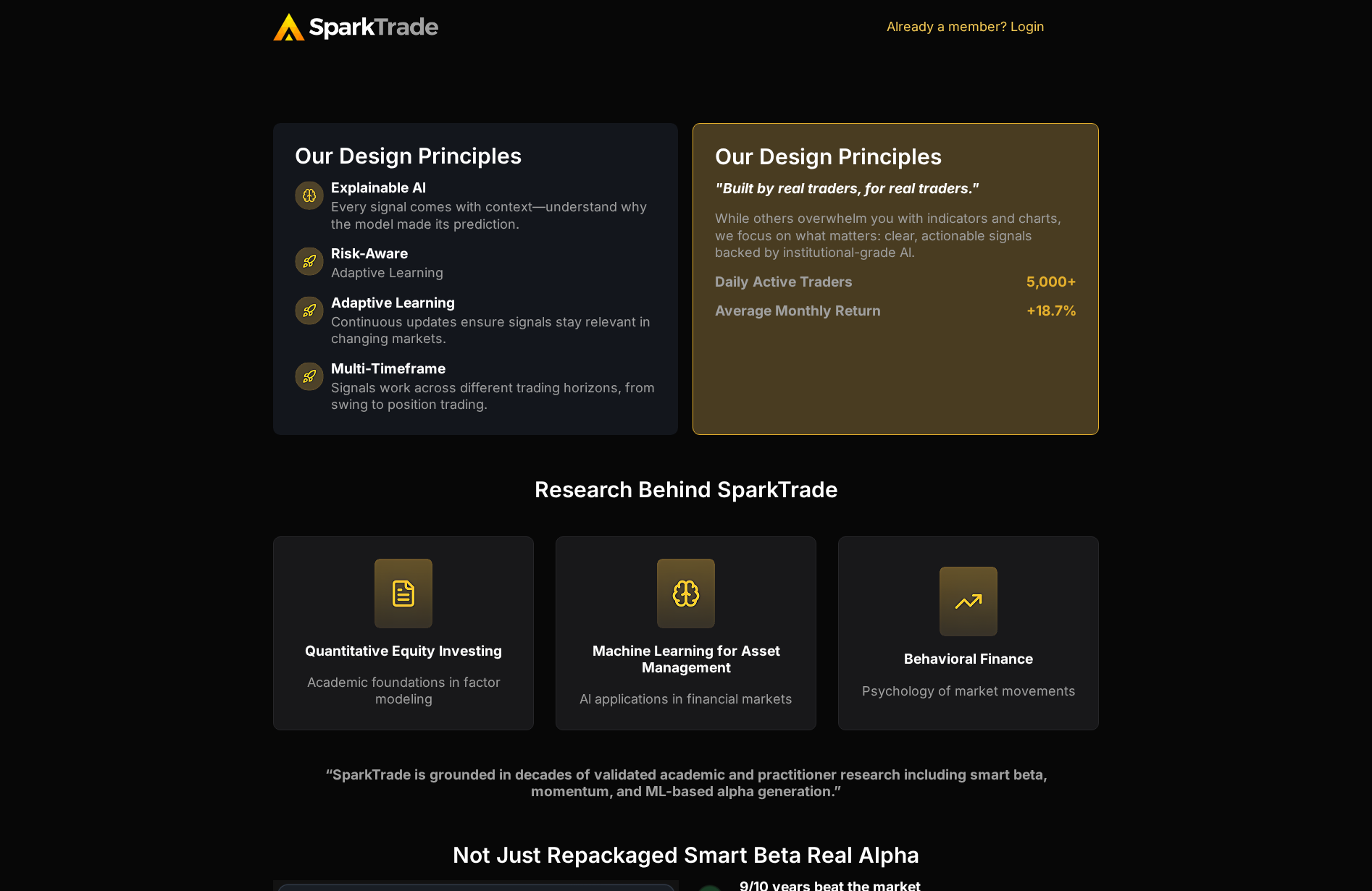
click at [644, 408] on p "Signals work across different trading horizons, from swing to position trading." at bounding box center [495, 396] width 326 height 34
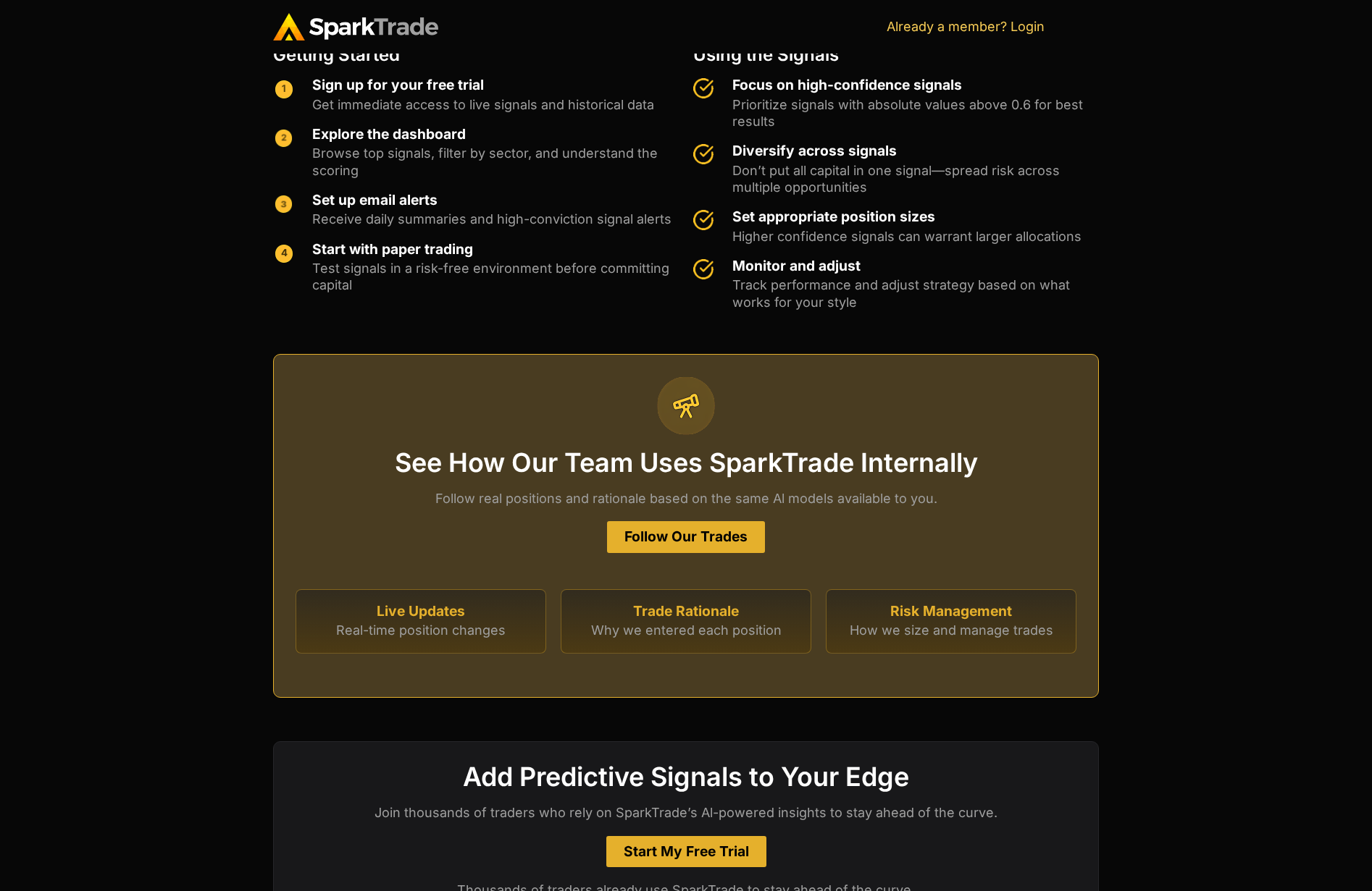
scroll to position [3723, 0]
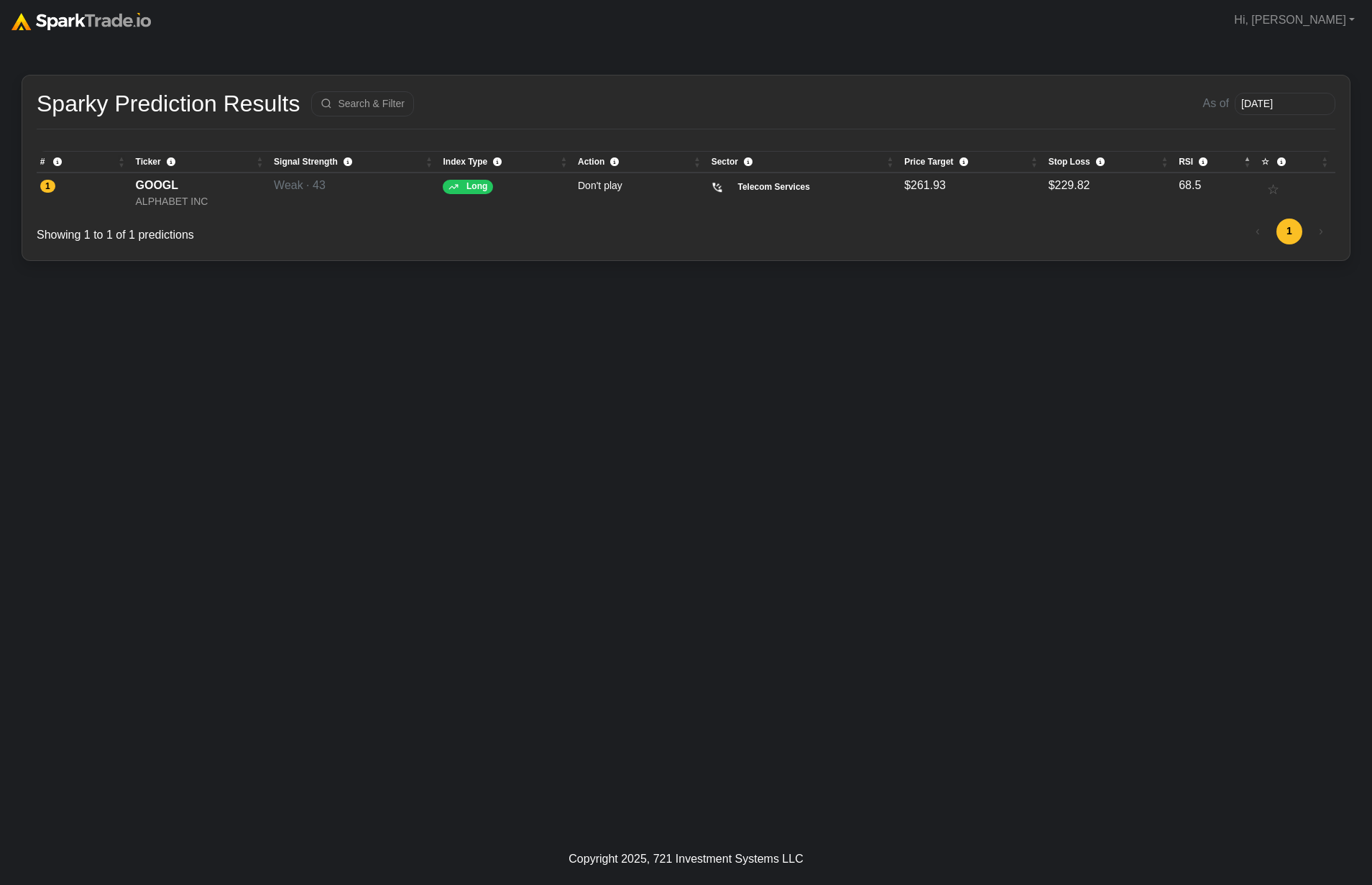
click at [566, 396] on div "How to Use SparkTrade.io × Sparky Prediction Results Search & Filter As of 2025…" at bounding box center [686, 437] width 1372 height 793
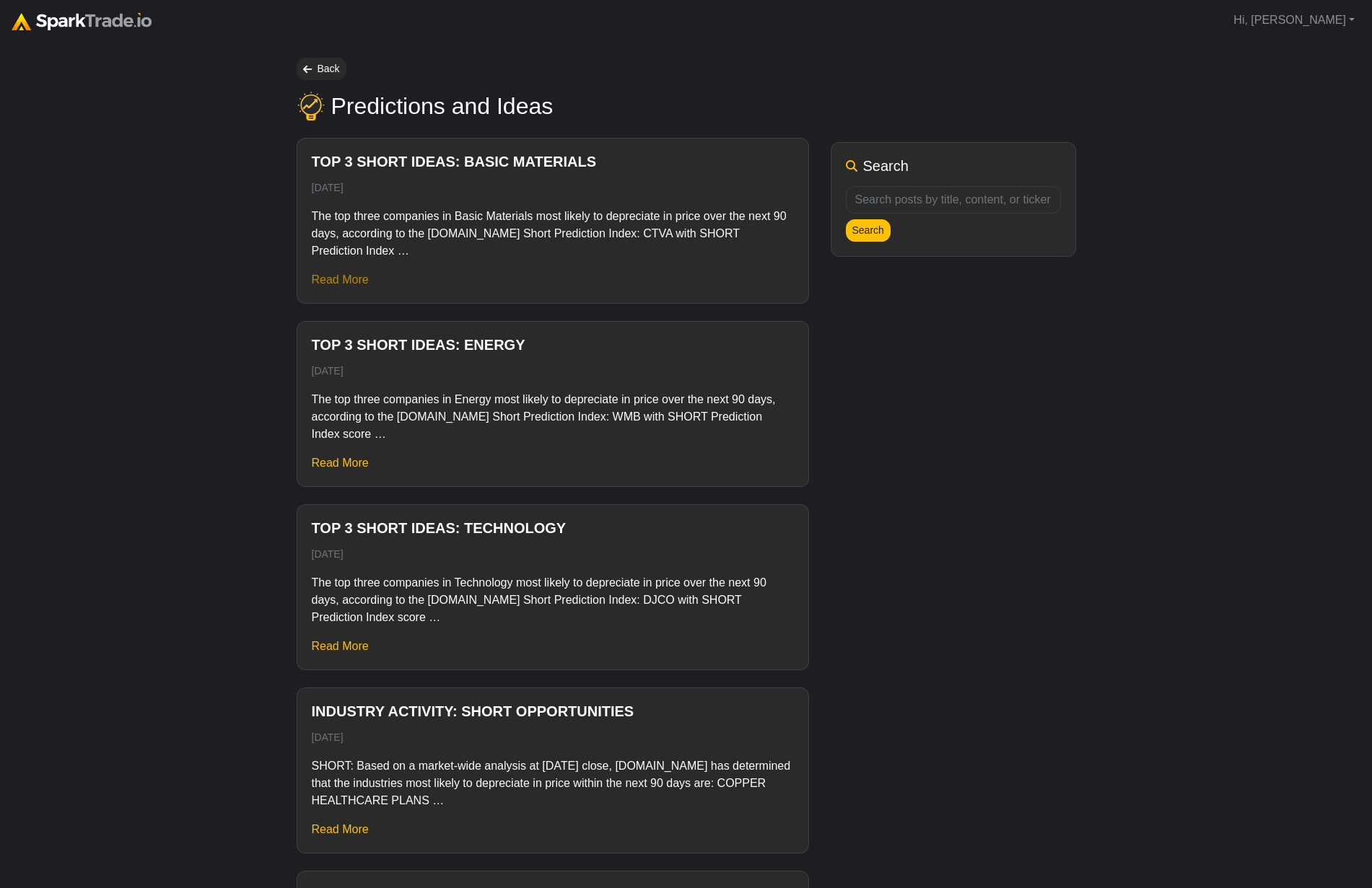
click at [345, 282] on link "Read More" at bounding box center [341, 280] width 57 height 12
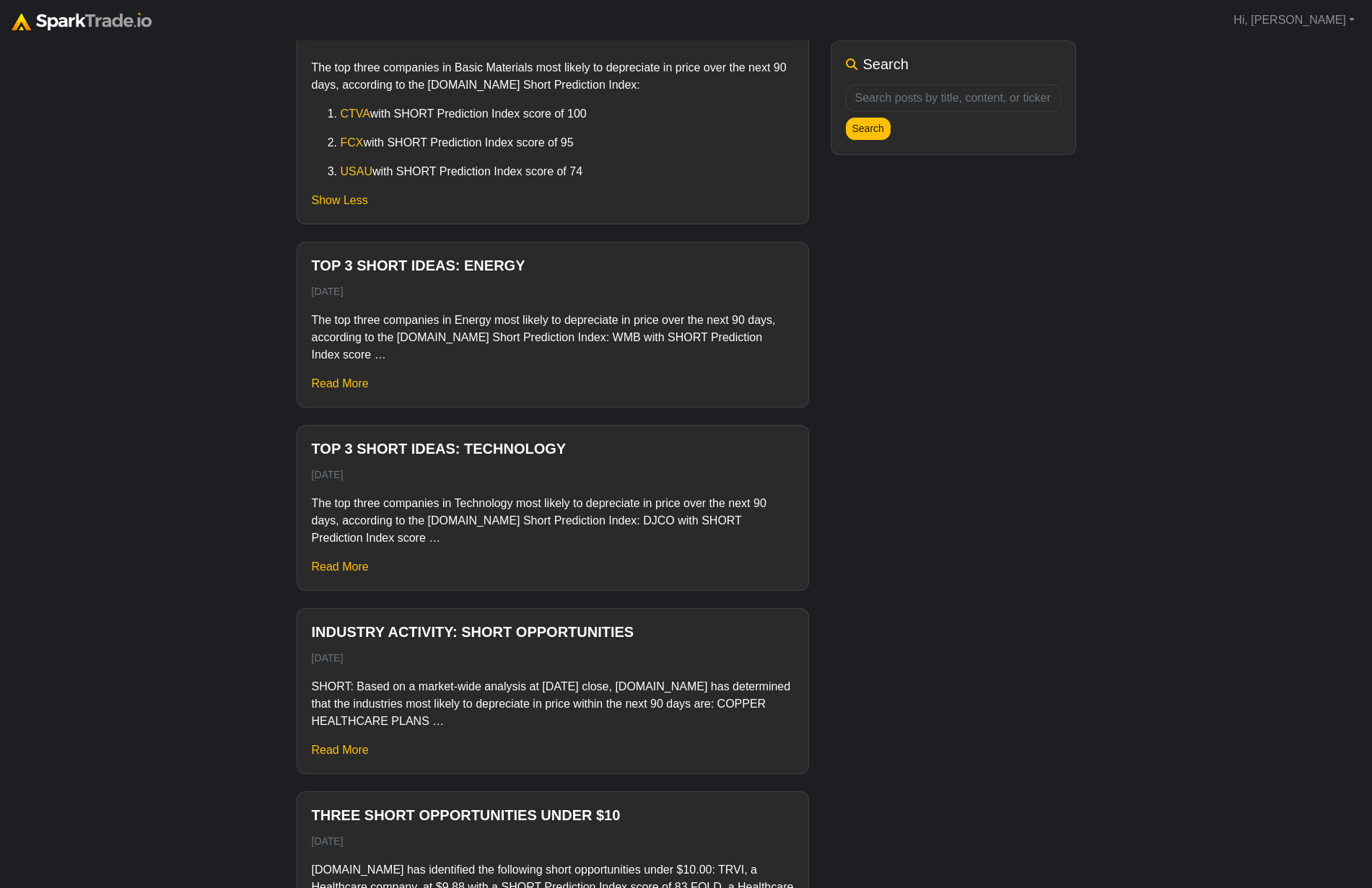
scroll to position [236, 0]
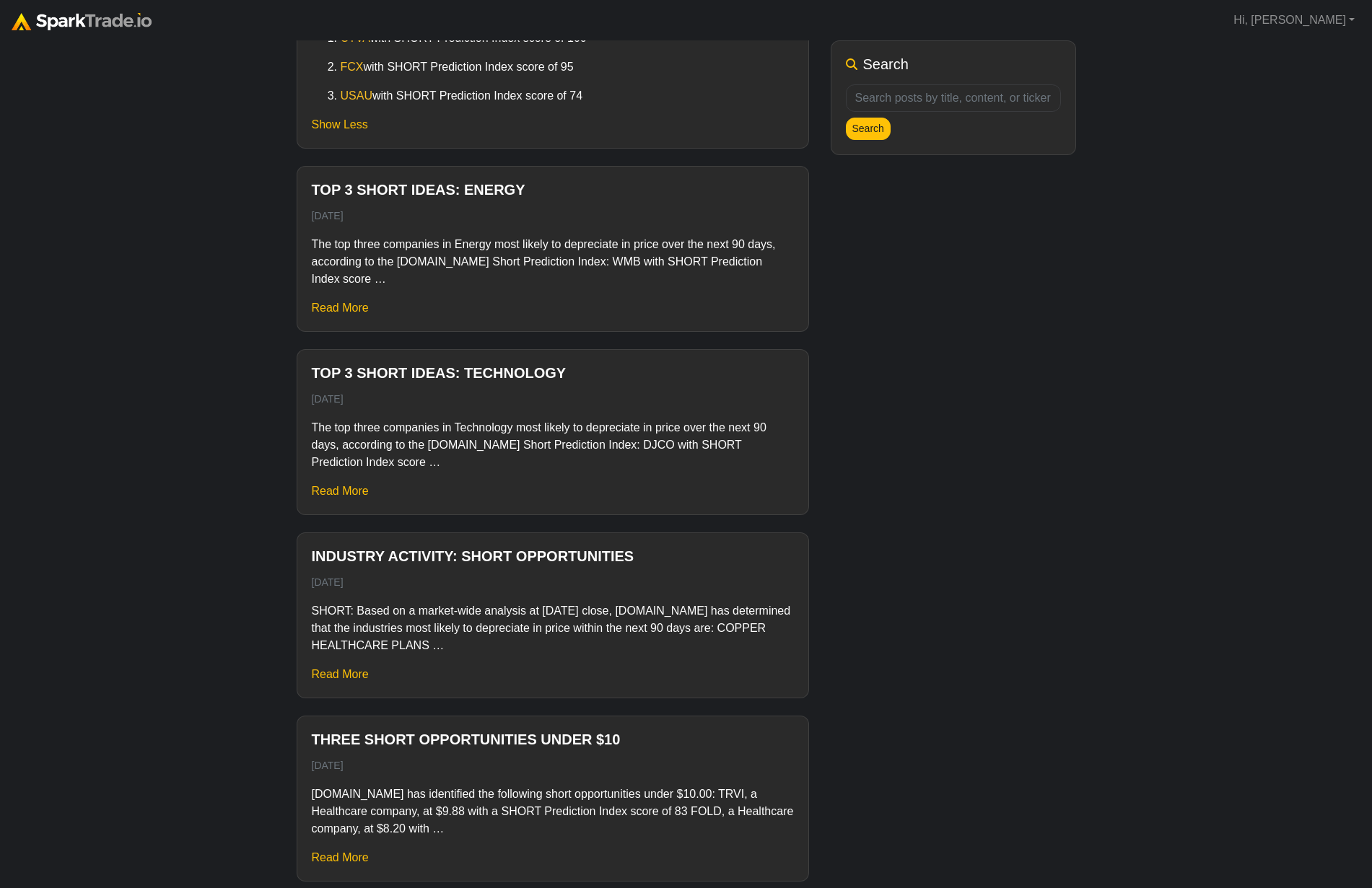
click at [352, 291] on div "The top three companies in Energy most likely to depreciate in price over the n…" at bounding box center [553, 276] width 482 height 81
click at [351, 300] on div "The top three companies in Energy most likely to depreciate in price over the n…" at bounding box center [553, 276] width 482 height 81
drag, startPoint x: 348, startPoint y: 305, endPoint x: 343, endPoint y: 298, distance: 8.6
click at [348, 304] on link "Read More" at bounding box center [341, 308] width 57 height 12
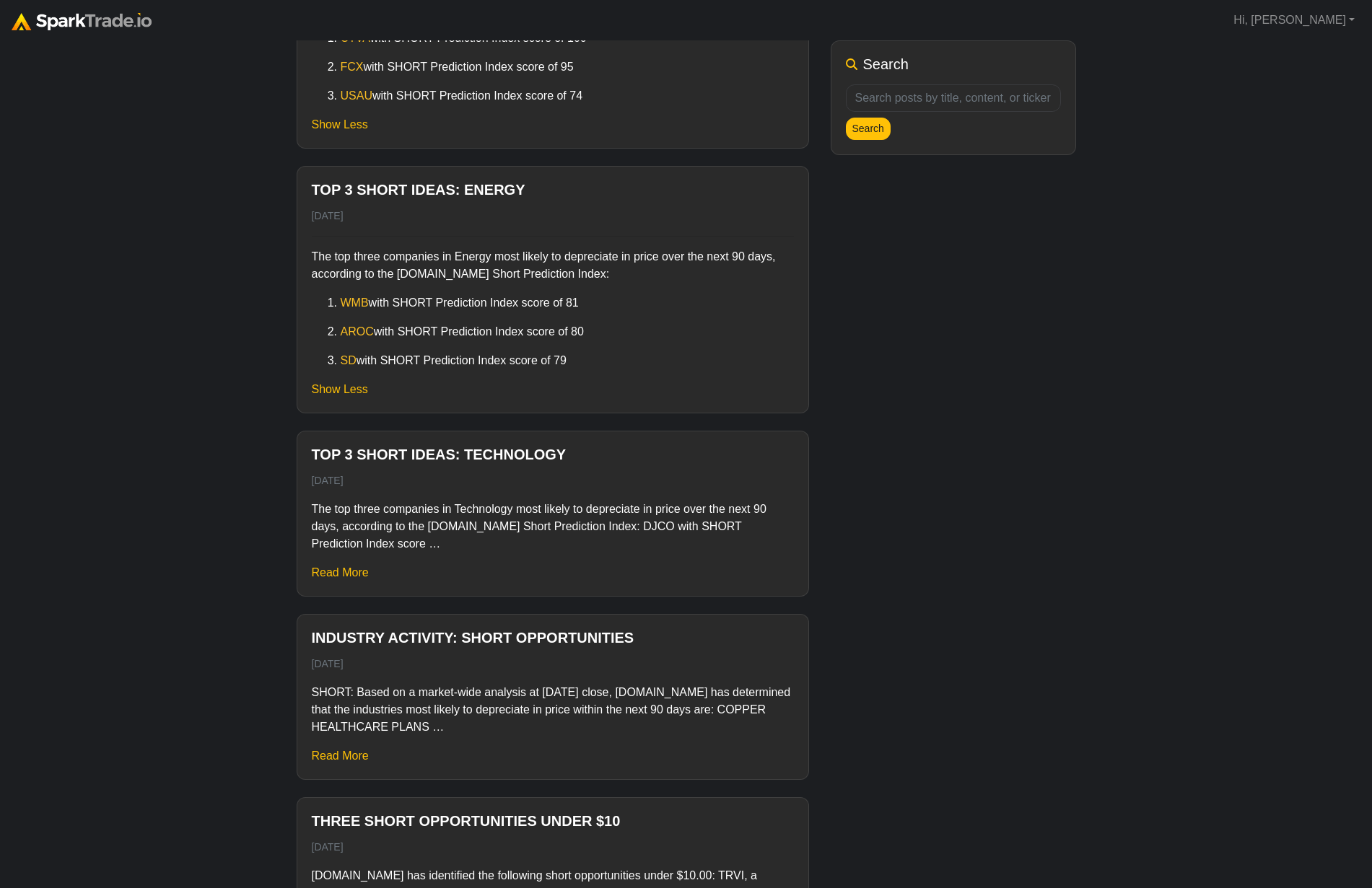
scroll to position [0, 0]
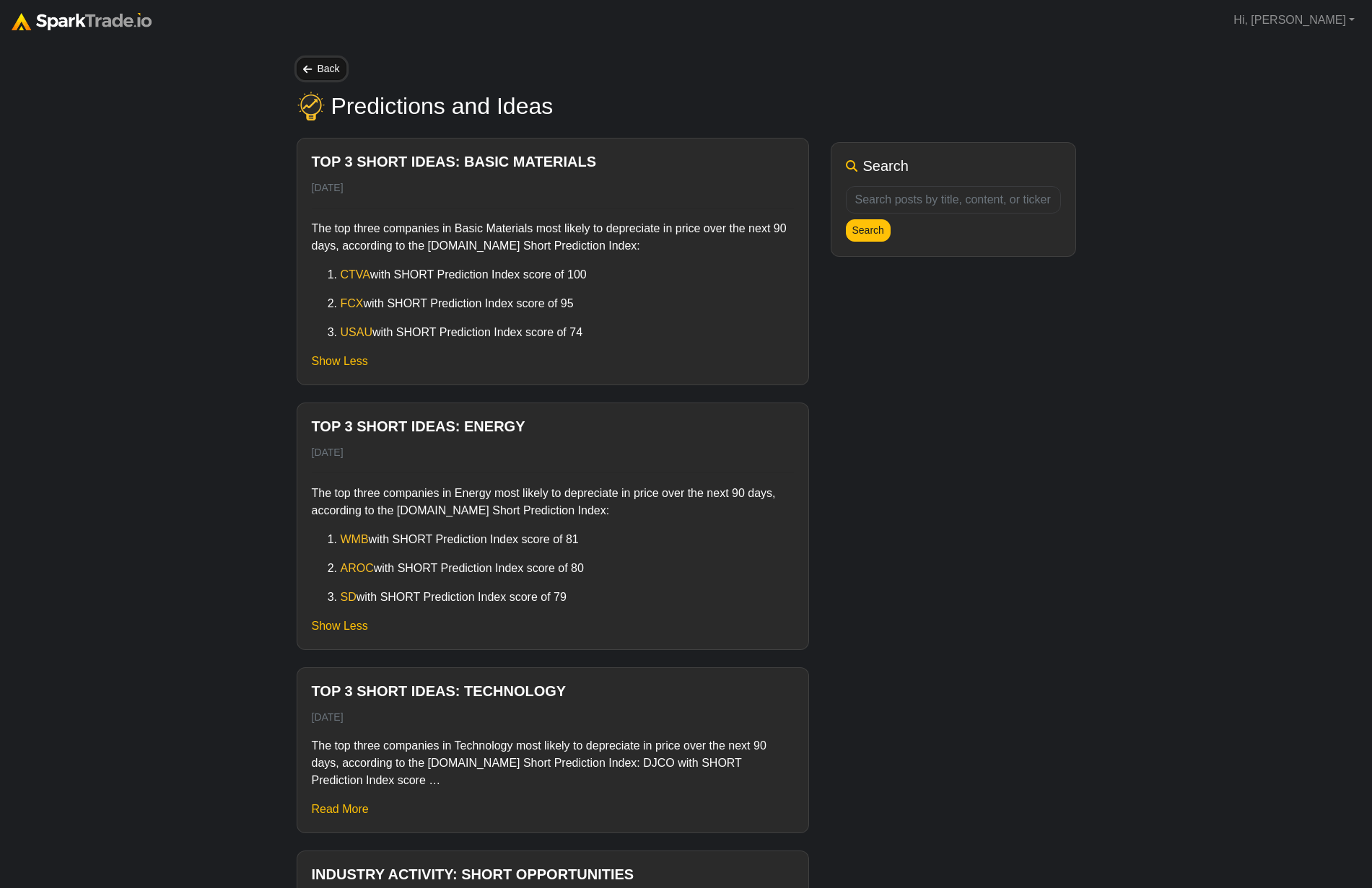
click at [301, 66] on link "Back" at bounding box center [321, 69] width 50 height 23
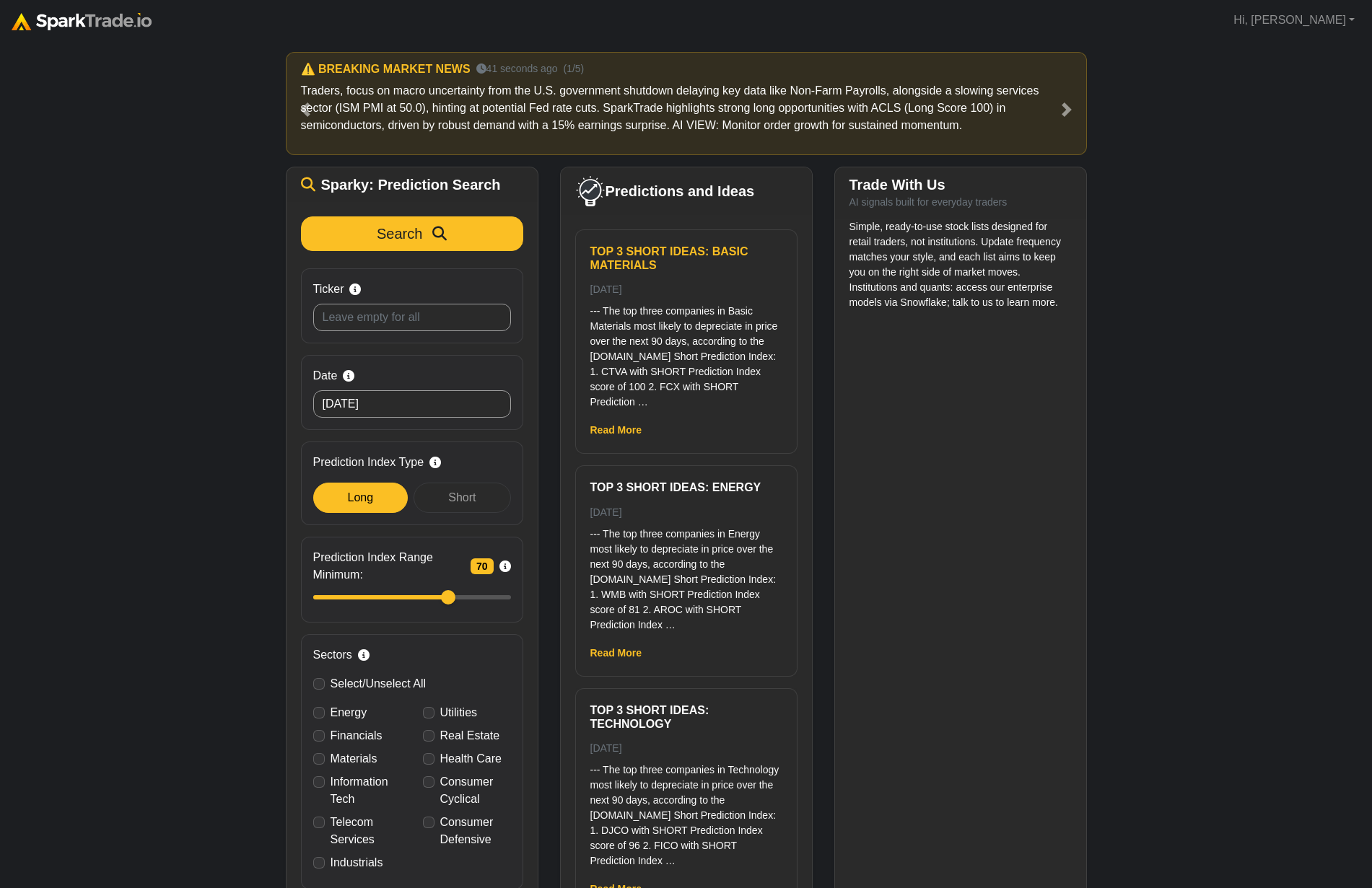
drag, startPoint x: 687, startPoint y: 373, endPoint x: 681, endPoint y: 381, distance: 10.0
click at [687, 373] on p "--- The top three companies in Basic Materials most likely to depreciate in pri…" at bounding box center [686, 357] width 192 height 106
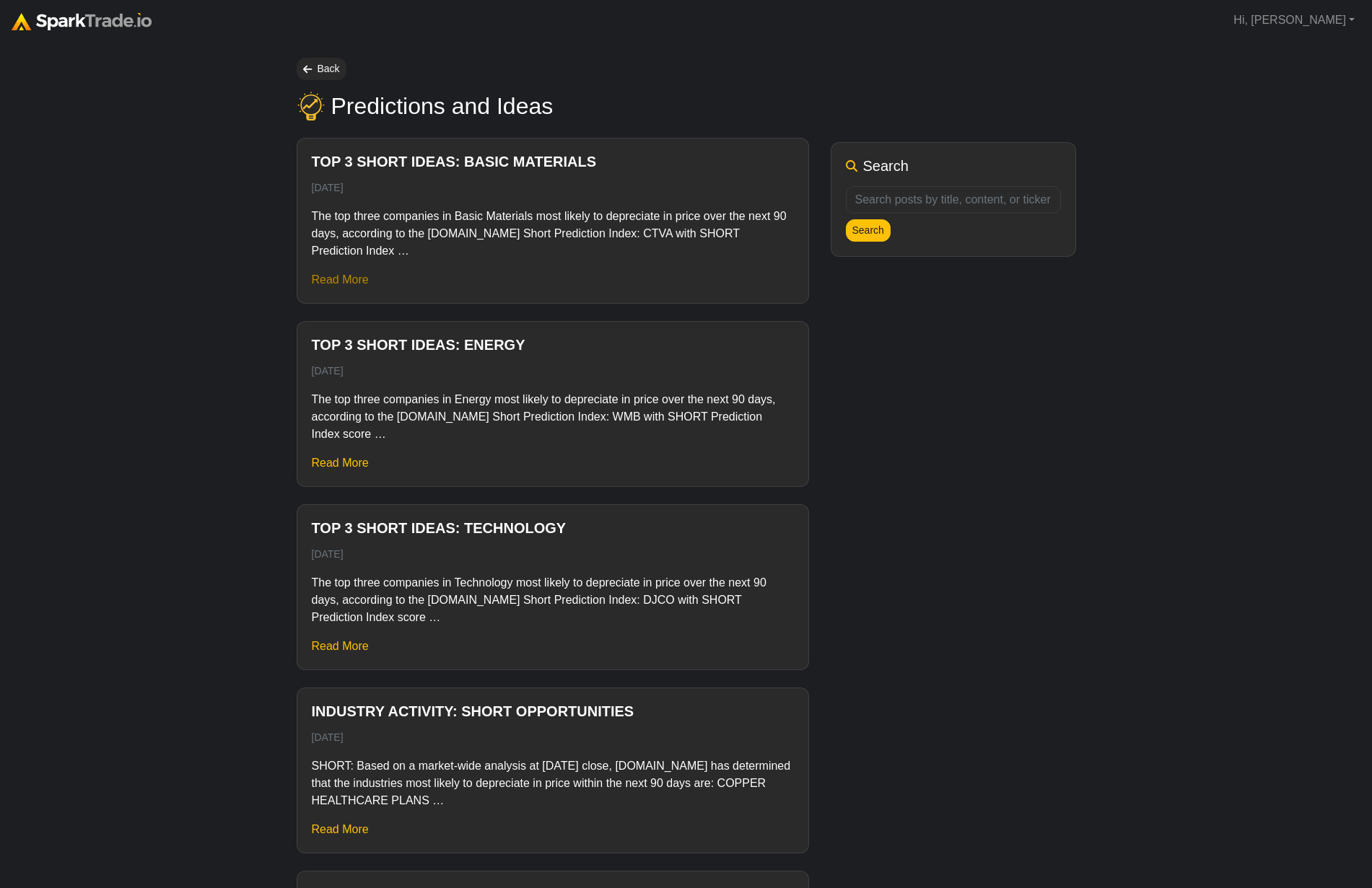
click at [334, 275] on link "Read More" at bounding box center [341, 280] width 57 height 12
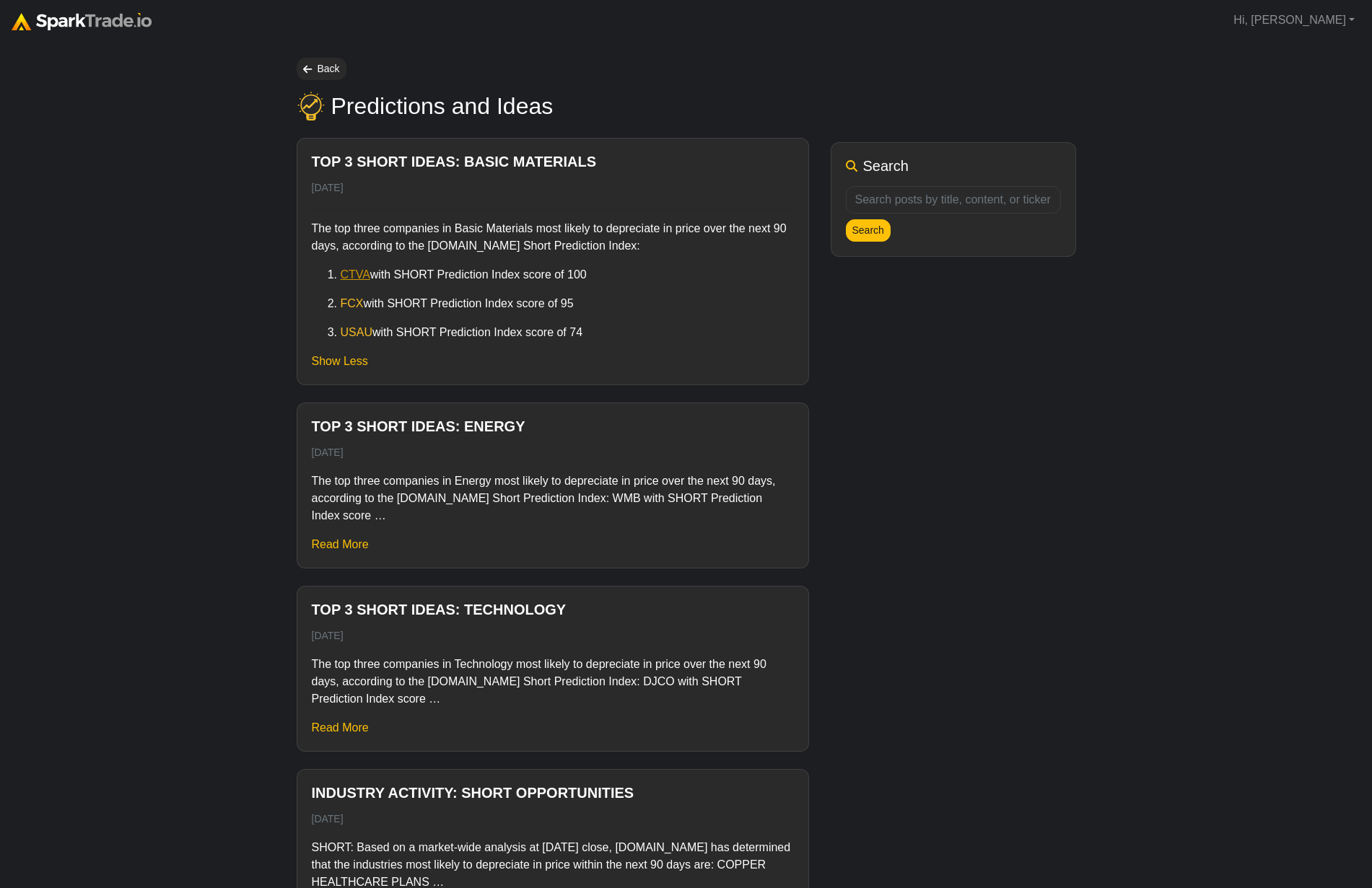
click at [350, 280] on link "CTVA" at bounding box center [355, 275] width 30 height 12
click at [63, 30] on img at bounding box center [81, 22] width 140 height 17
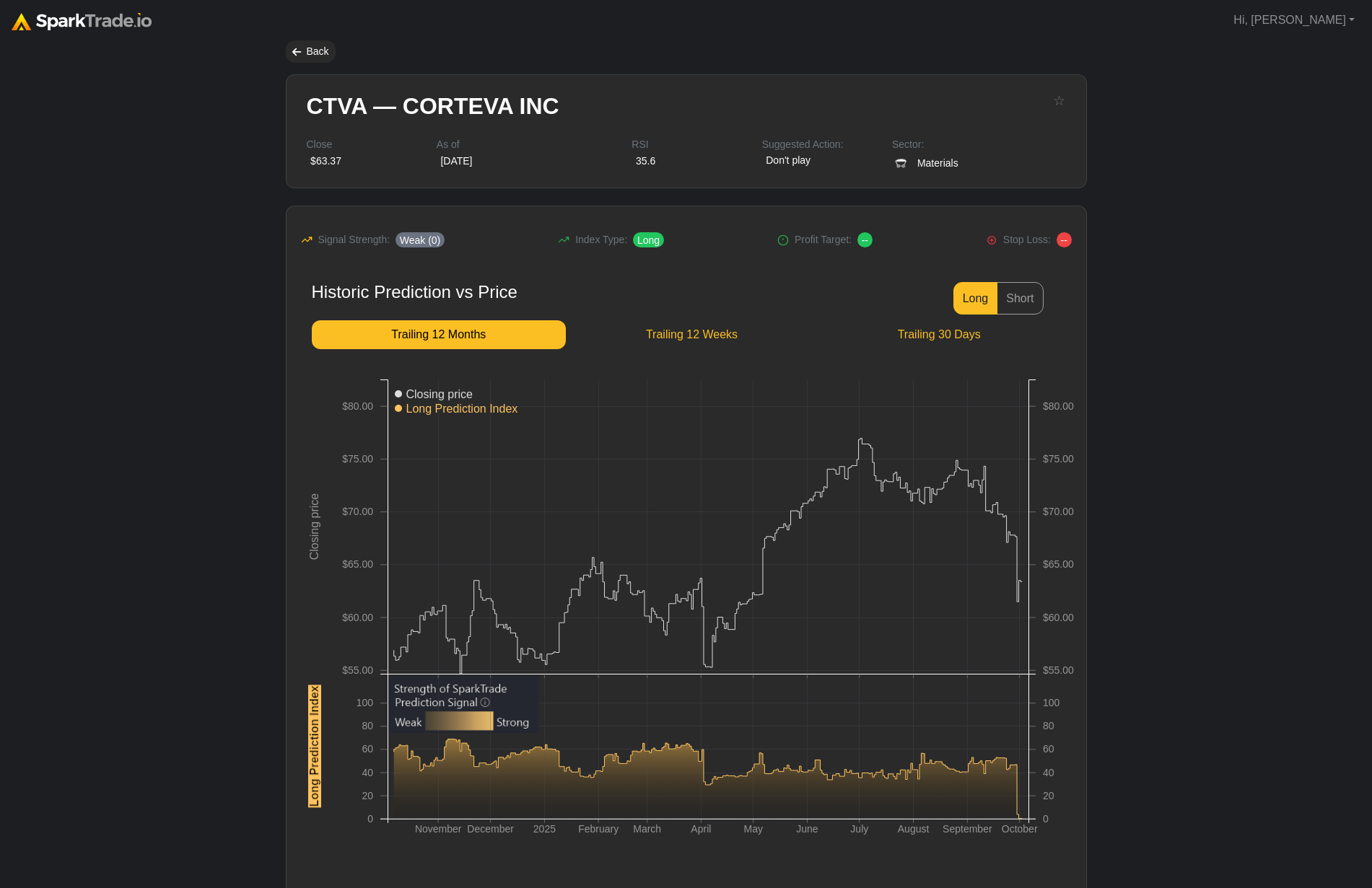
scroll to position [231, 0]
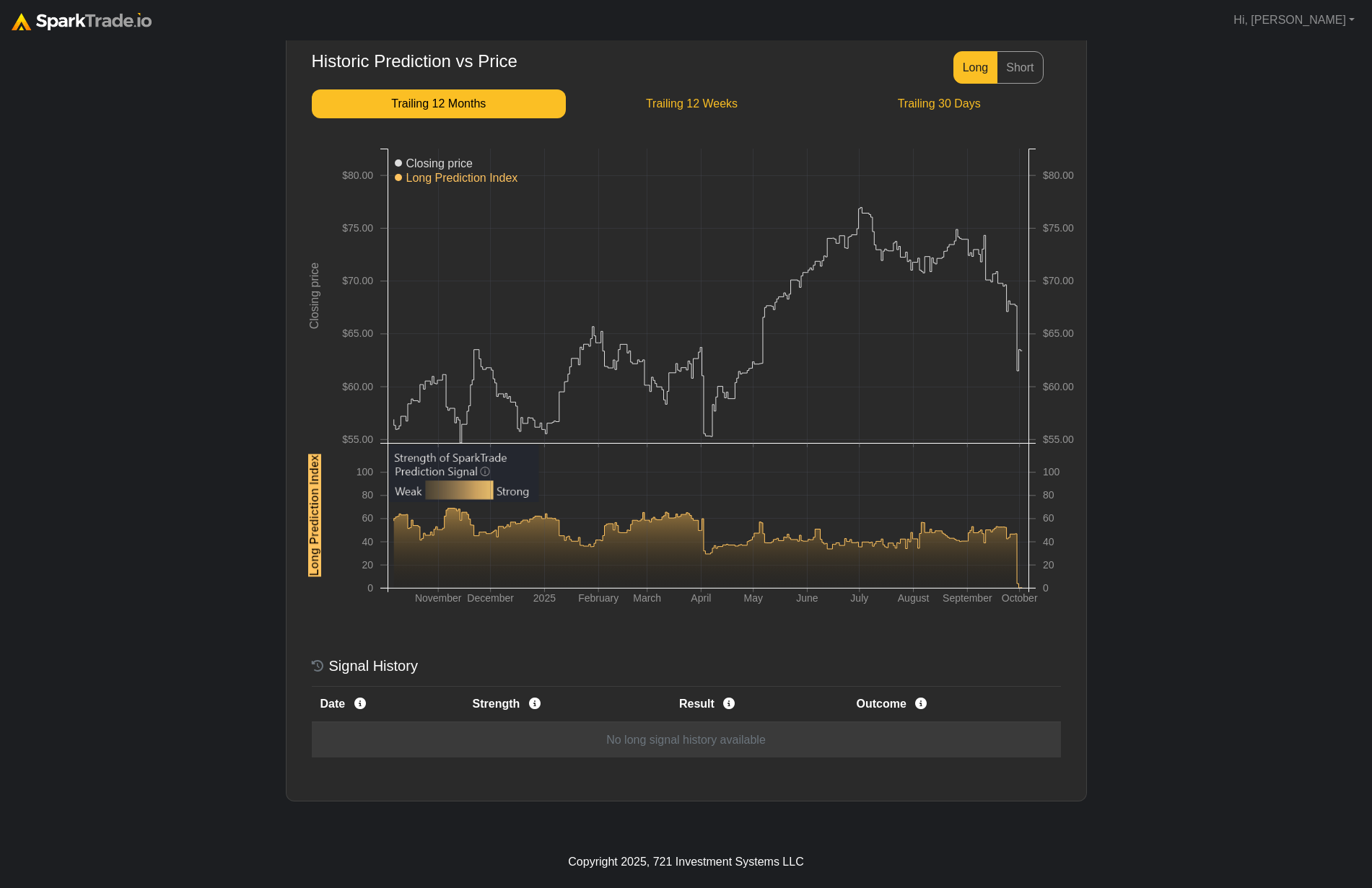
click at [713, 747] on td "No long signal history available" at bounding box center [686, 739] width 749 height 36
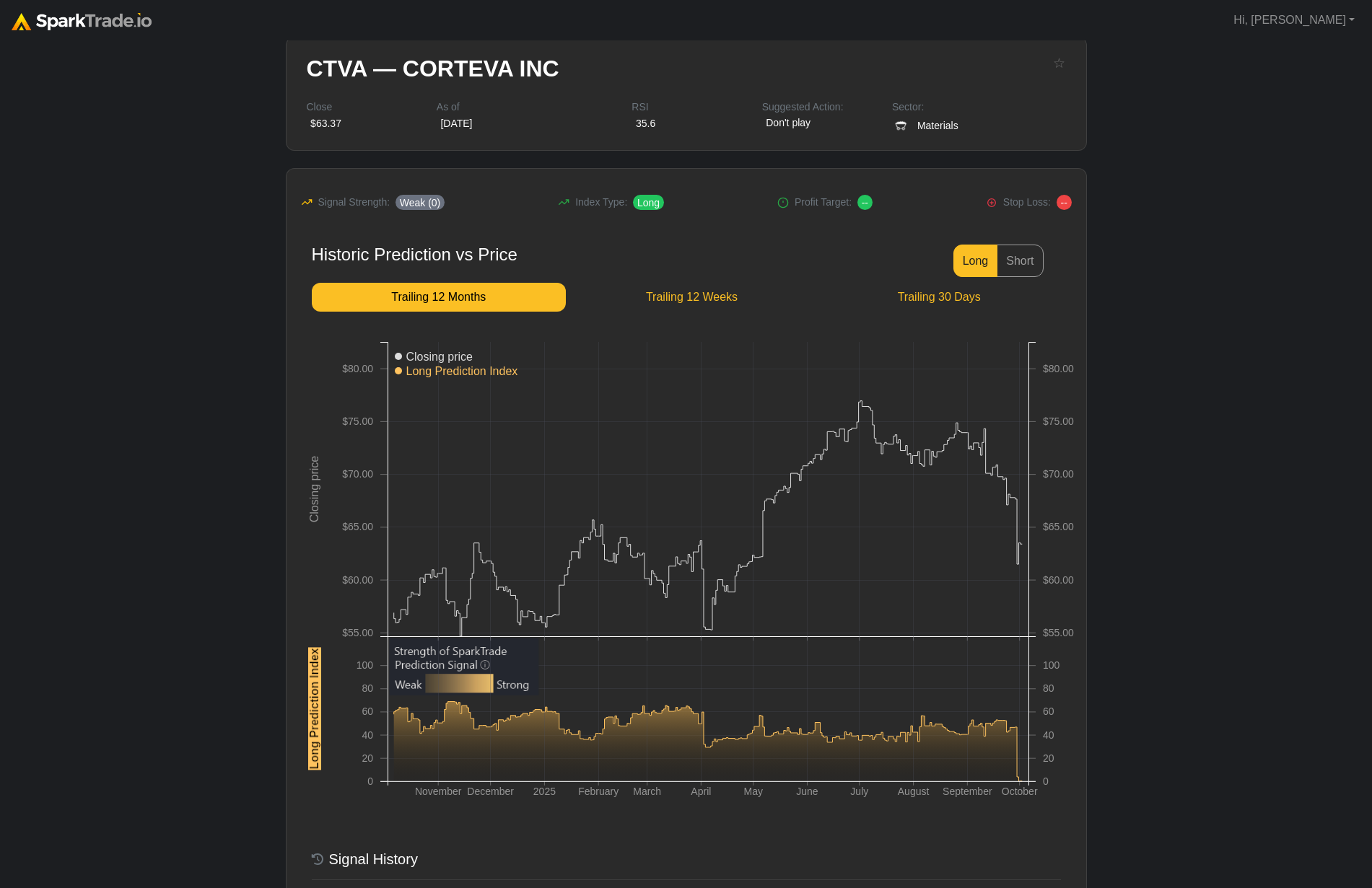
scroll to position [0, 0]
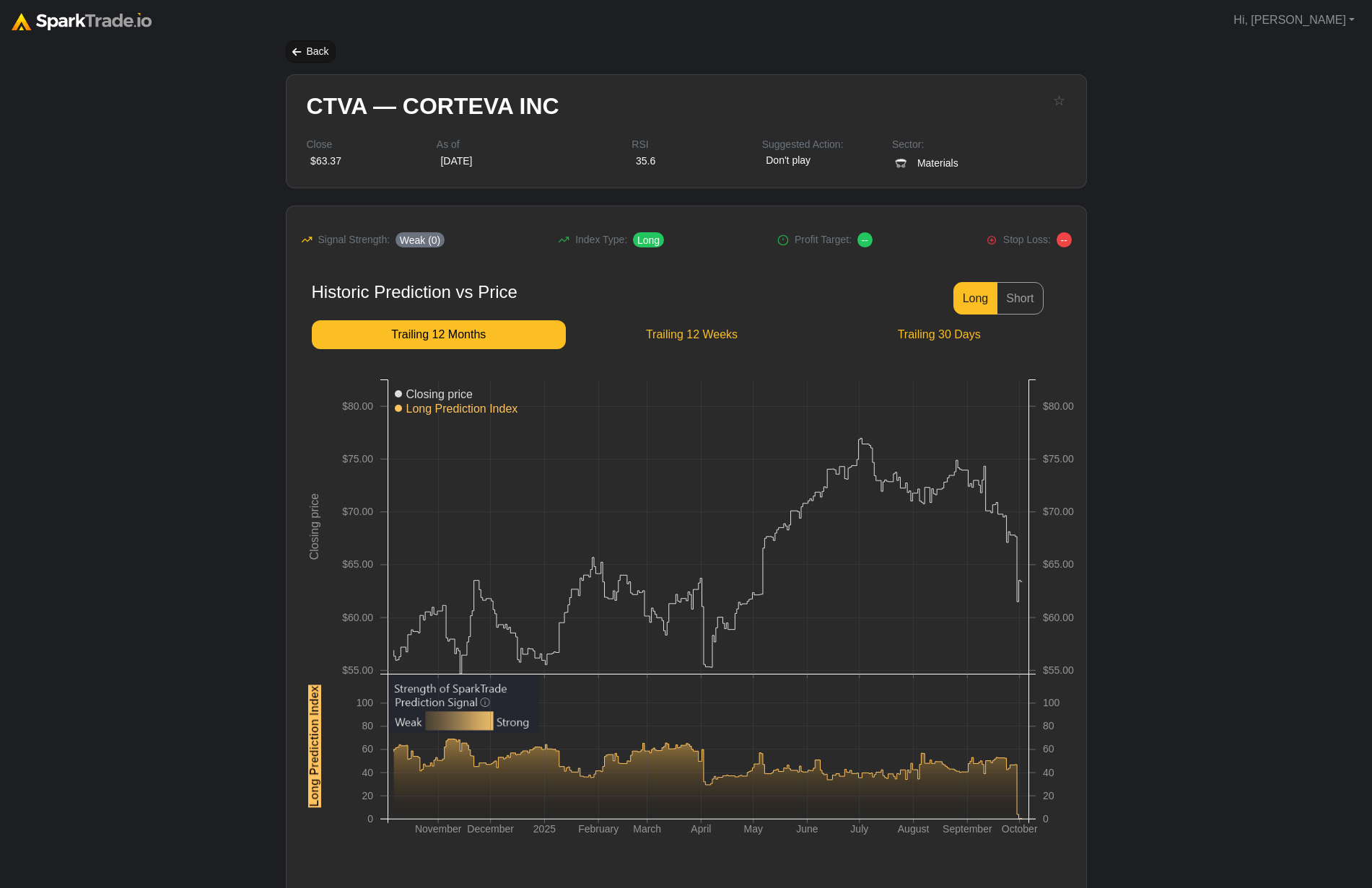
click at [286, 50] on div "Back" at bounding box center [310, 52] width 50 height 23
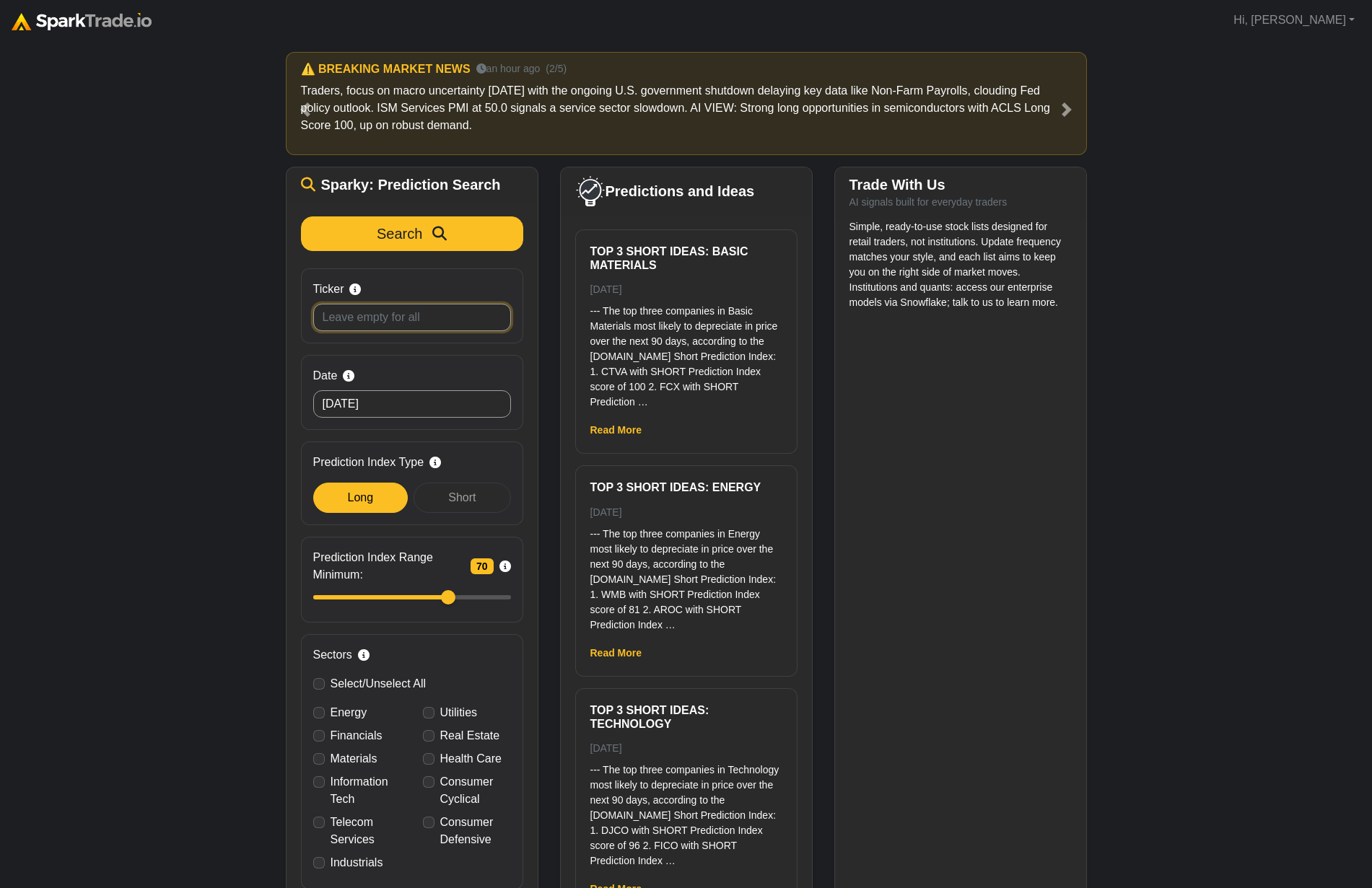
click at [396, 315] on input "Ticker Search by stock symbol. Leave blank to view all predicitons." at bounding box center [412, 318] width 198 height 28
click at [470, 499] on span "Short" at bounding box center [462, 498] width 28 height 12
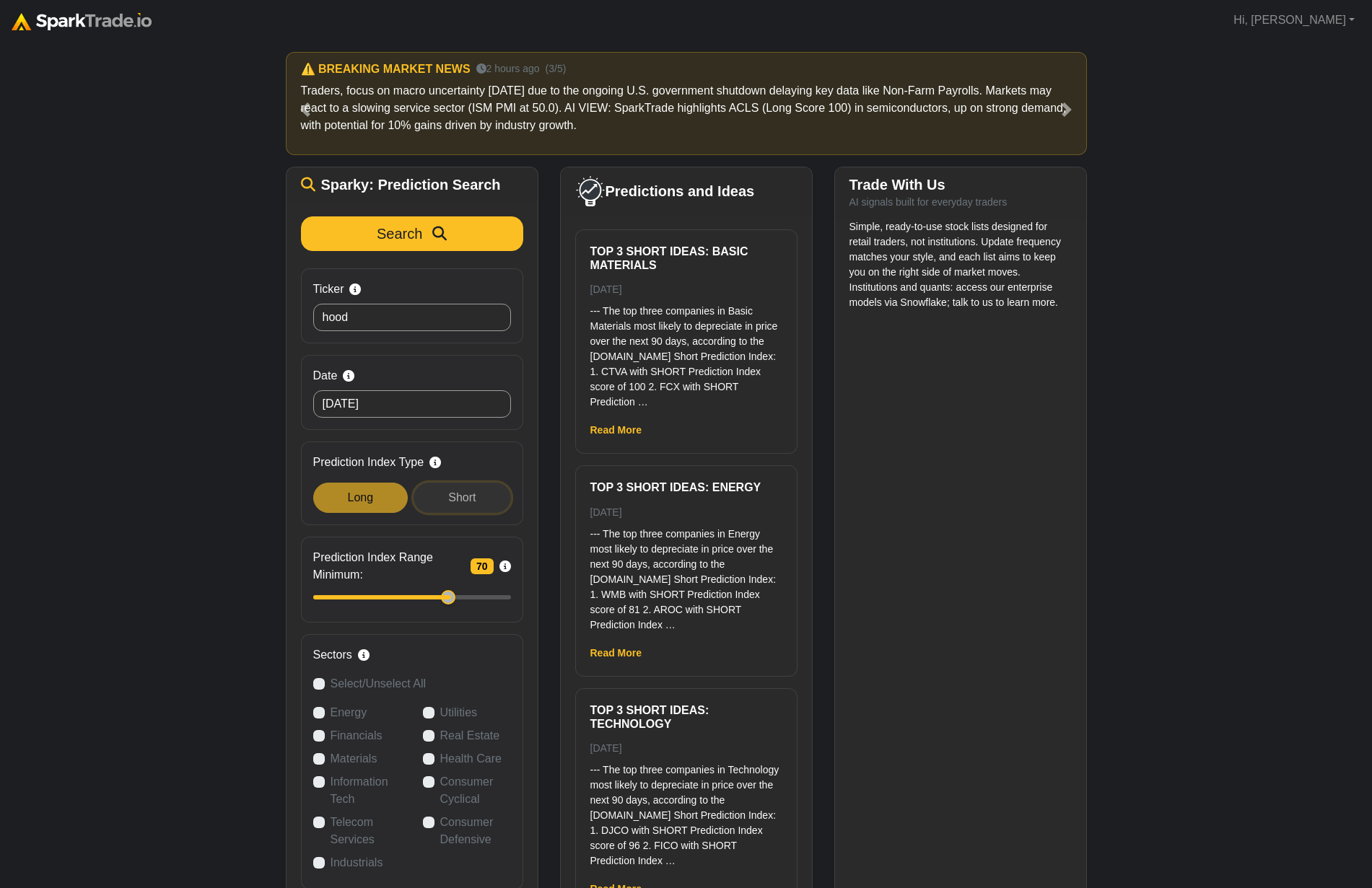
click at [458, 506] on div "Short" at bounding box center [461, 498] width 96 height 30
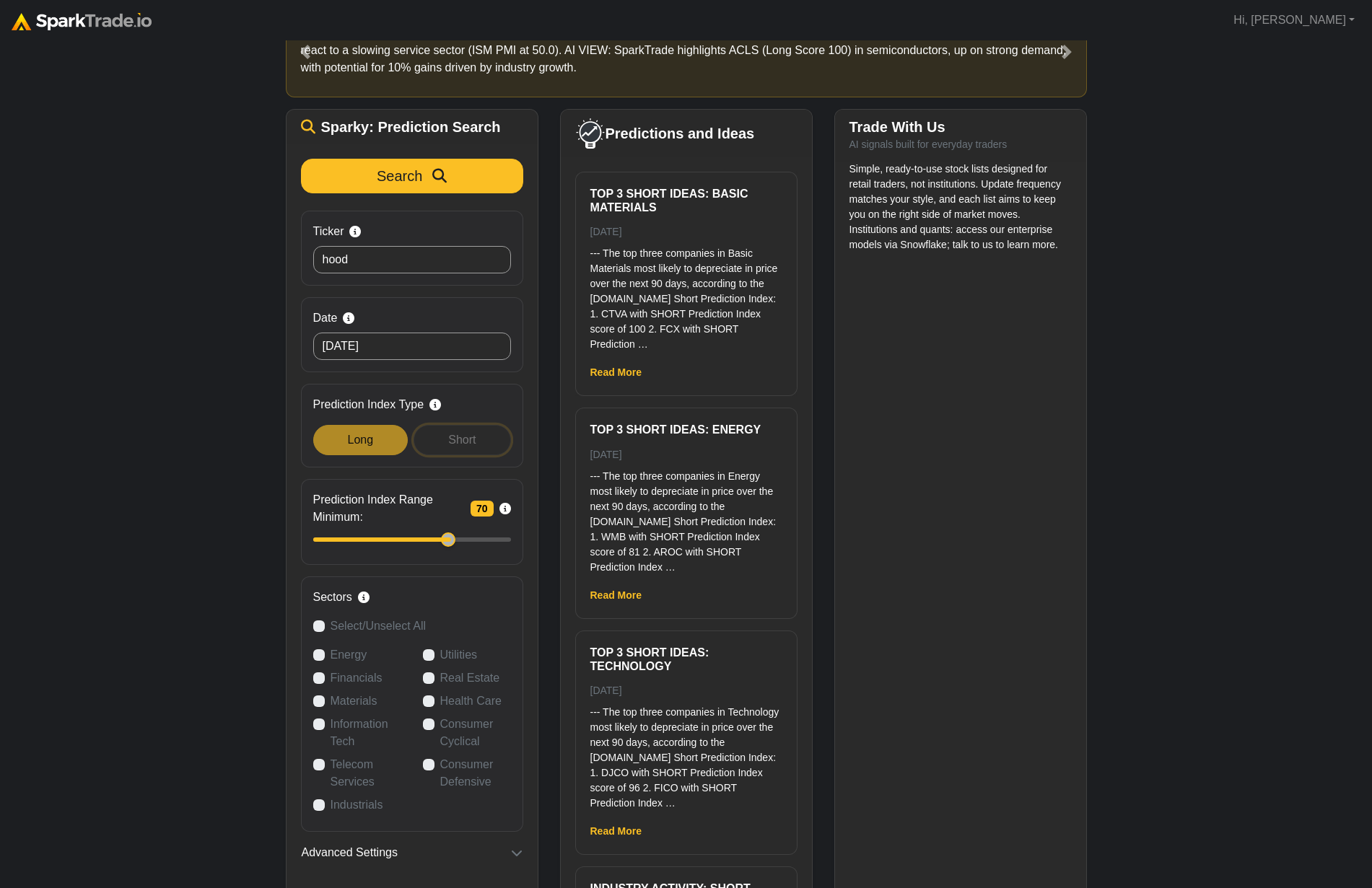
scroll to position [129, 0]
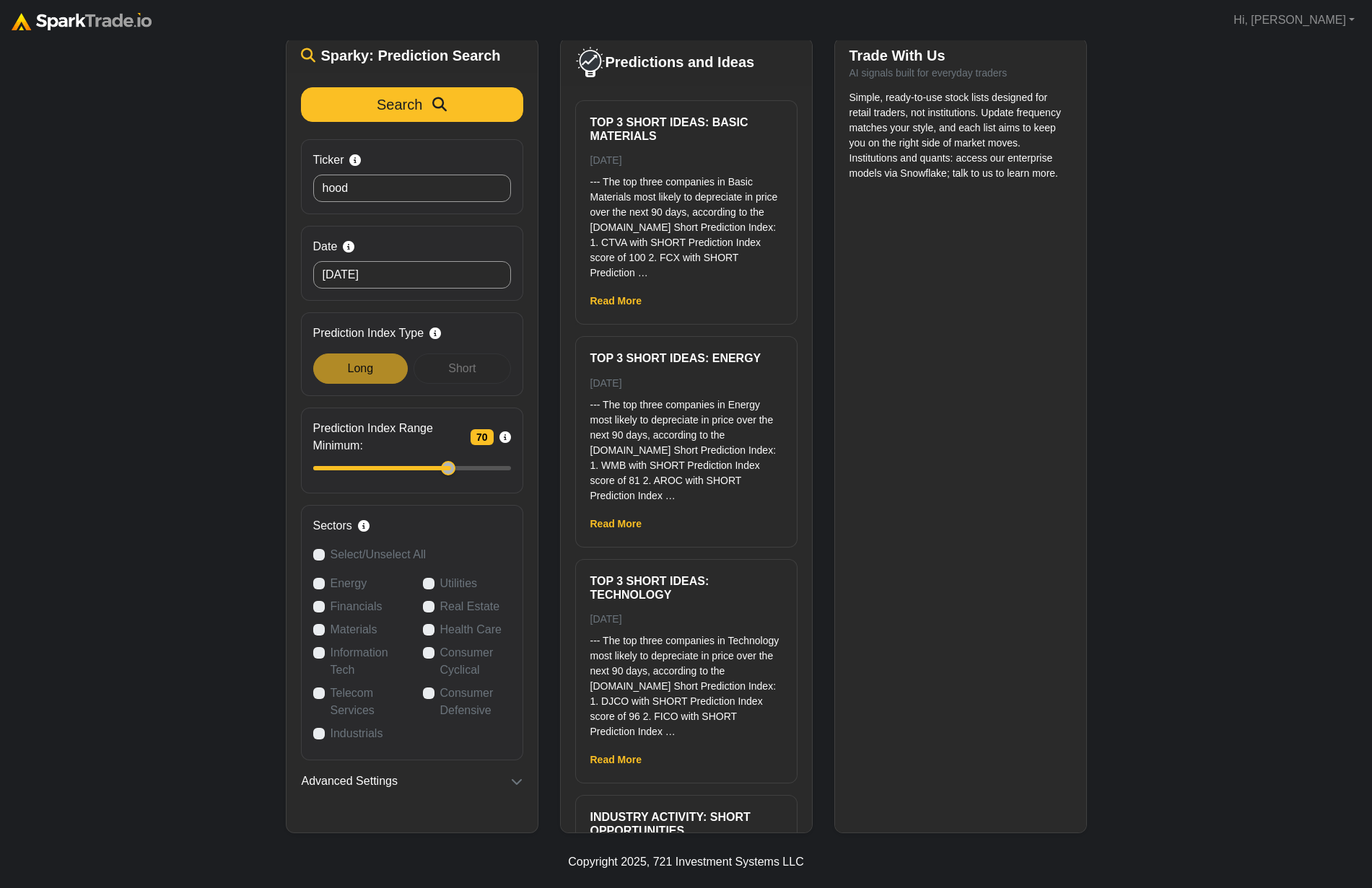
click at [517, 791] on div "Search Ticker Search by stock symbol. Leave blank to view all predicitons. hood…" at bounding box center [412, 453] width 251 height 759
click at [516, 784] on icon "button" at bounding box center [516, 781] width 11 height 11
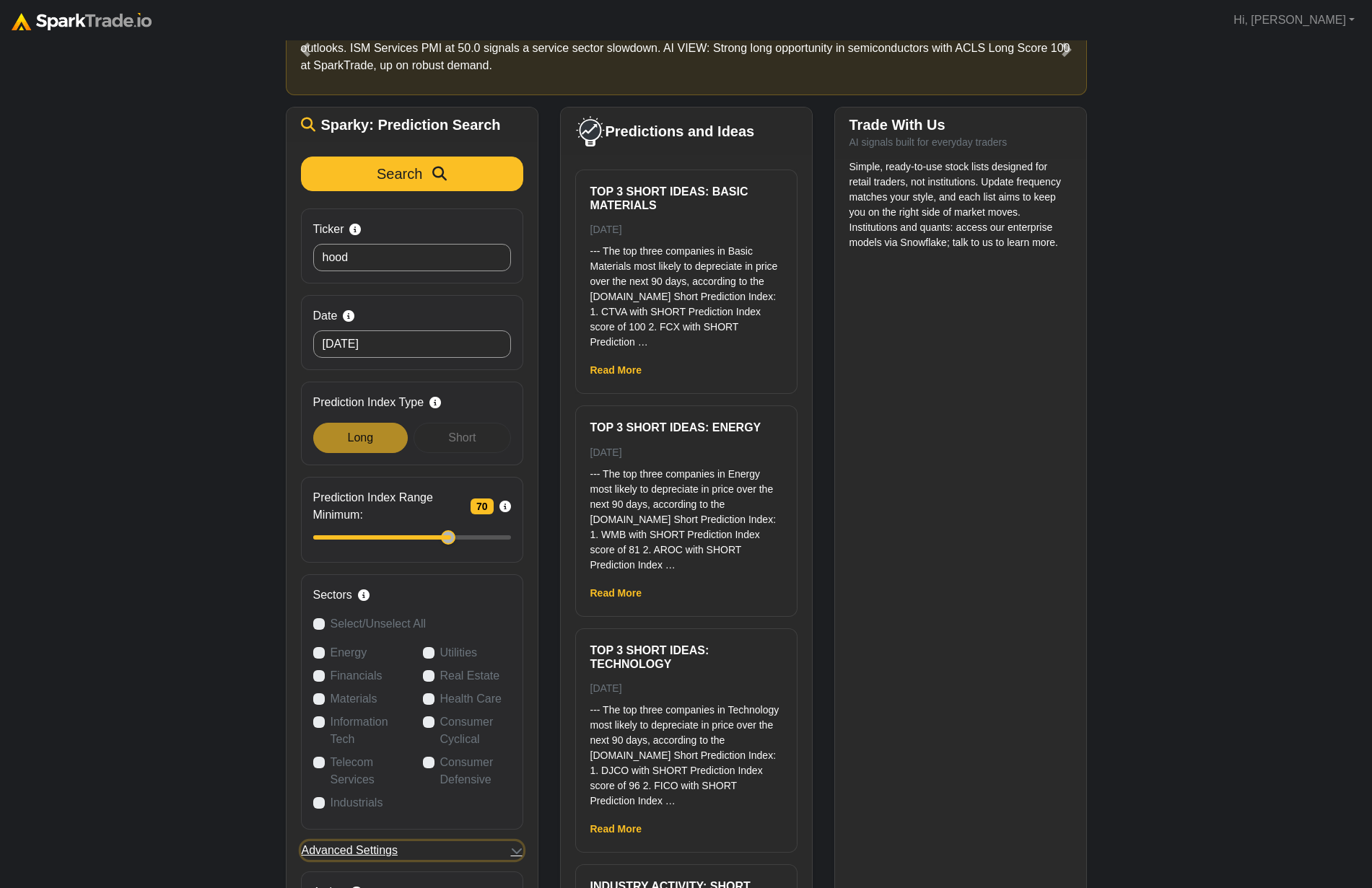
scroll to position [0, 0]
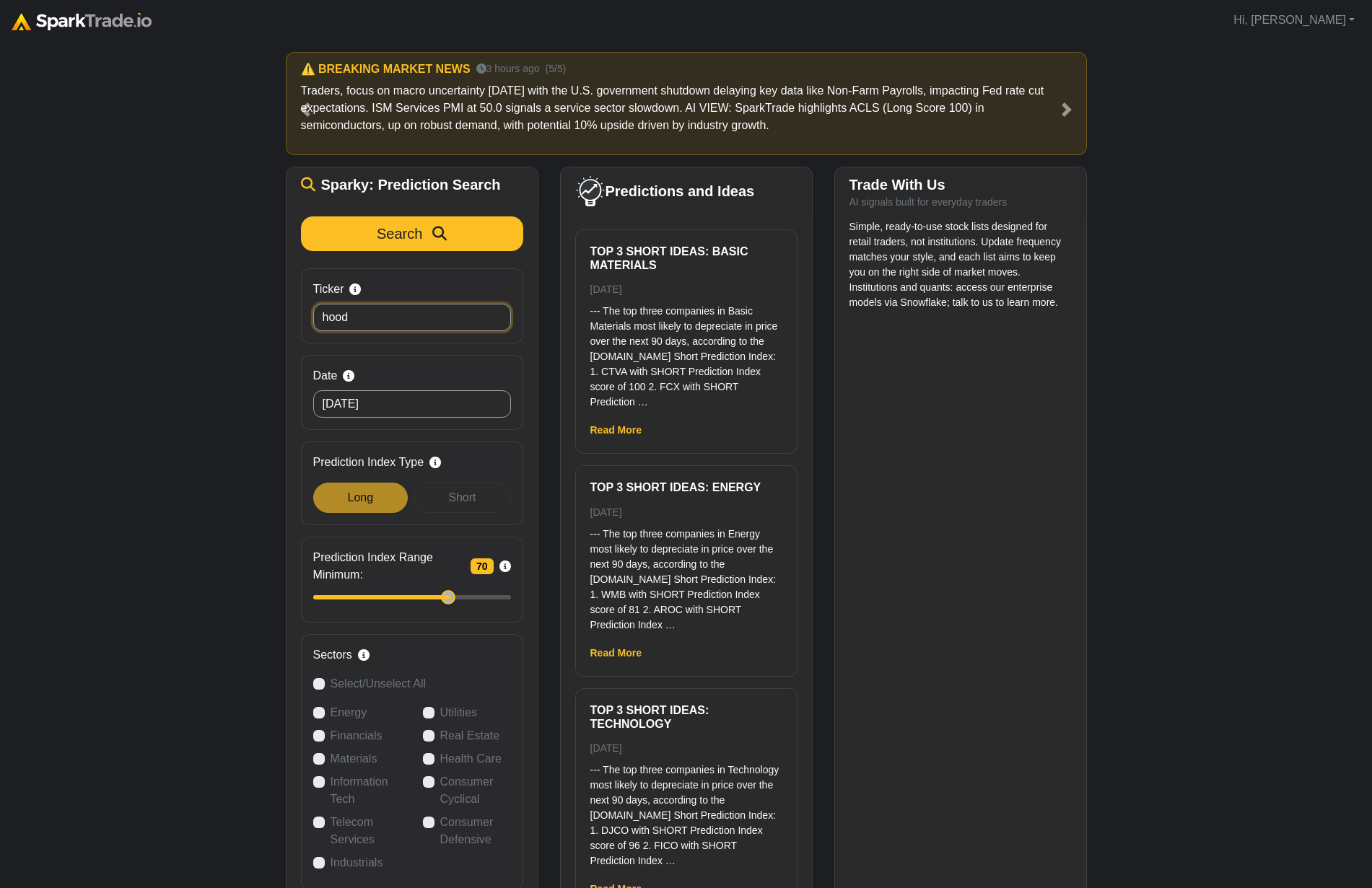
click at [401, 322] on input "hood" at bounding box center [412, 318] width 198 height 28
click at [401, 322] on input "hood" at bounding box center [412, 318] width 198 height 28
click at [400, 322] on input "hood" at bounding box center [412, 318] width 198 height 28
type input "googl"
click at [383, 218] on button "Search" at bounding box center [412, 234] width 222 height 35
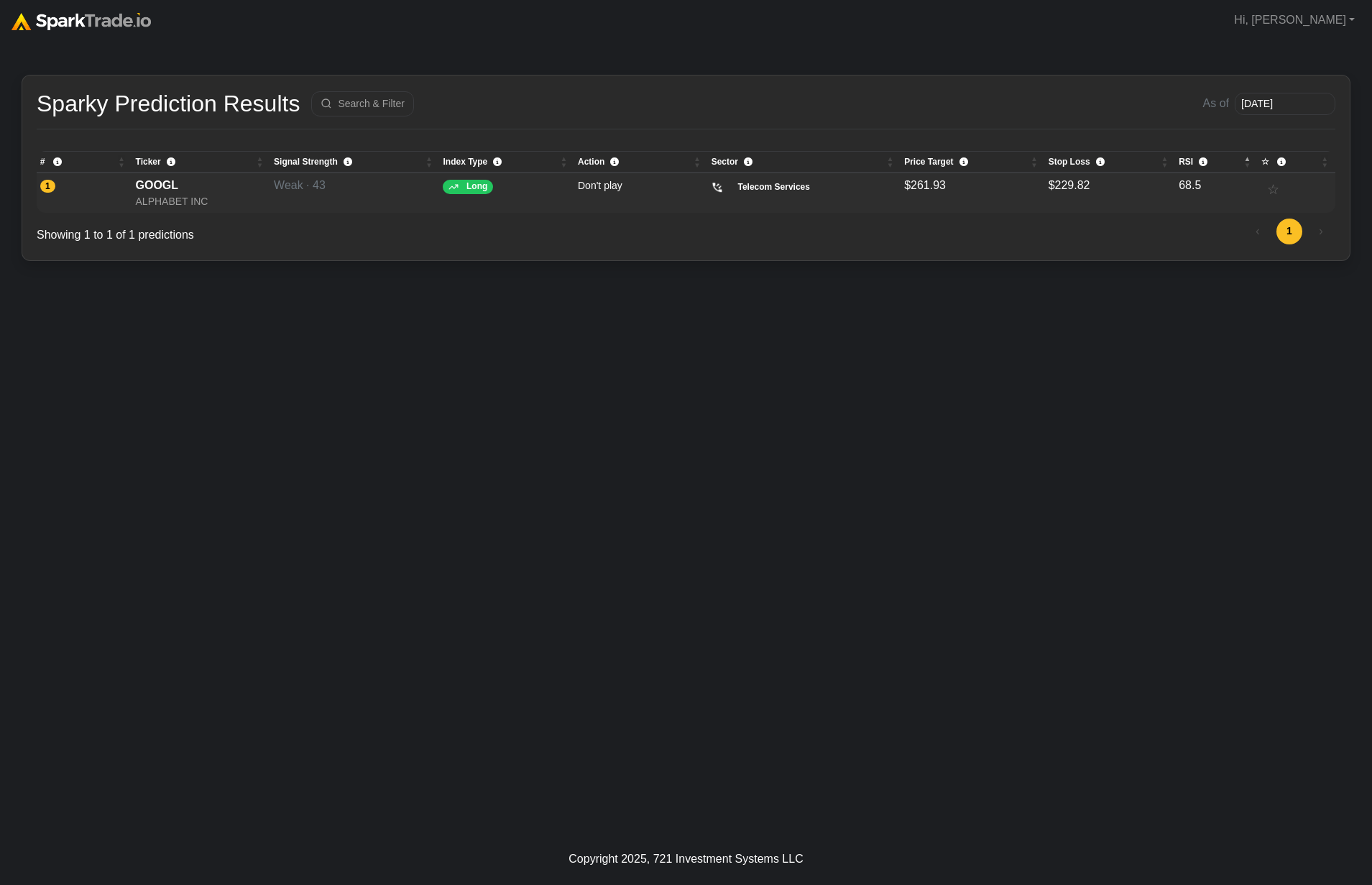
click at [186, 184] on div "GOOGL" at bounding box center [202, 185] width 132 height 17
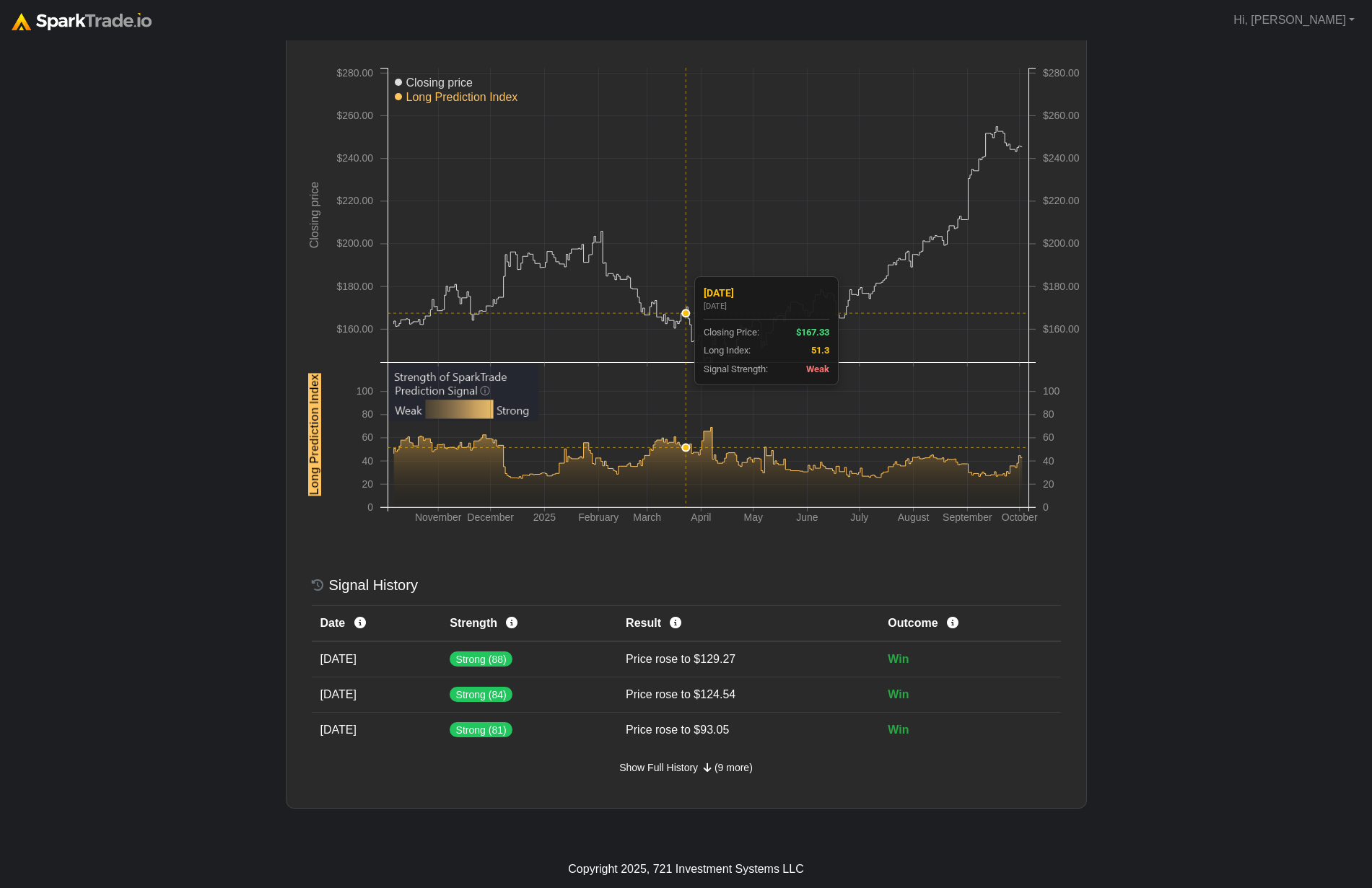
scroll to position [320, 0]
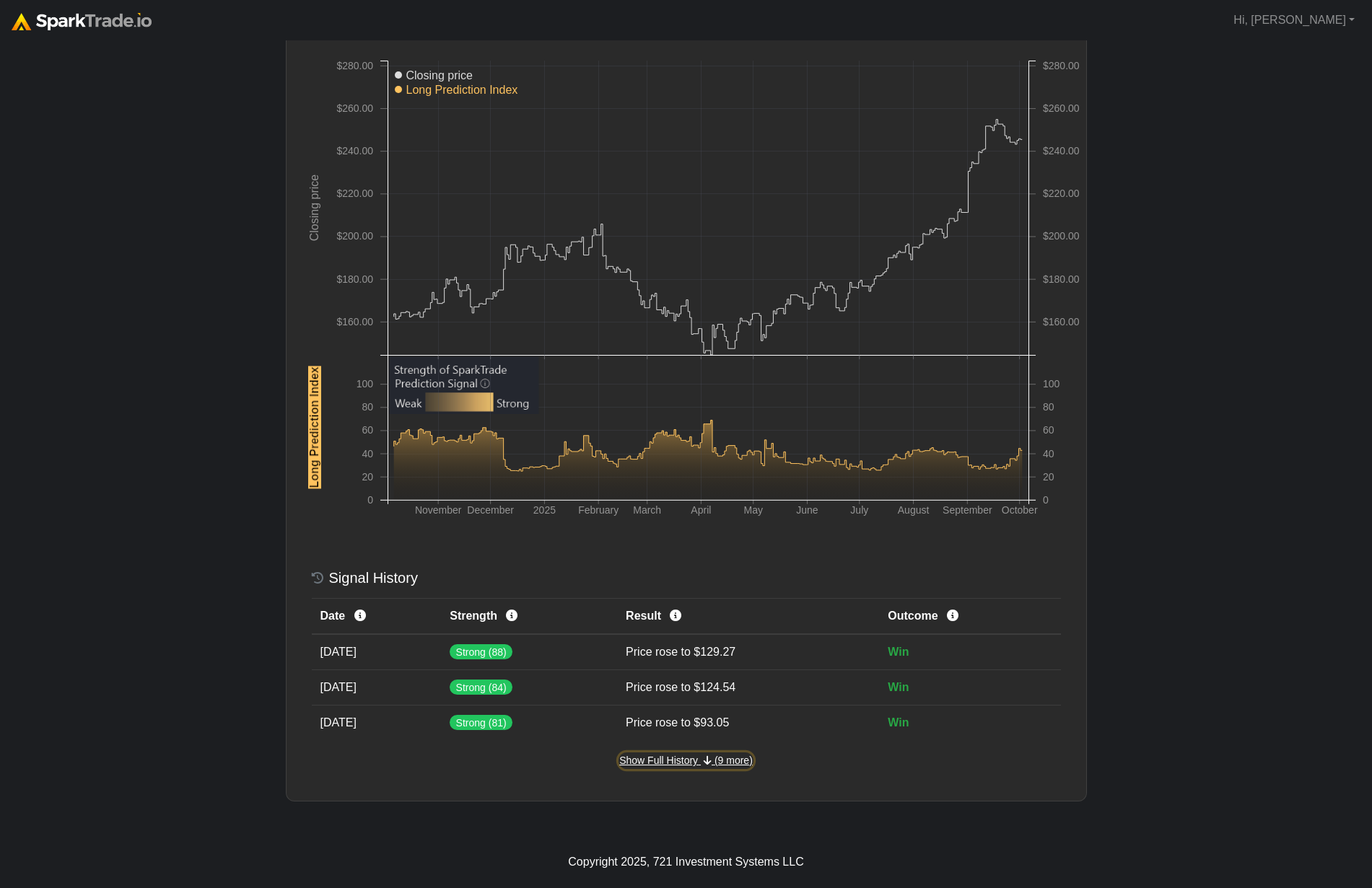
click at [709, 765] on icon "button" at bounding box center [707, 760] width 8 height 10
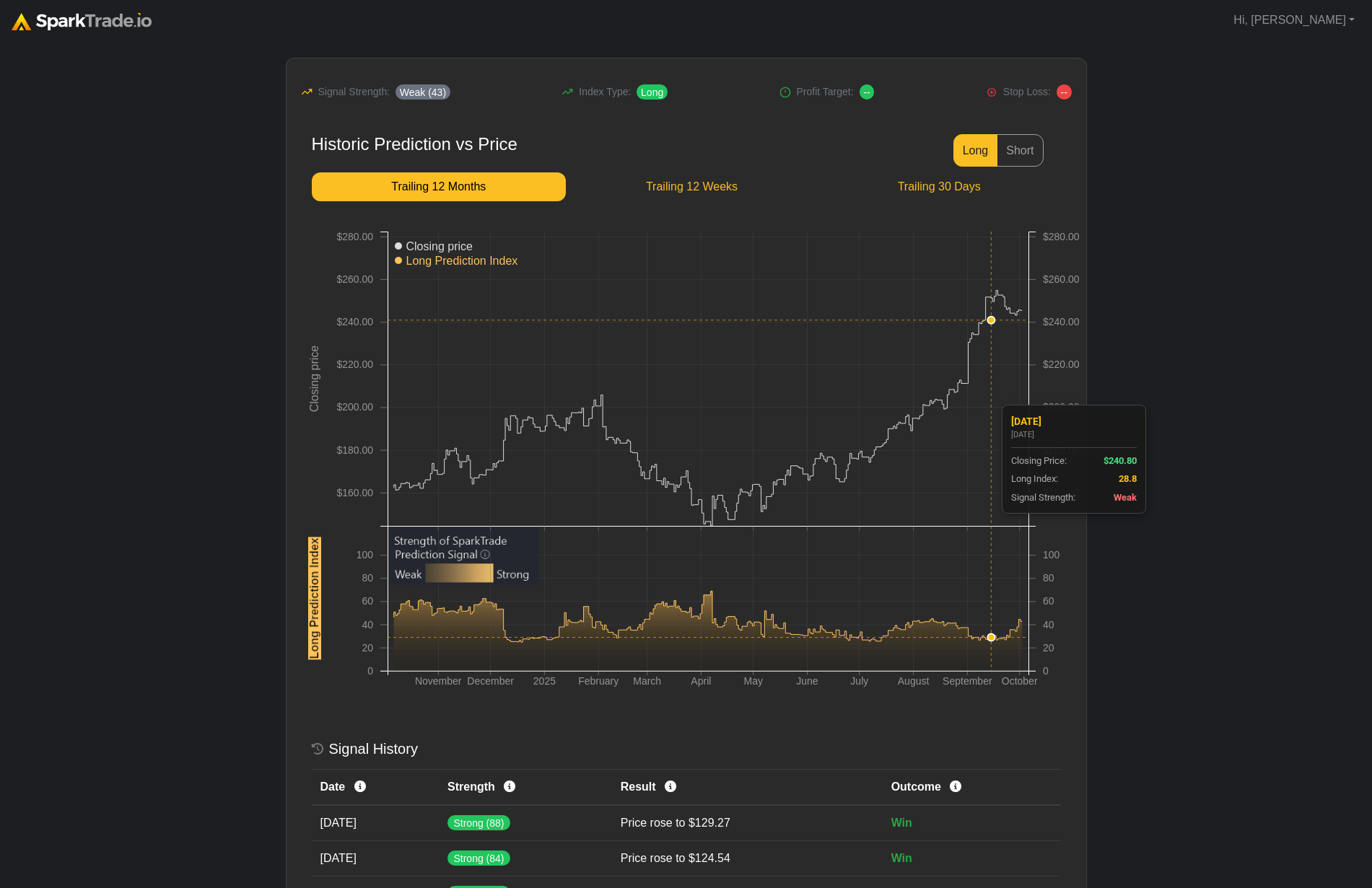
scroll to position [638, 0]
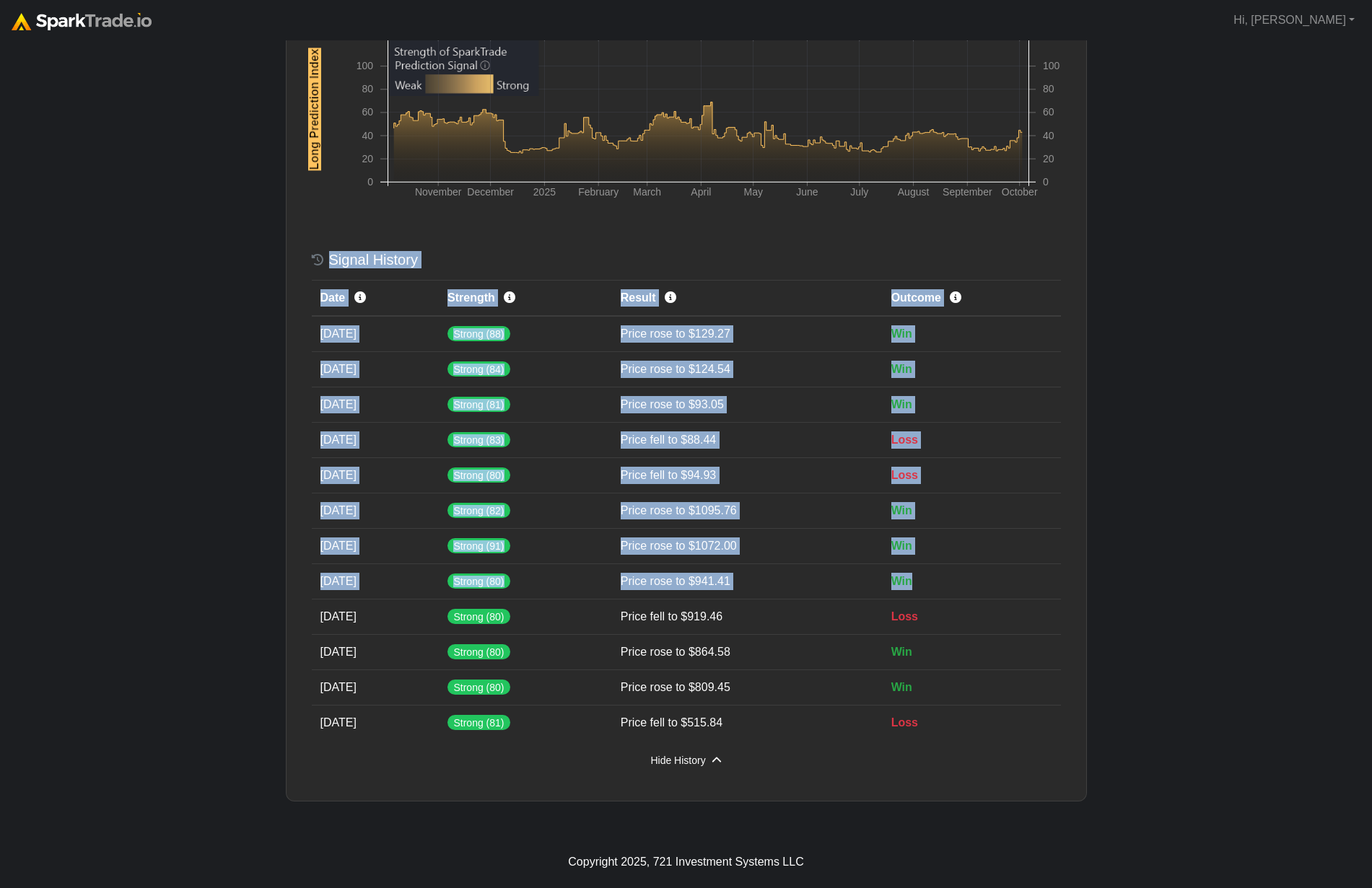
drag, startPoint x: 929, startPoint y: 584, endPoint x: 225, endPoint y: 210, distance: 797.2
click at [226, 212] on body "Hi, [PERSON_NAME] Signed in as [EMAIL_ADDRESS][DOMAIN_NAME] My subscription Sig…" at bounding box center [686, 126] width 1372 height 1526
click at [189, 247] on body "Hi, [PERSON_NAME] Signed in as [EMAIL_ADDRESS][DOMAIN_NAME] My subscription Sig…" at bounding box center [686, 126] width 1372 height 1526
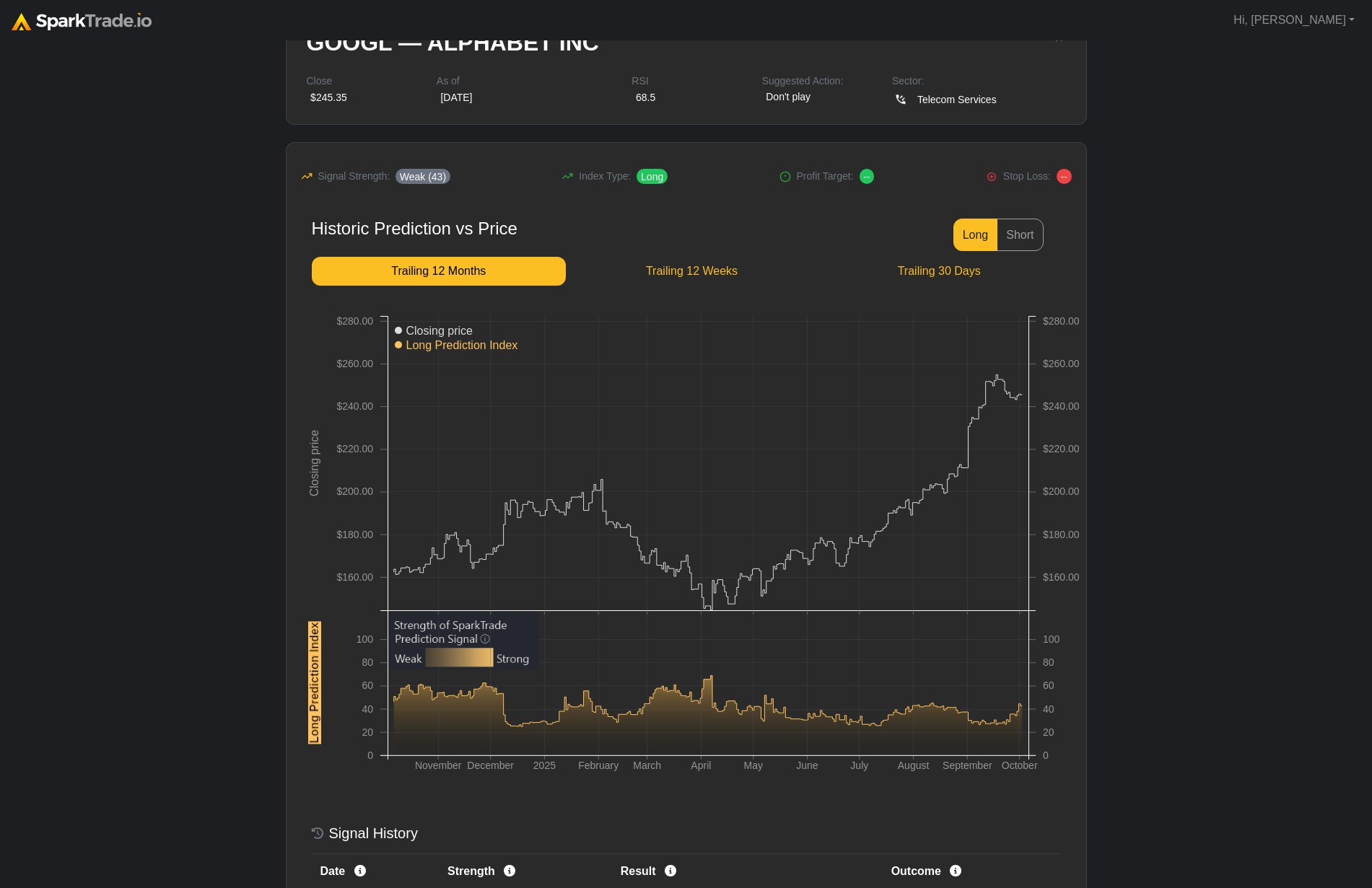
scroll to position [0, 0]
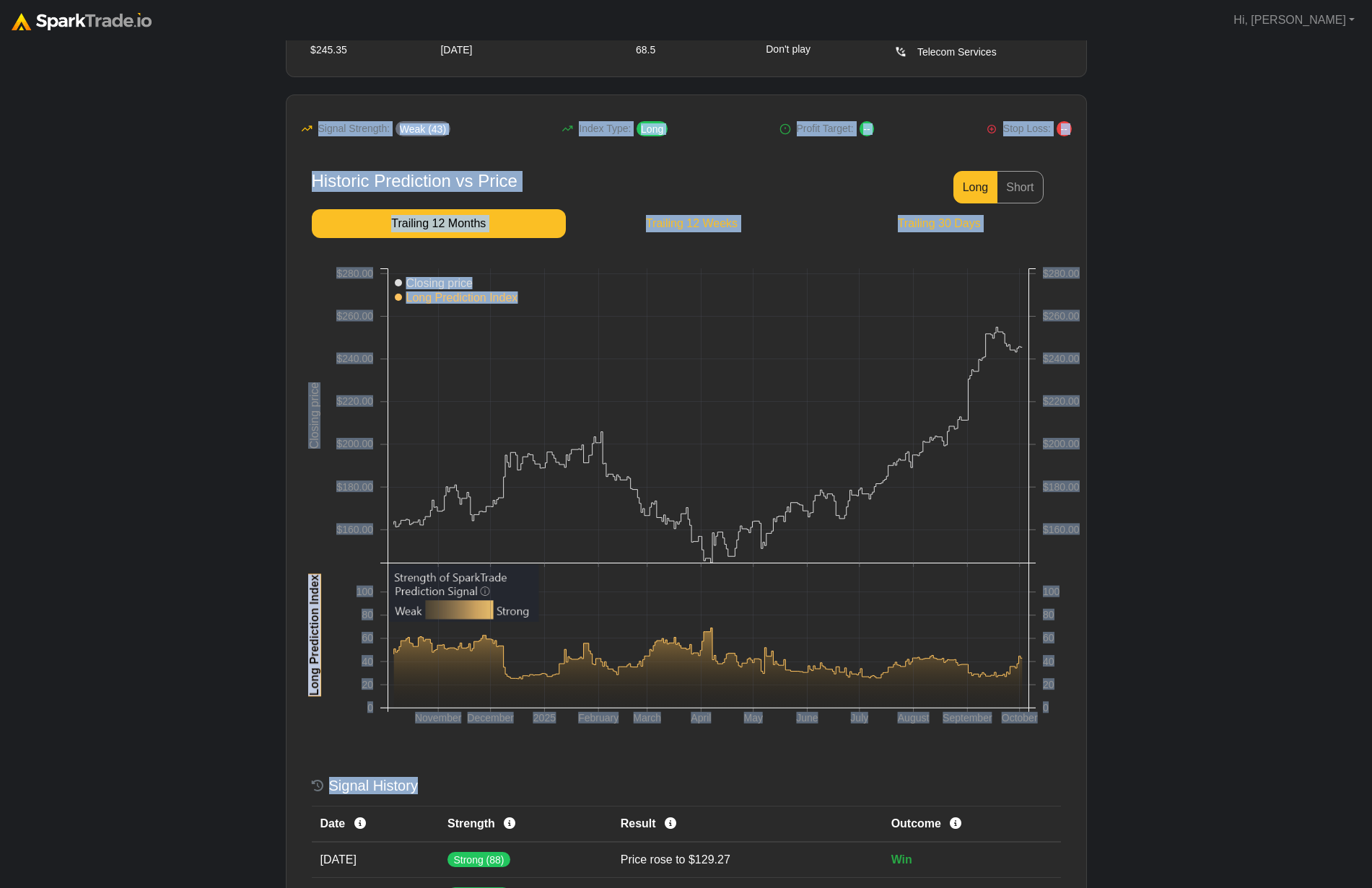
drag, startPoint x: 318, startPoint y: 249, endPoint x: 1087, endPoint y: 898, distance: 1006.3
click at [1087, 887] on html "Hi, [PERSON_NAME] Signed in as [EMAIL_ADDRESS][DOMAIN_NAME] My subscription Sig…" at bounding box center [686, 652] width 1372 height 1526
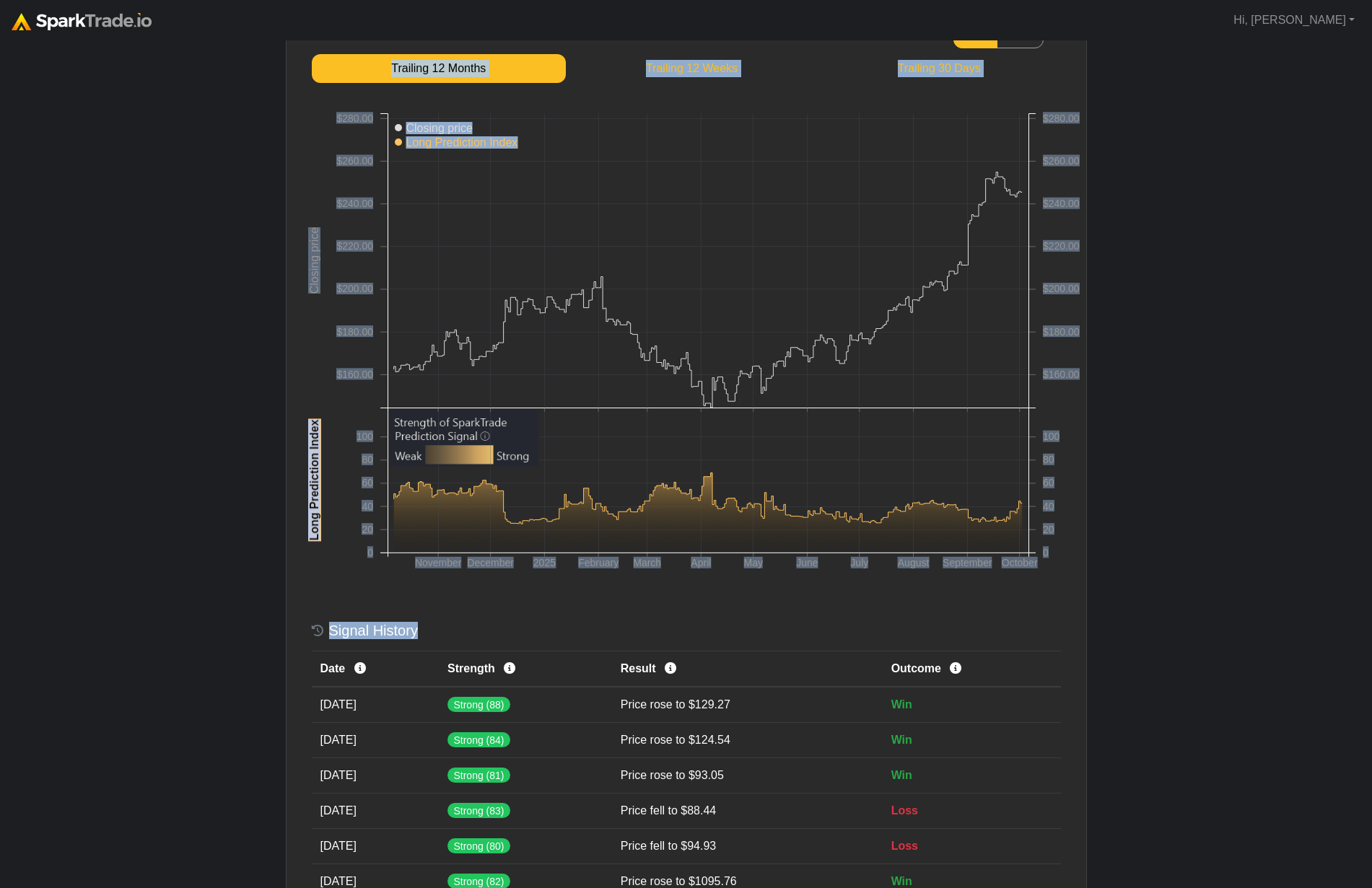
click at [1256, 760] on body "Hi, [PERSON_NAME] Signed in as [EMAIL_ADDRESS][DOMAIN_NAME] My subscription Sig…" at bounding box center [686, 497] width 1372 height 1526
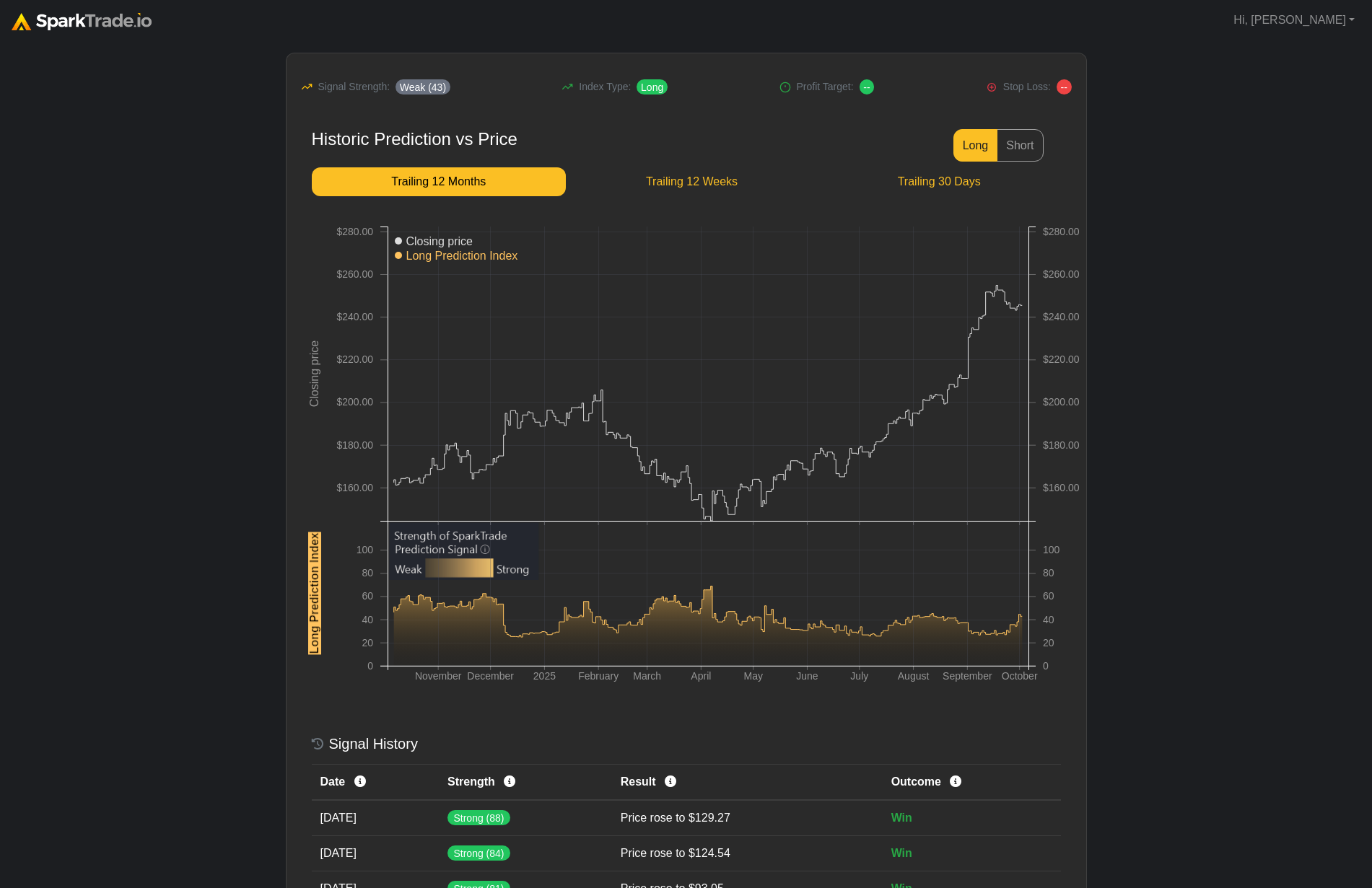
scroll to position [0, 0]
